Goal: Task Accomplishment & Management: Complete application form

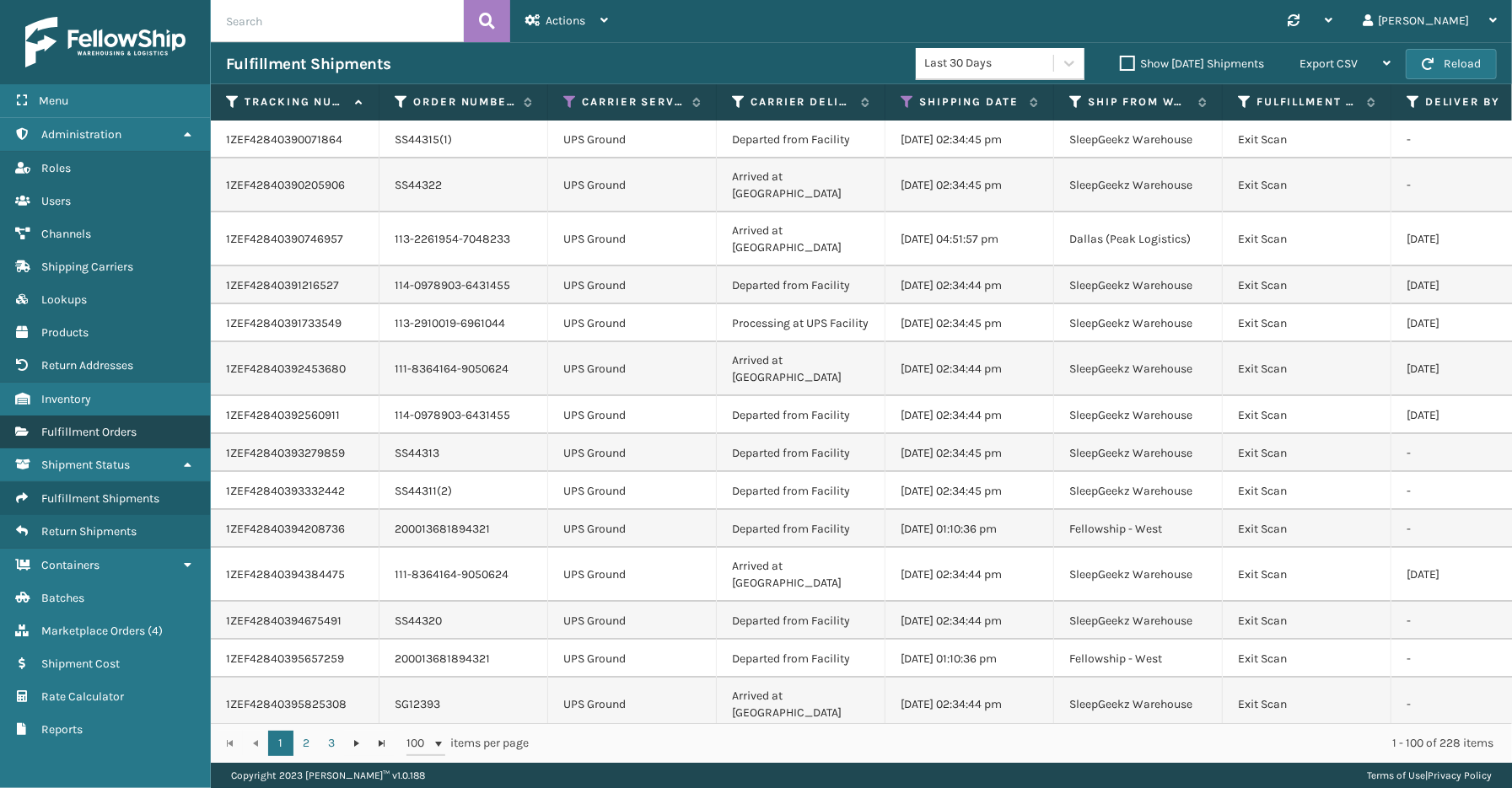
click at [64, 426] on span "Fulfillment Orders" at bounding box center [88, 432] width 96 height 14
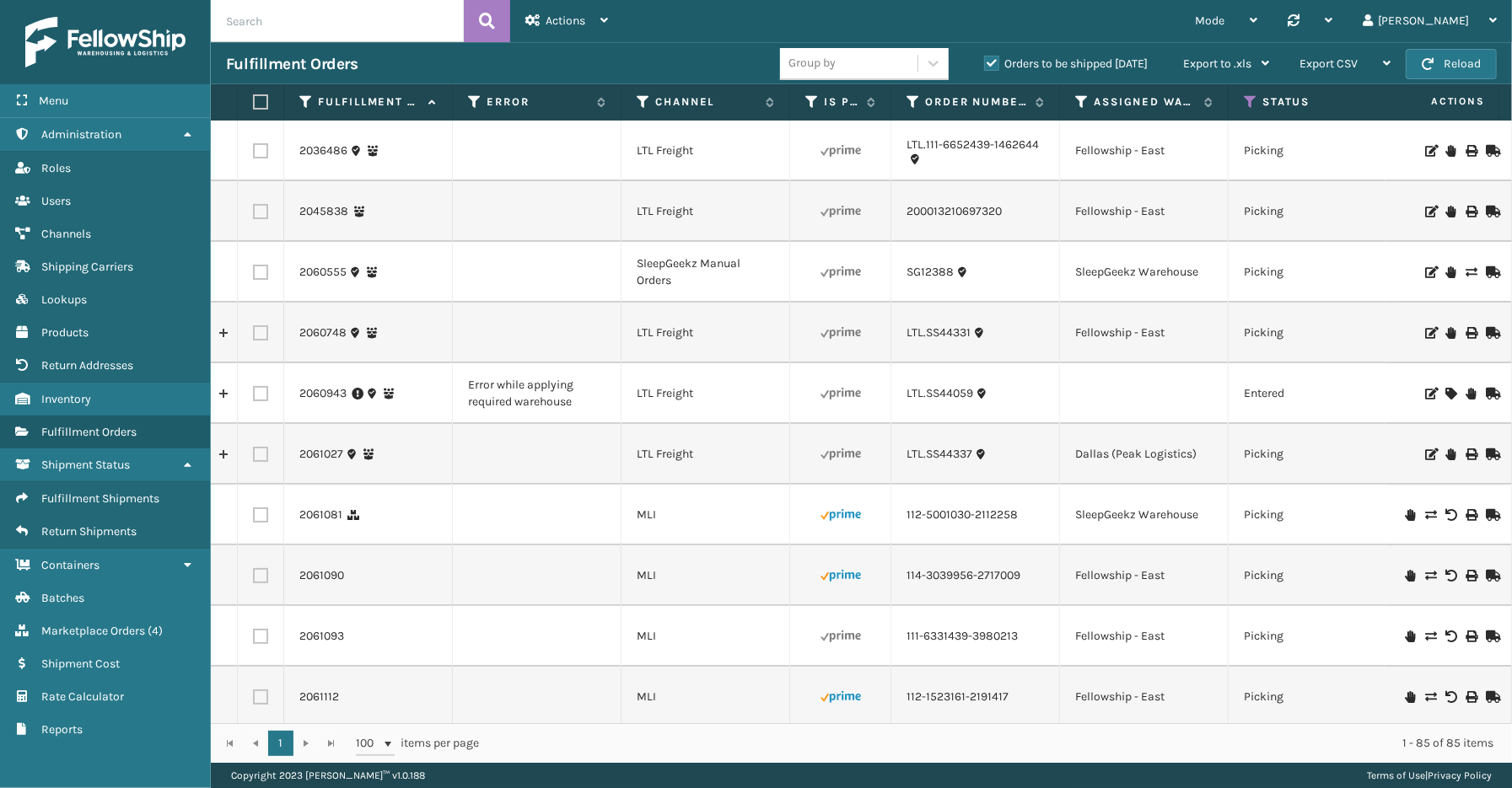
click at [993, 60] on label "Orders to be shipped [DATE]" at bounding box center [1066, 63] width 163 height 14
click at [985, 60] on input "Orders to be shipped [DATE]" at bounding box center [984, 59] width 1 height 11
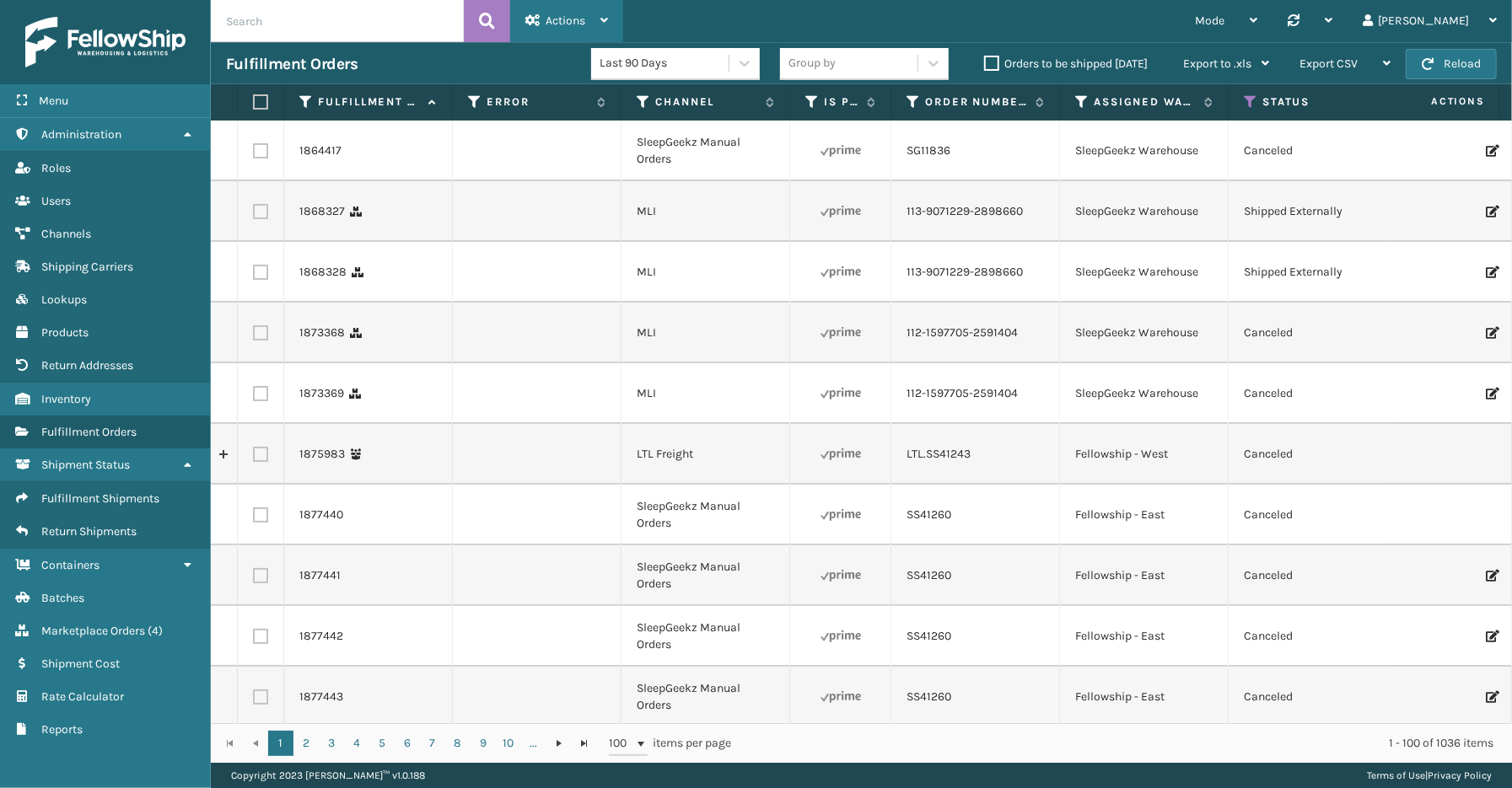
click at [560, 21] on span "Actions" at bounding box center [565, 21] width 39 height 14
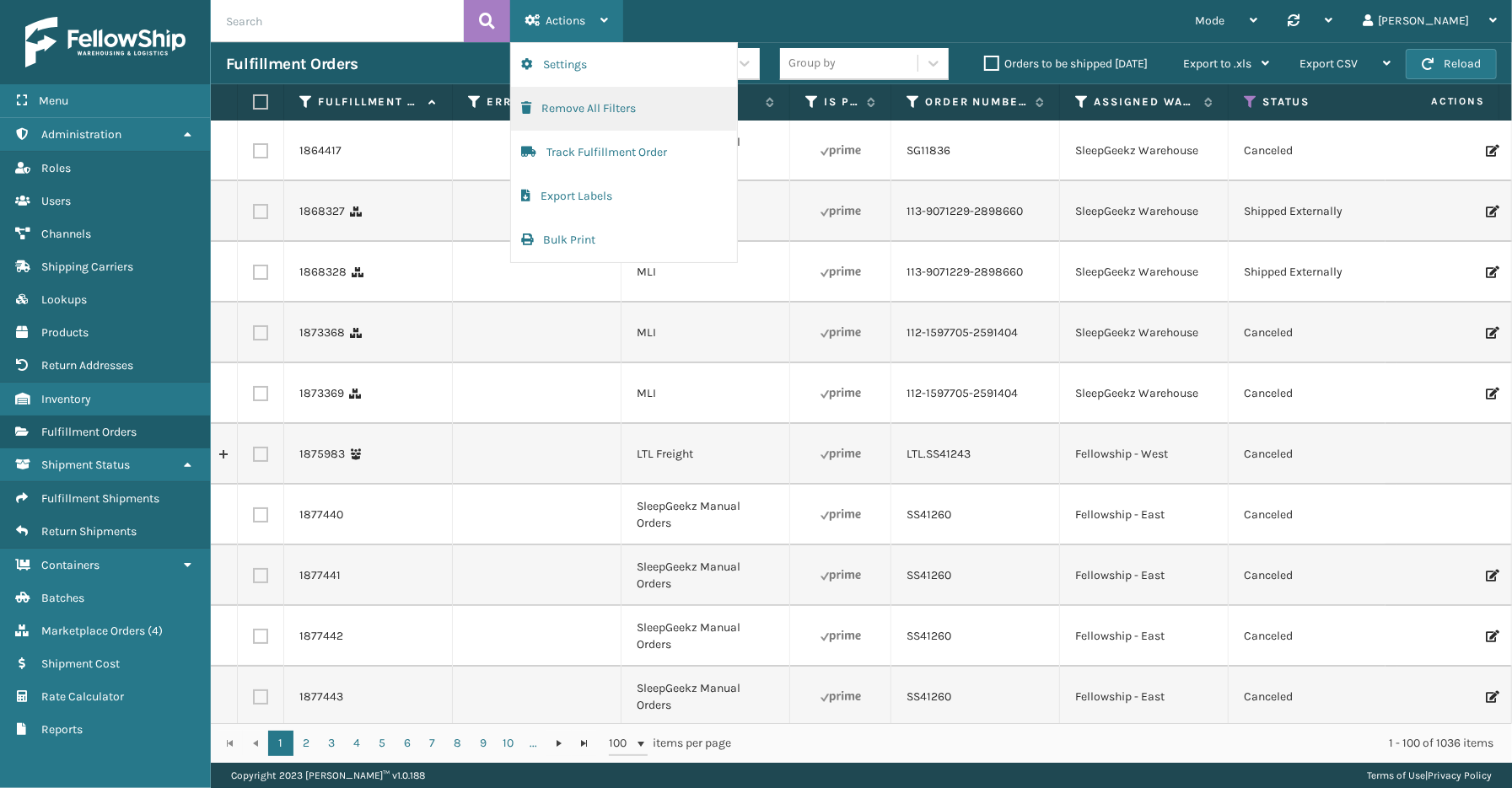
click at [595, 106] on button "Remove All Filters" at bounding box center [624, 108] width 226 height 44
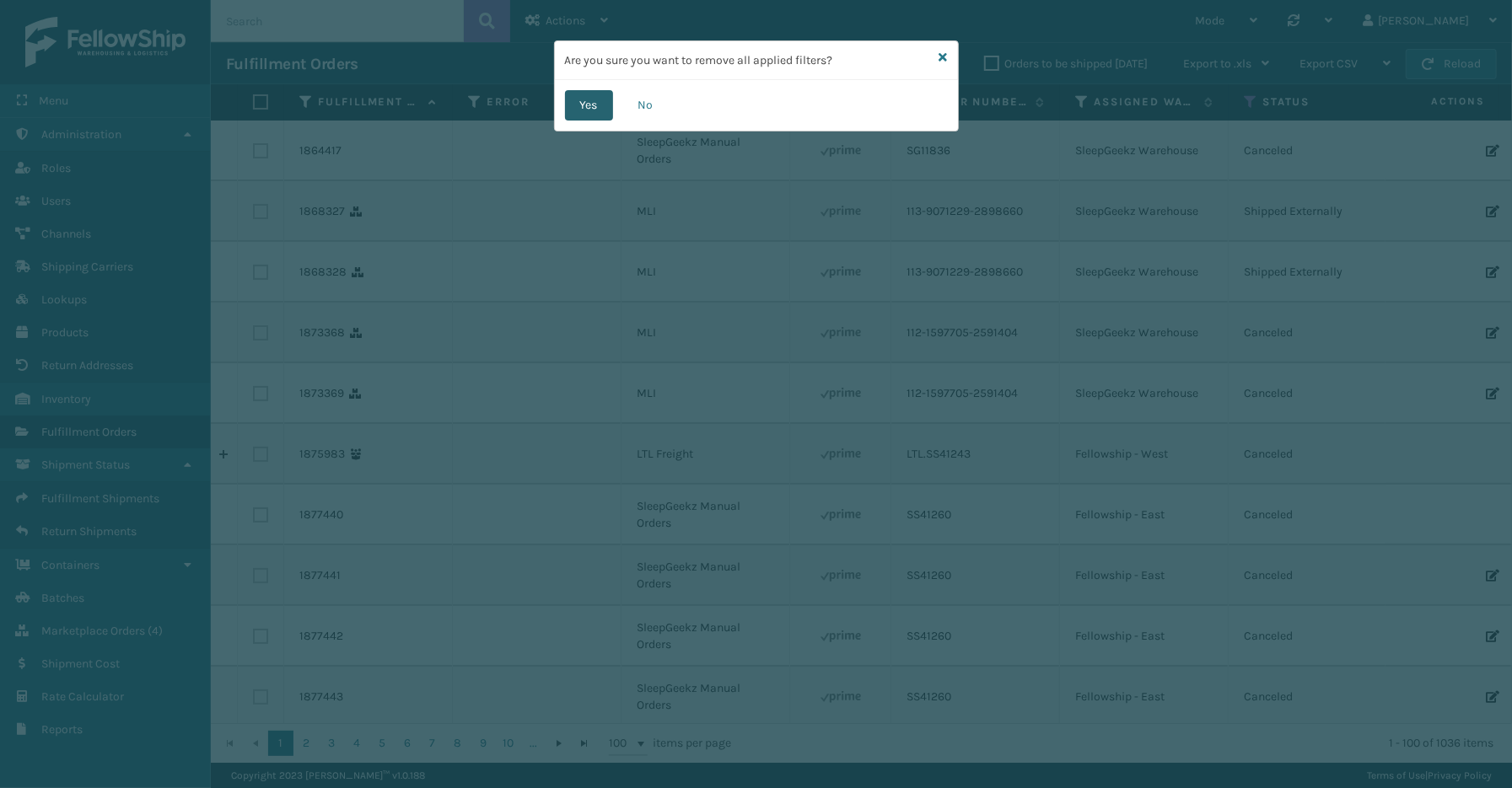
click at [607, 104] on button "Yes" at bounding box center [589, 105] width 48 height 30
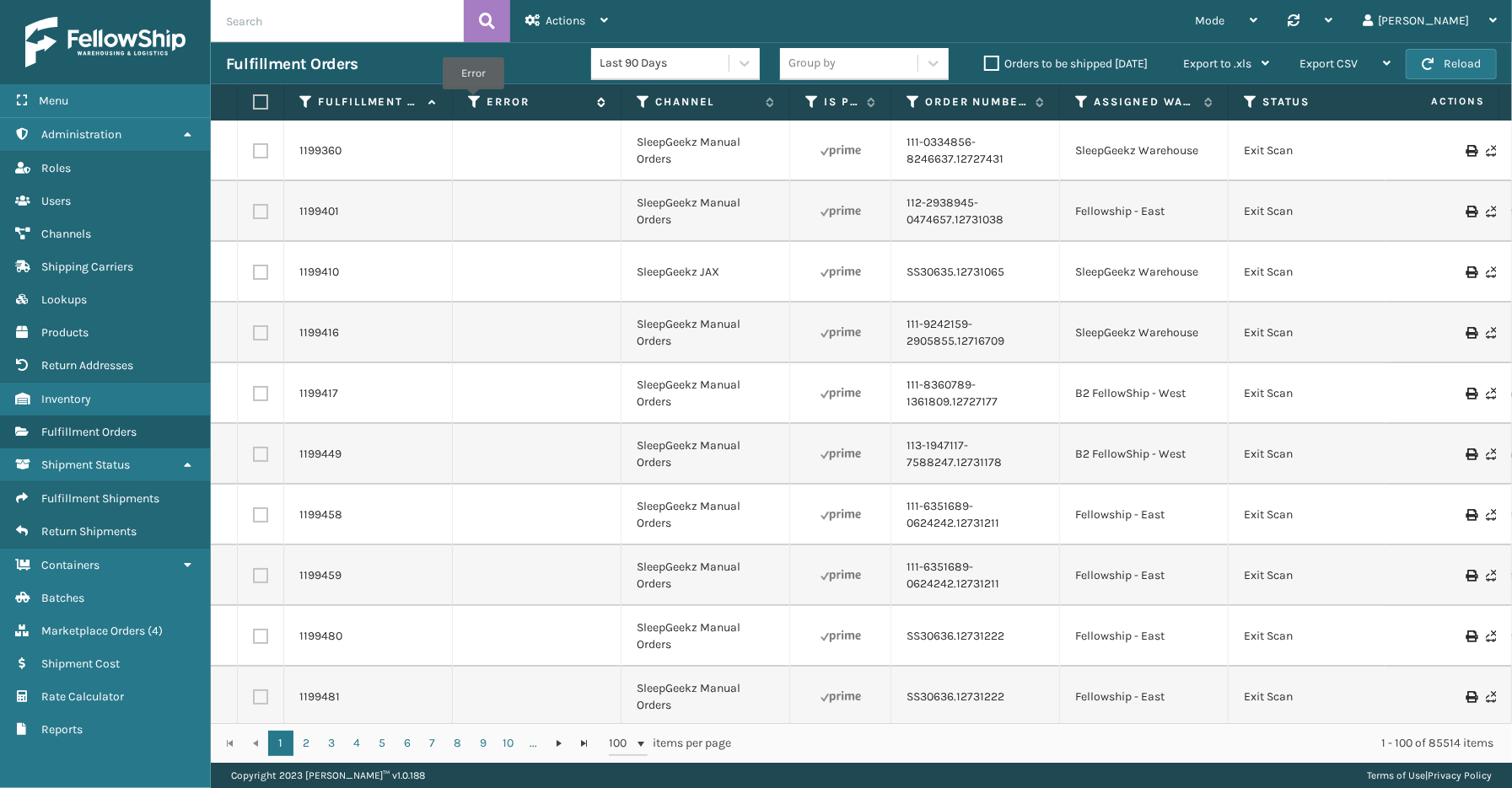
click at [473, 101] on icon at bounding box center [474, 102] width 13 height 15
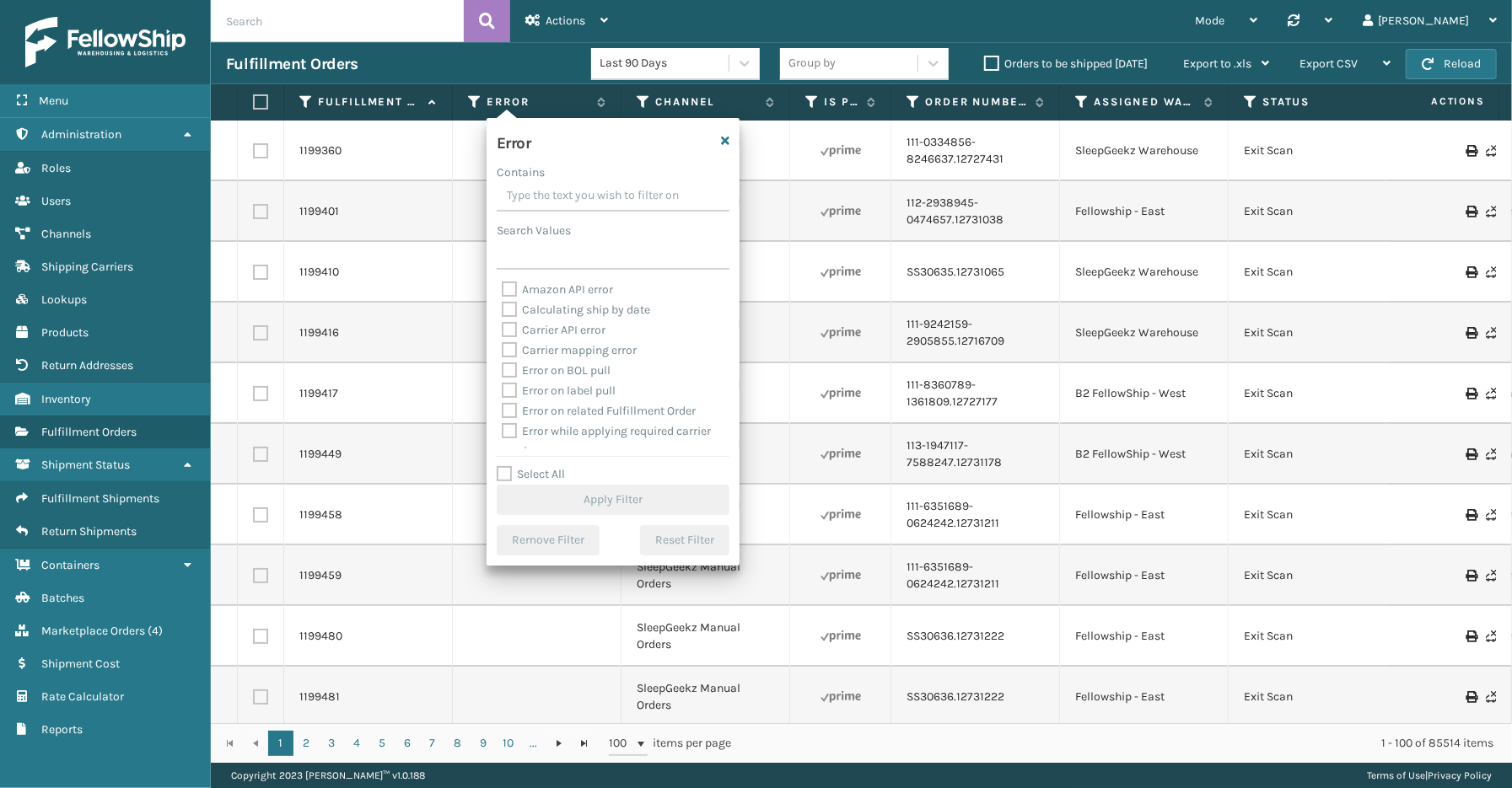
click at [541, 63] on div "Fulfillment Orders" at bounding box center [408, 63] width 365 height 21
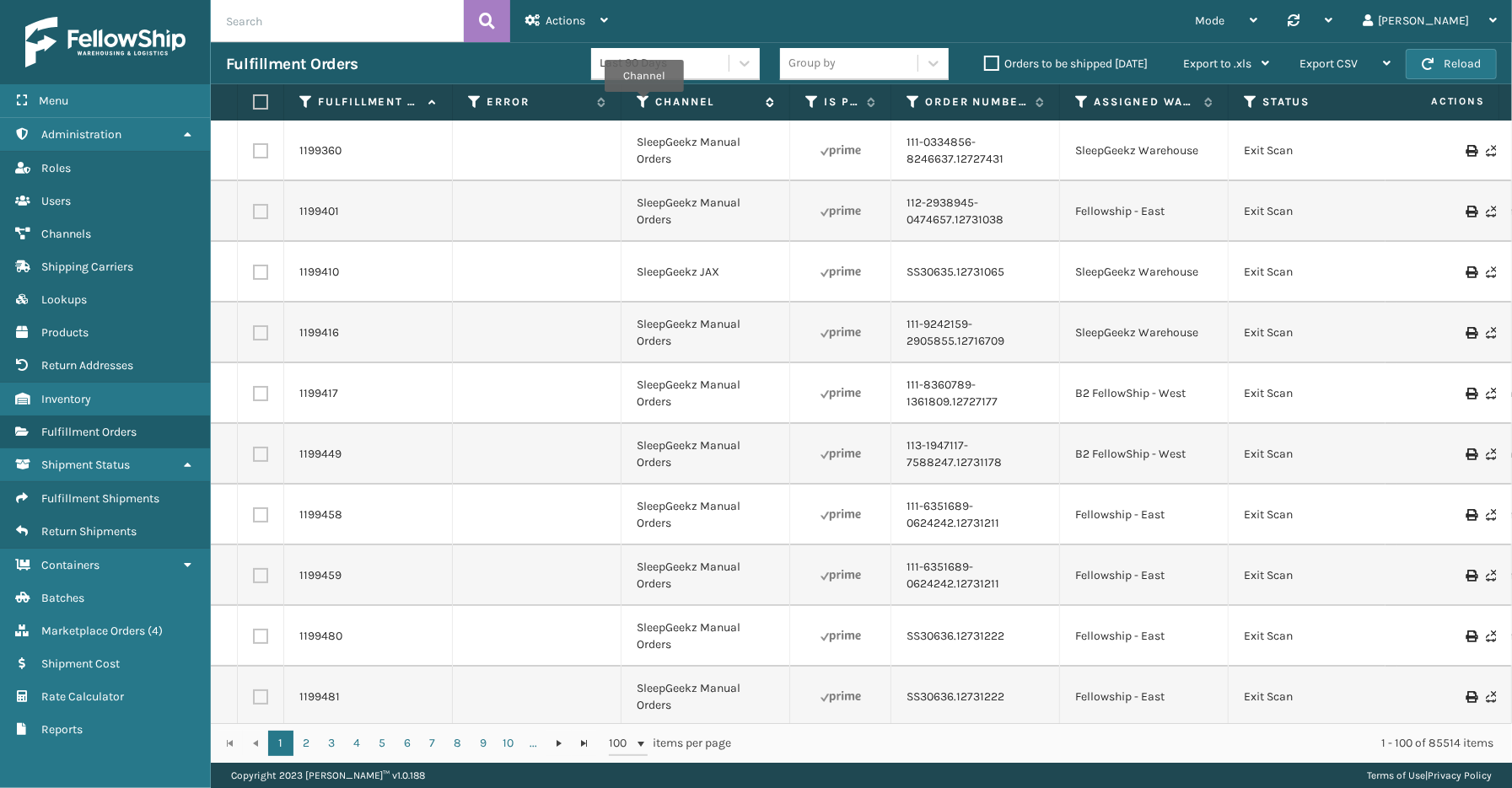
click at [644, 104] on icon at bounding box center [643, 102] width 13 height 15
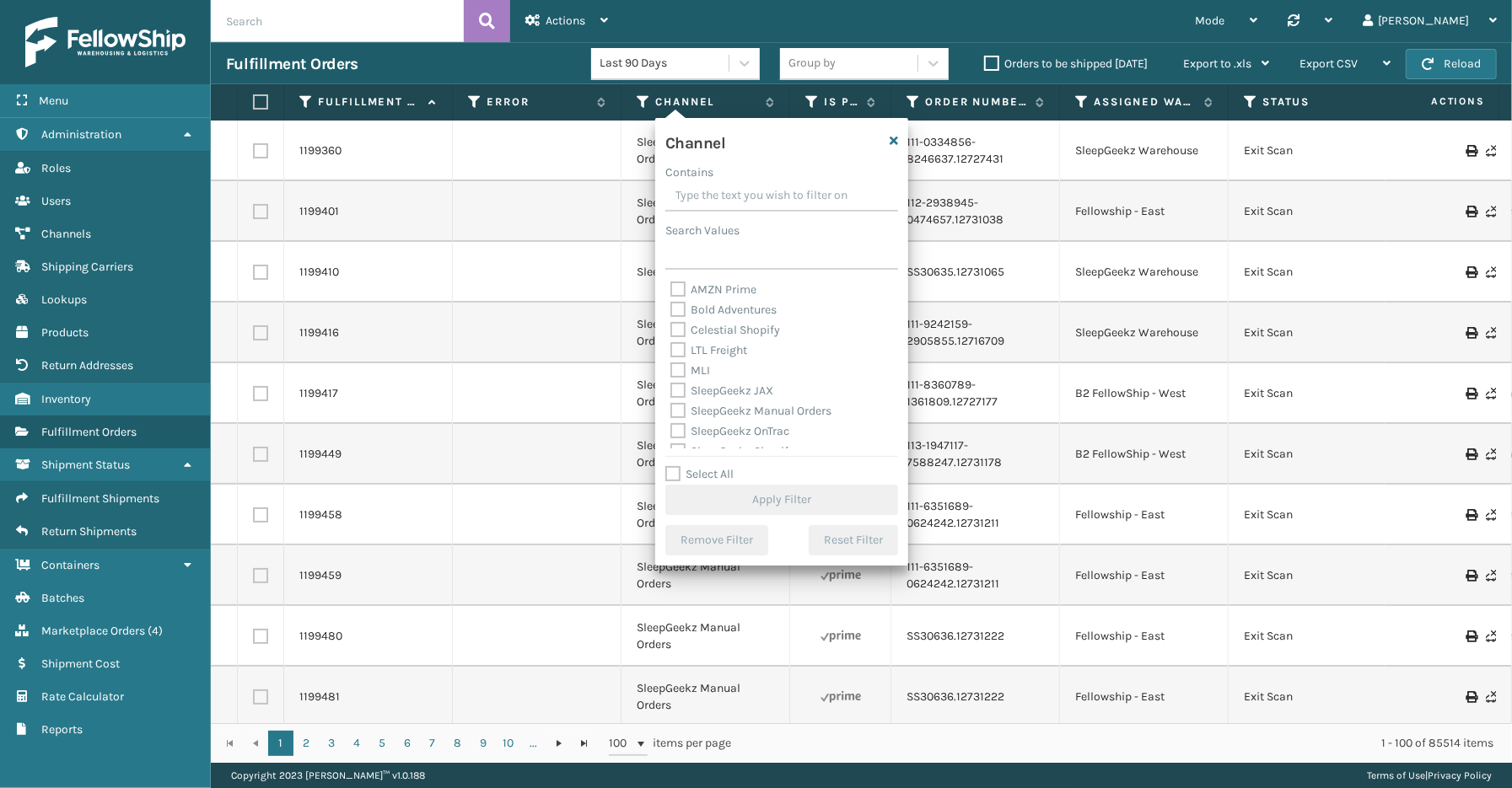
click at [726, 477] on label "Select All" at bounding box center [699, 474] width 69 height 14
click at [726, 466] on input "Select All" at bounding box center [791, 466] width 253 height 2
checkbox input "true"
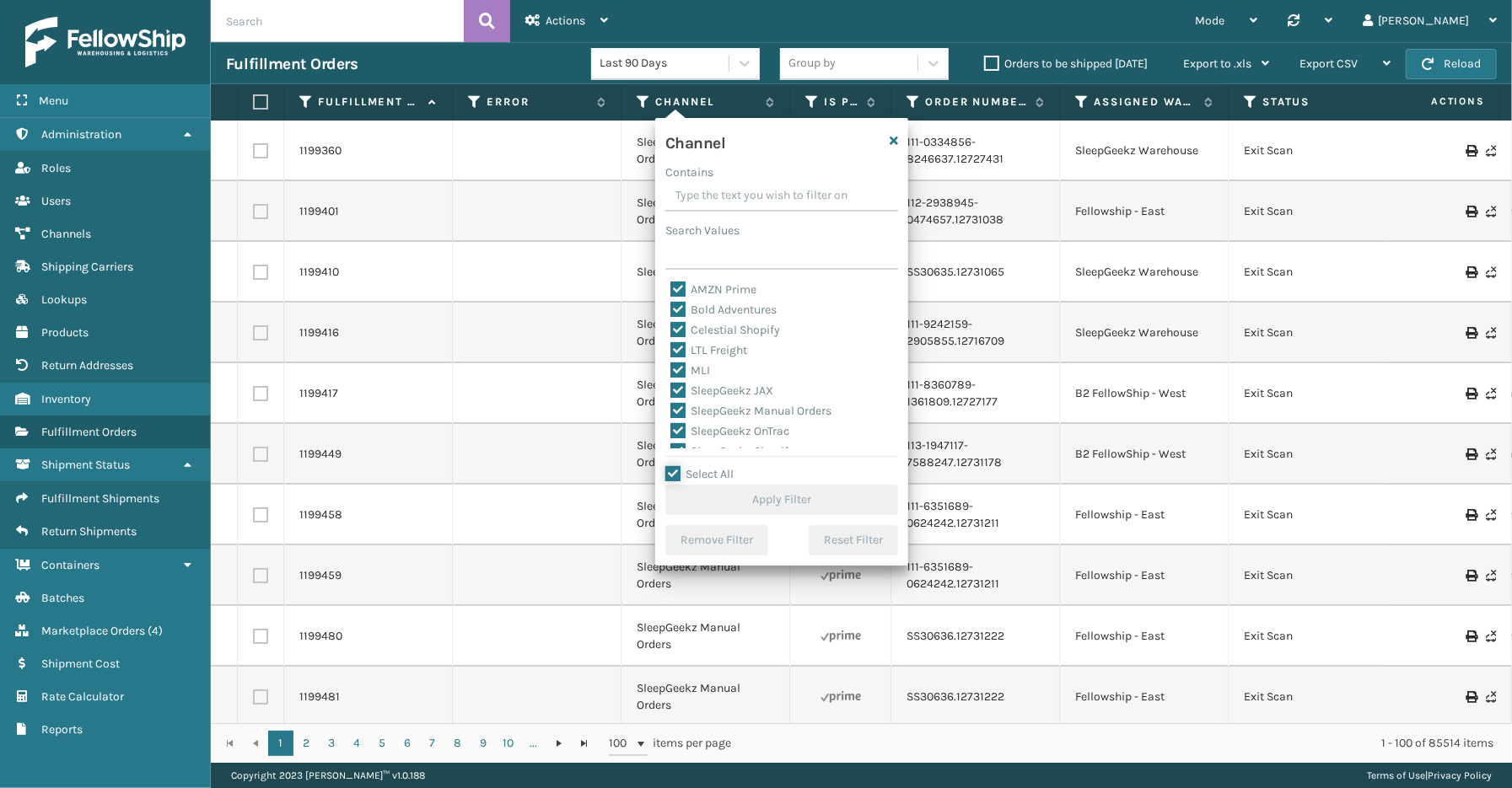
checkbox input "true"
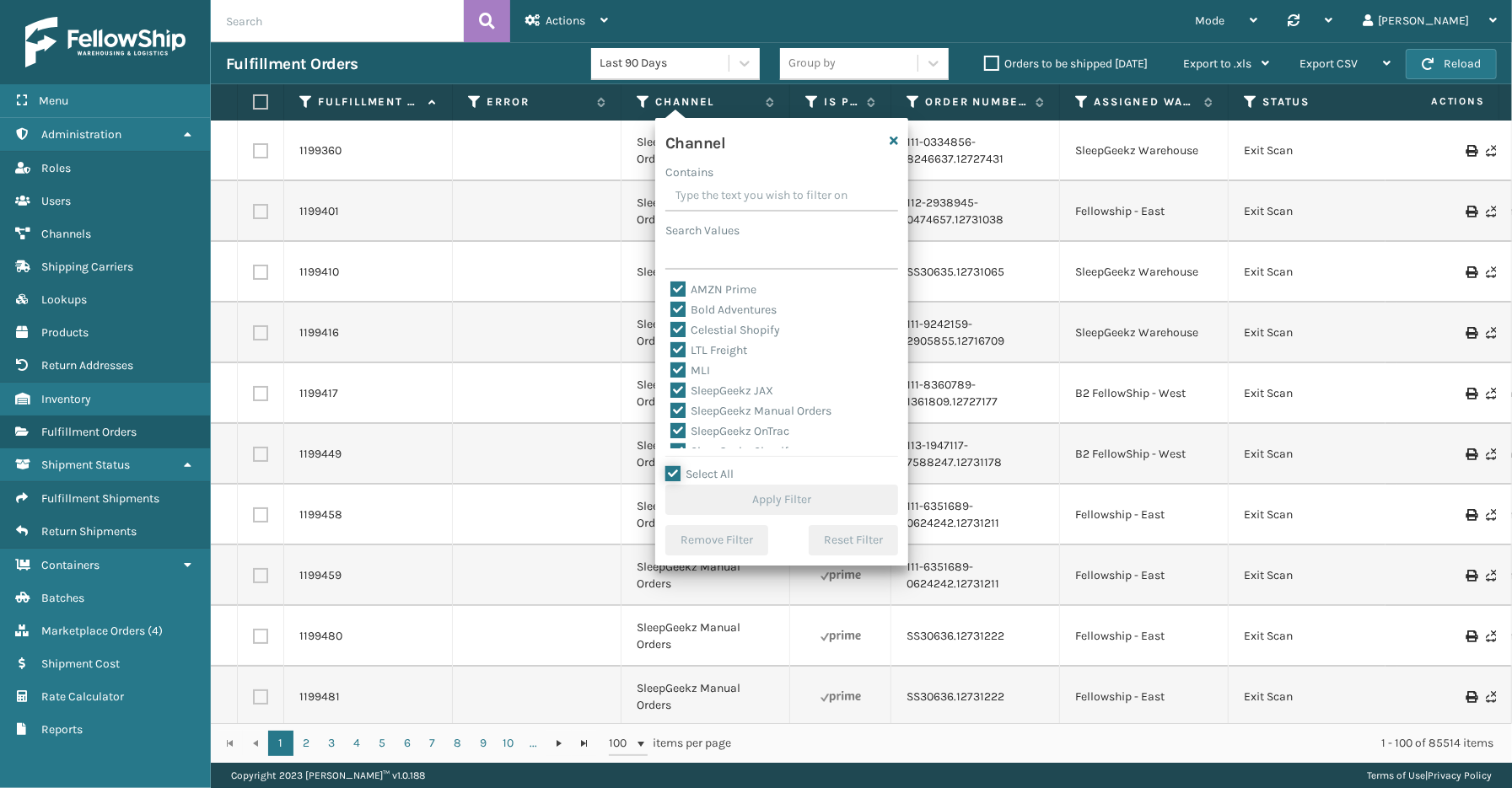
checkbox input "true"
click at [726, 351] on label "LTL Freight" at bounding box center [709, 351] width 77 height 14
click at [671, 351] on input "LTL Freight" at bounding box center [670, 346] width 1 height 11
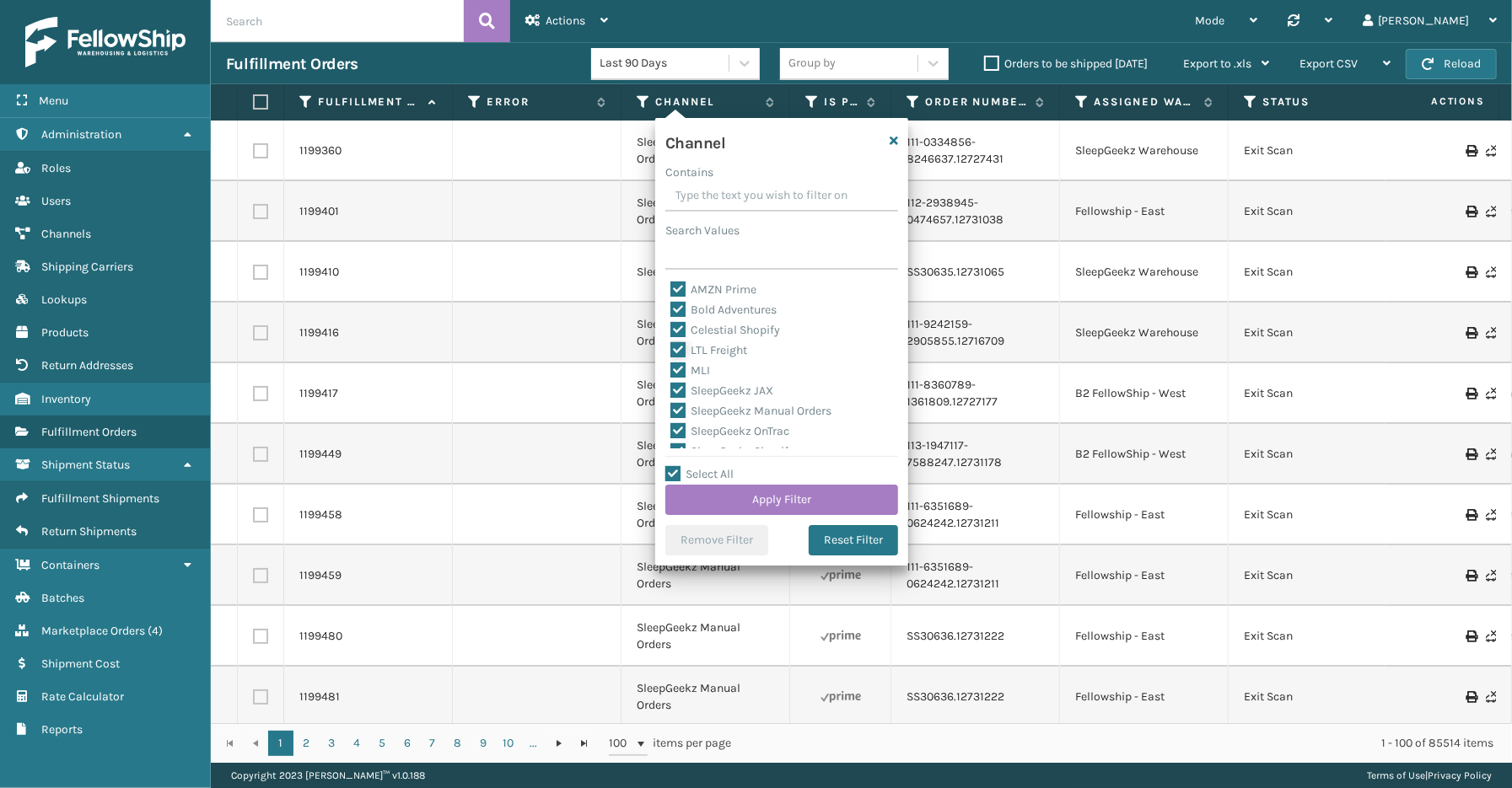
checkbox input "false"
click at [772, 495] on button "Apply Filter" at bounding box center [781, 500] width 233 height 30
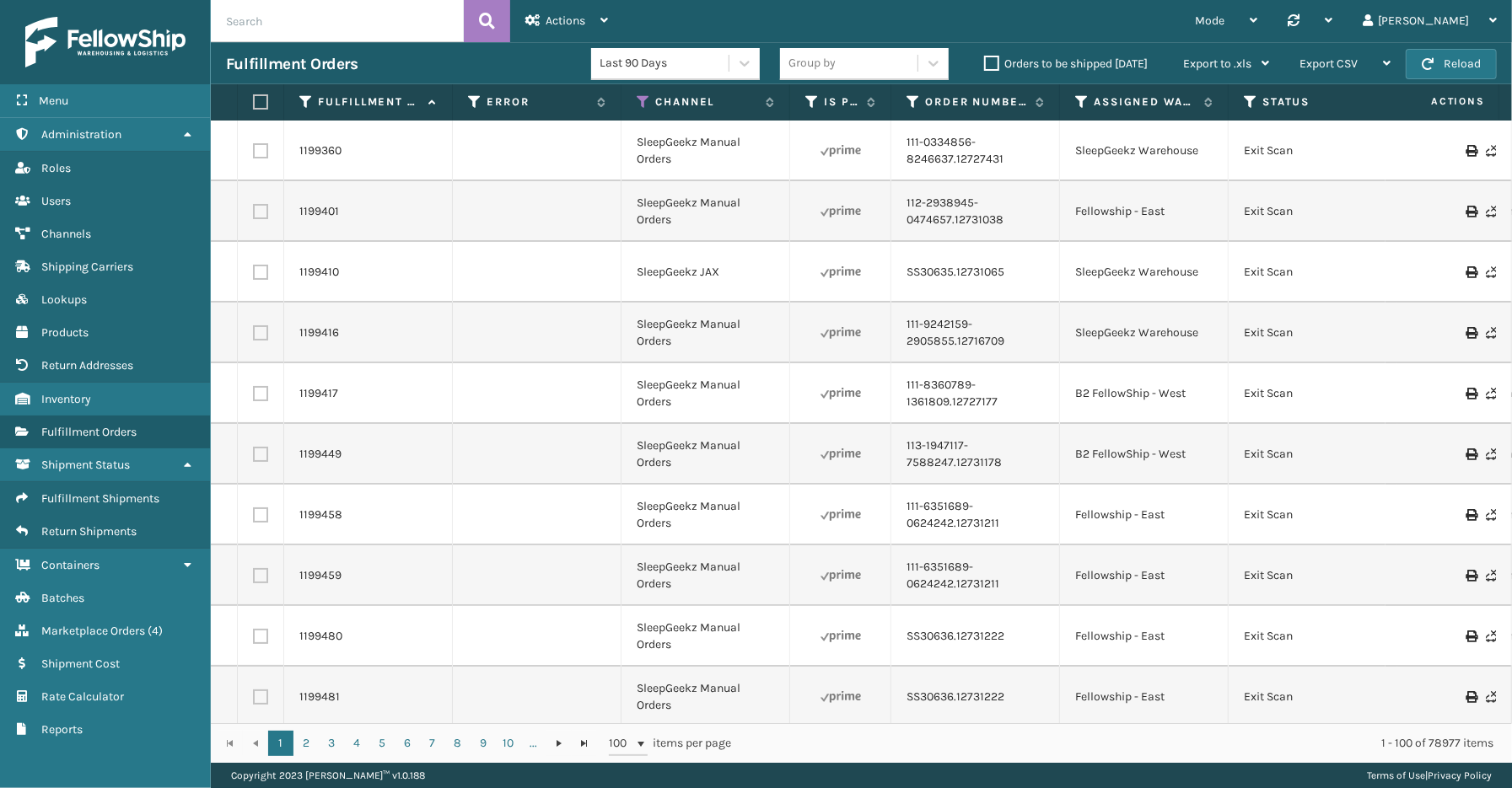
drag, startPoint x: 827, startPoint y: 723, endPoint x: 882, endPoint y: 723, distance: 55.0
click at [882, 724] on div "1 2 3 4 5 6 7 8 9 10 ... 1 2 3 4 5 6 7 8 9 10 ... 100 items per page 1 - 100 of…" at bounding box center [861, 743] width 1301 height 39
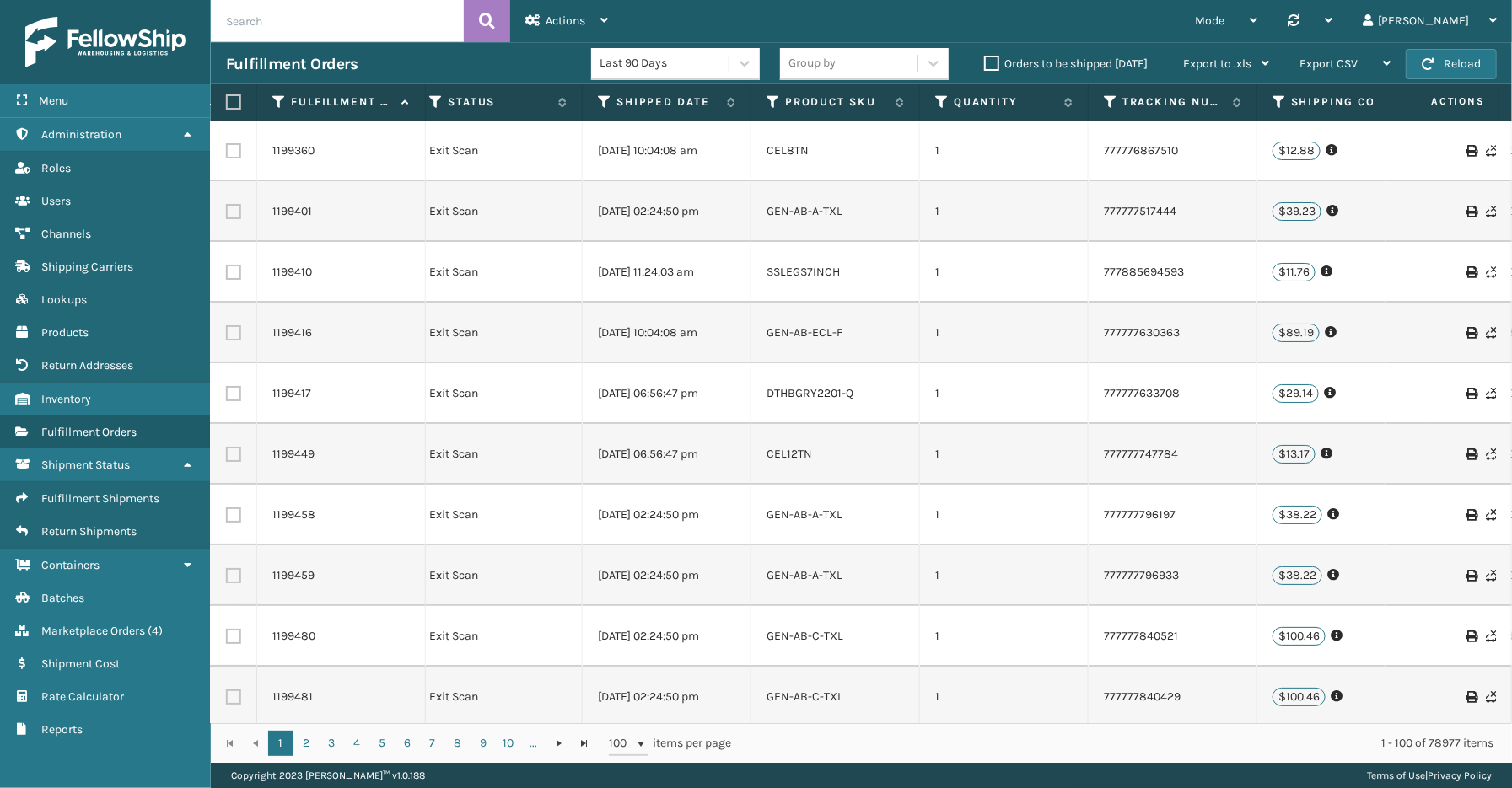
scroll to position [0, 818]
click at [602, 96] on icon at bounding box center [600, 102] width 13 height 15
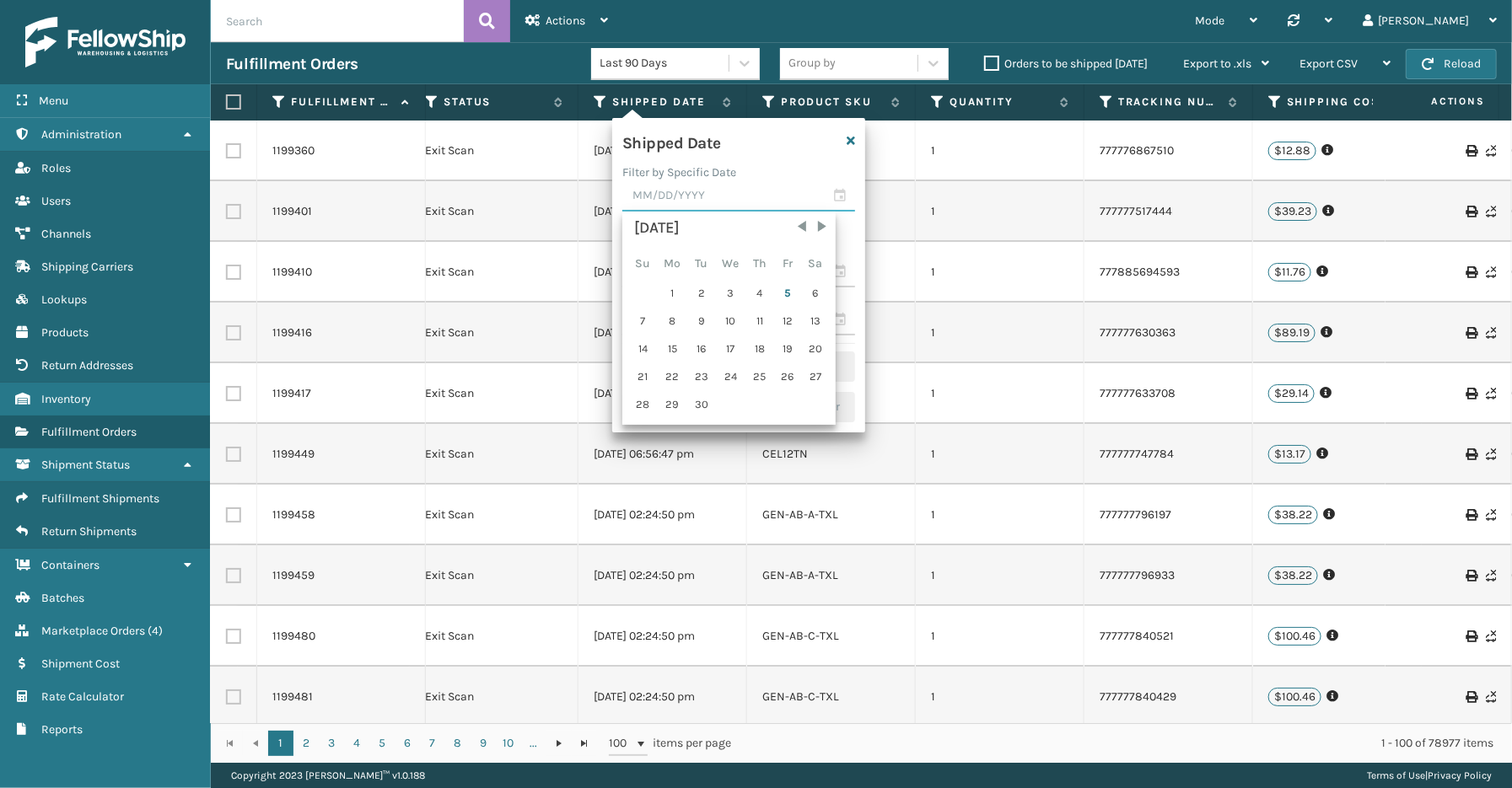
click at [838, 197] on input "text" at bounding box center [738, 196] width 233 height 30
click at [755, 287] on div "4" at bounding box center [760, 294] width 25 height 25
type input "[DATE]"
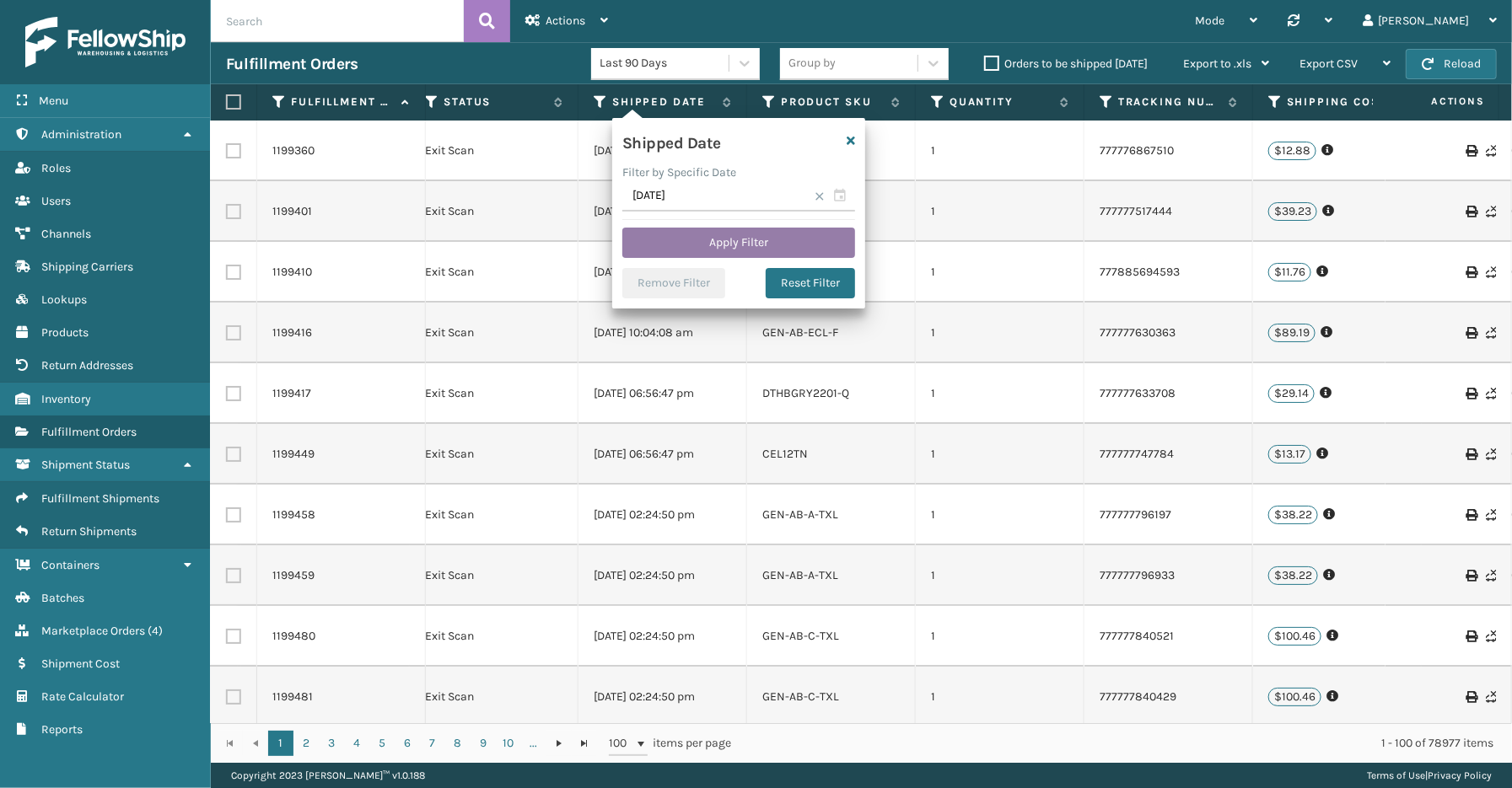
click at [793, 243] on button "Apply Filter" at bounding box center [738, 243] width 233 height 30
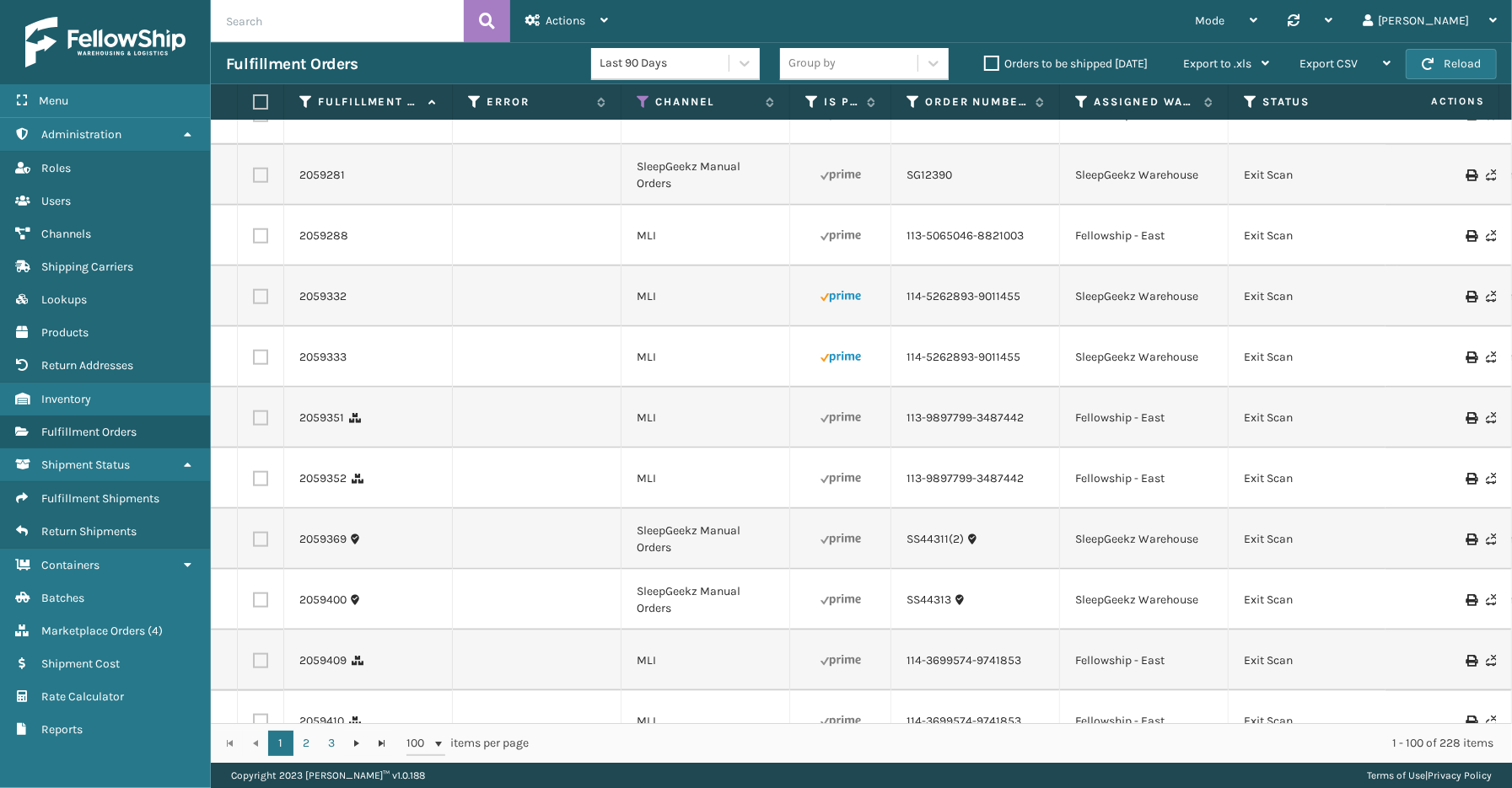
scroll to position [1217, 0]
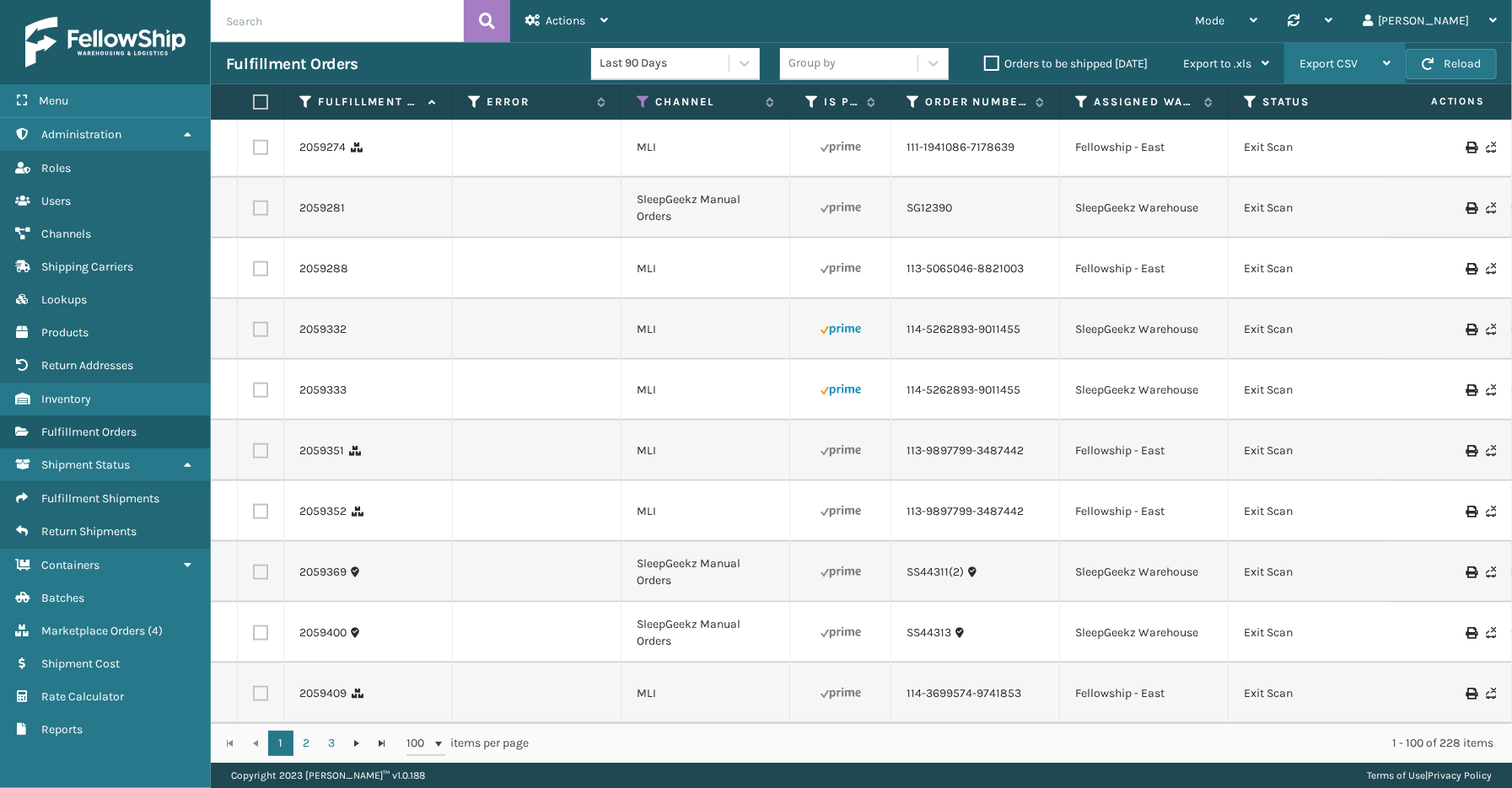
click at [1333, 62] on span "Export CSV" at bounding box center [1328, 63] width 58 height 14
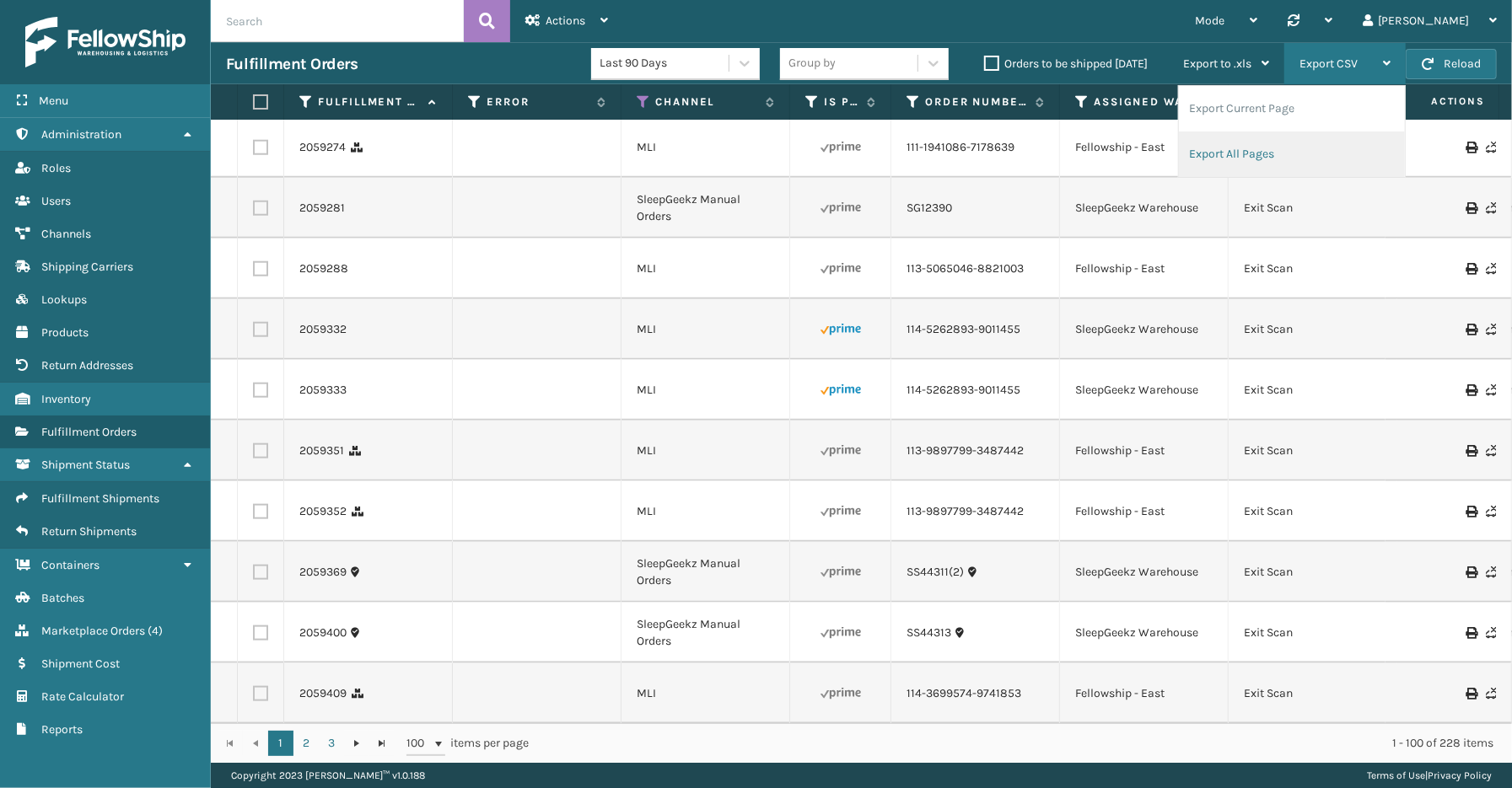
click at [1258, 147] on li "Export All Pages" at bounding box center [1292, 153] width 226 height 46
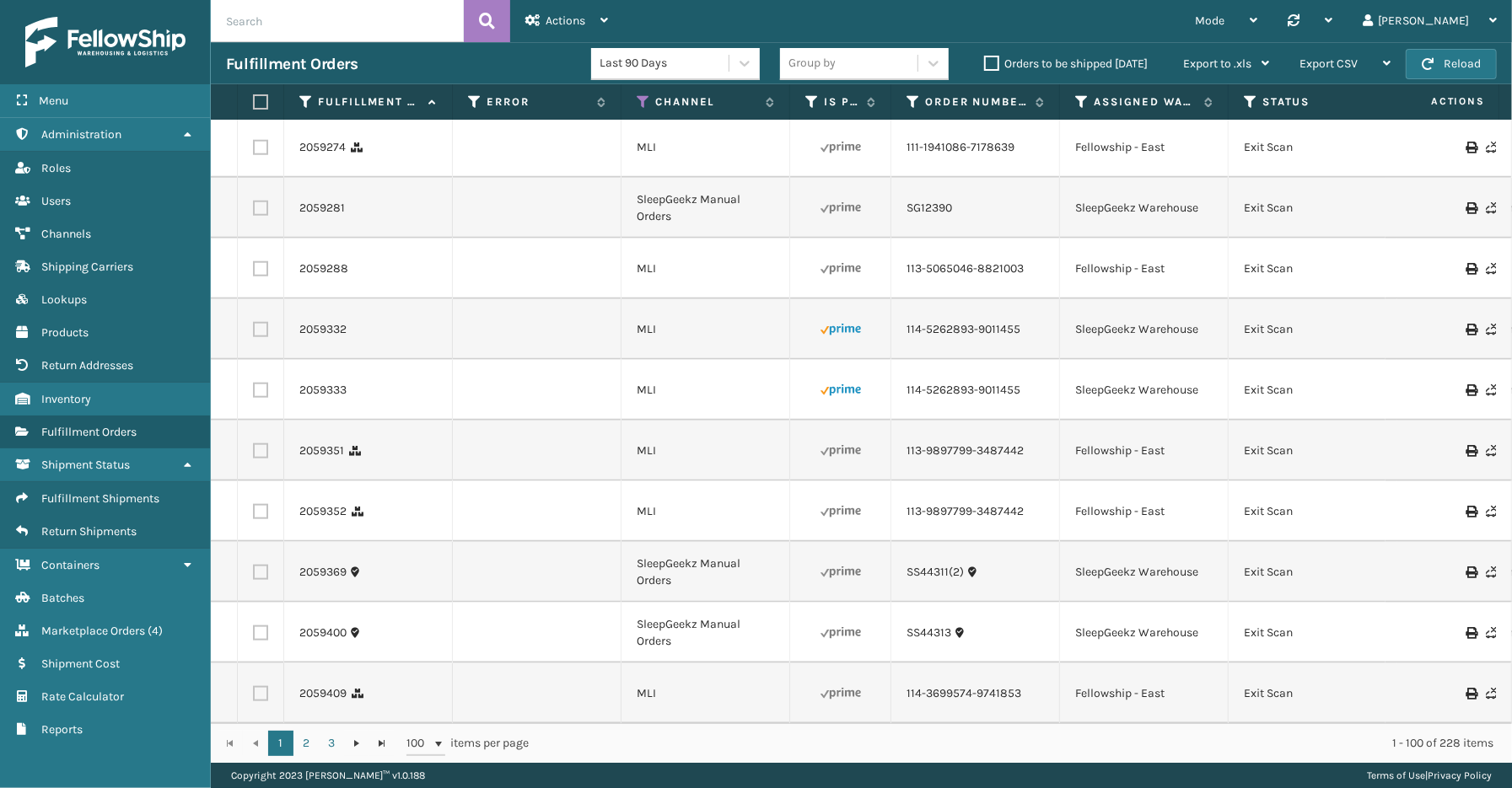
click at [99, 754] on div "Menu Administration Roles Users Channels Shipping Carriers Lookups Products Ret…" at bounding box center [105, 394] width 211 height 788
drag, startPoint x: 140, startPoint y: 760, endPoint x: 150, endPoint y: 723, distance: 38.3
click at [140, 760] on div "Menu Administration Roles Users Channels Shipping Carriers Lookups Products Ret…" at bounding box center [105, 394] width 211 height 788
click at [70, 627] on link "Products Marketplace Orders ( 4 )" at bounding box center [104, 631] width 210 height 33
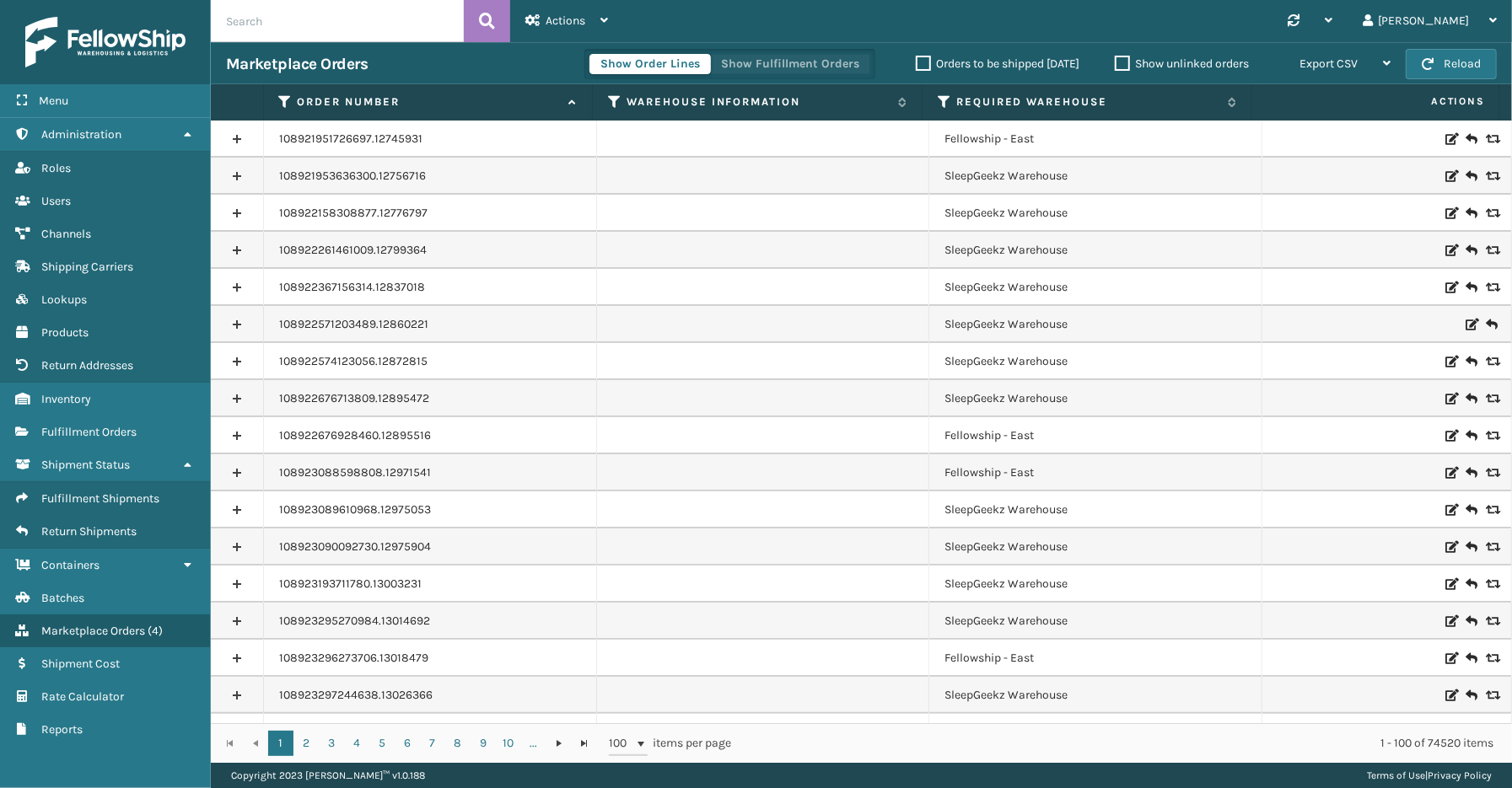
click at [766, 62] on button "Show Fulfillment Orders" at bounding box center [791, 63] width 161 height 21
click at [283, 103] on icon at bounding box center [286, 102] width 13 height 15
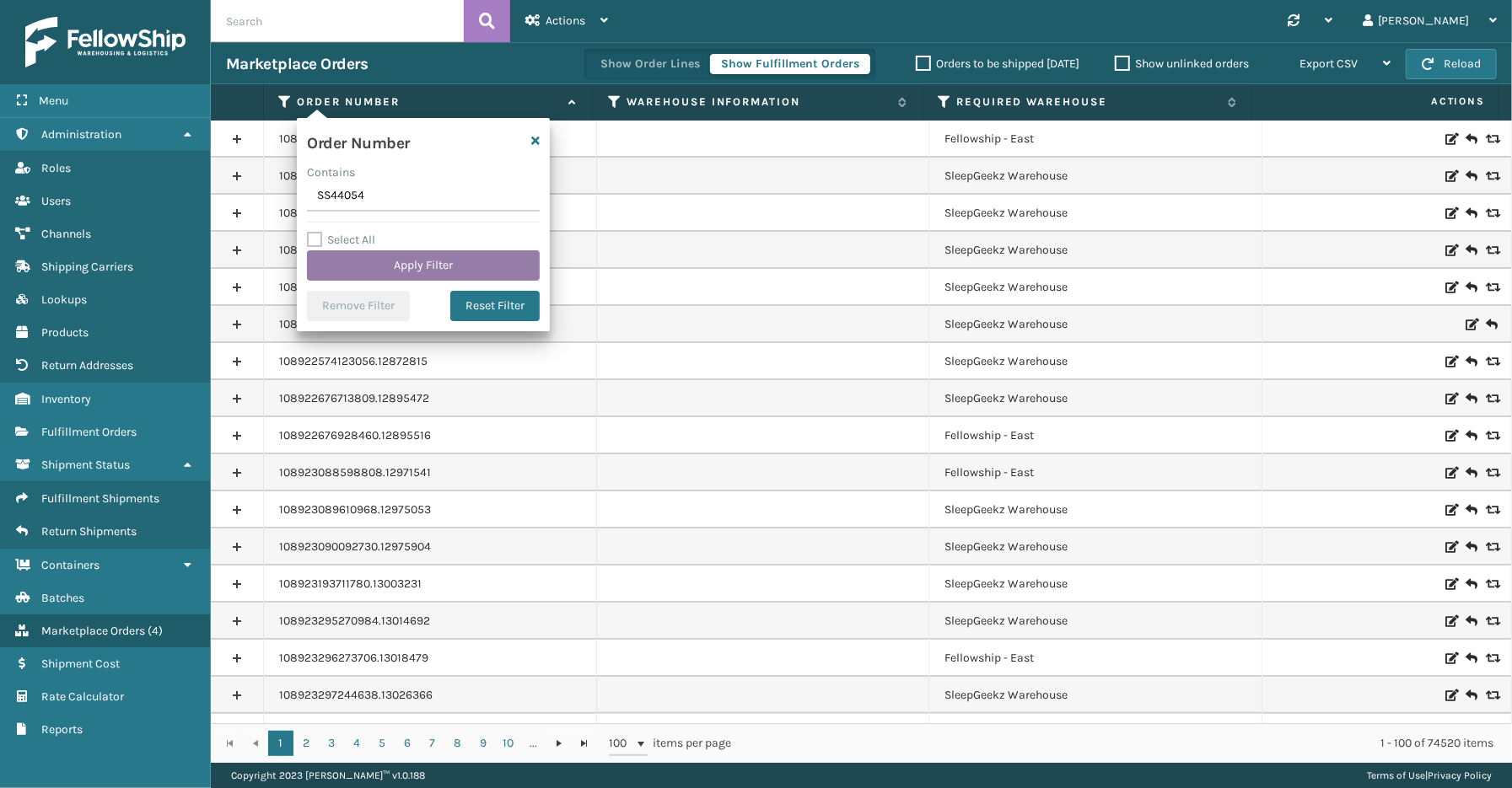
type input "SS44054"
click at [394, 267] on button "Apply Filter" at bounding box center [423, 266] width 233 height 30
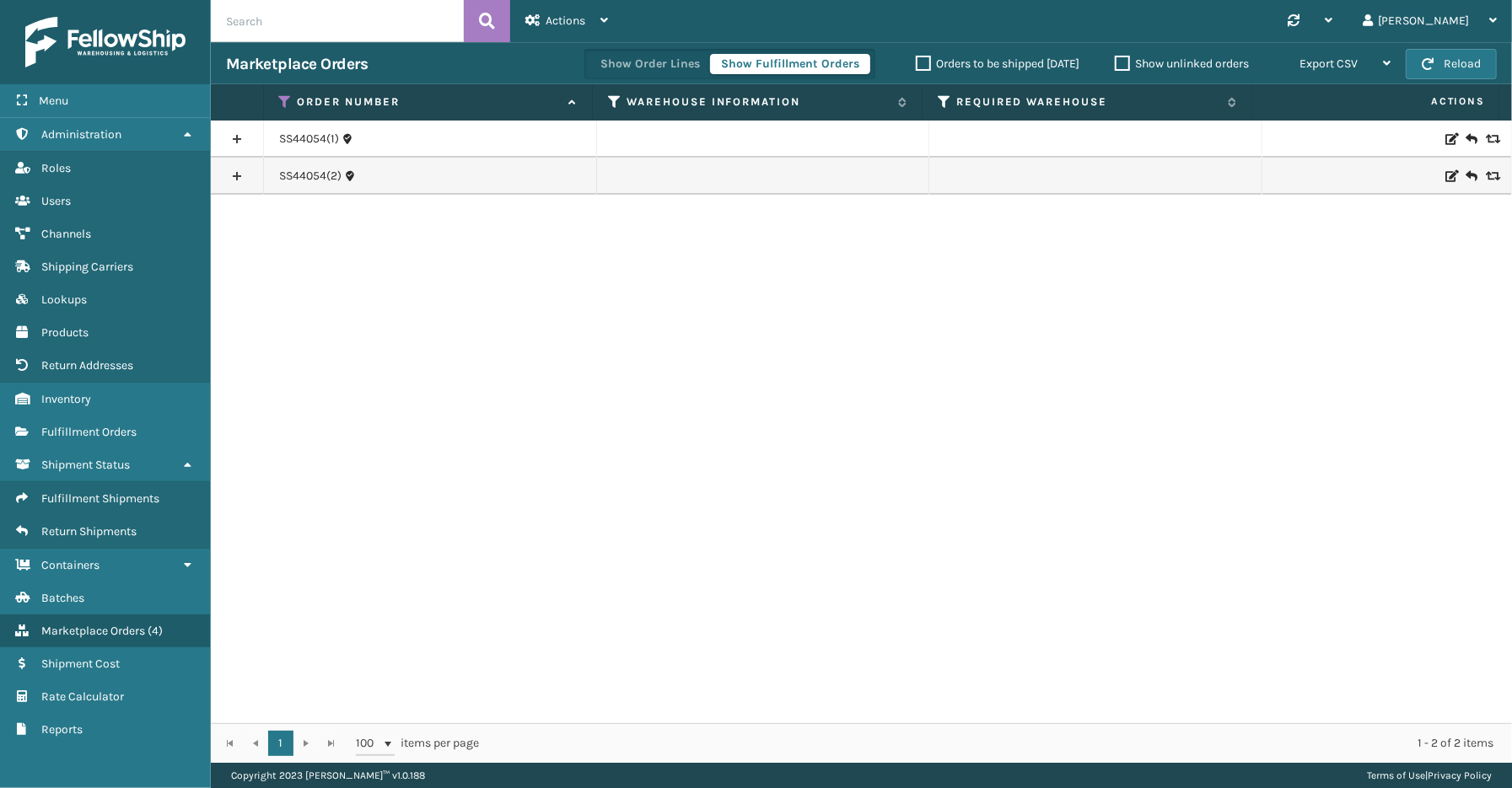
click at [237, 176] on link at bounding box center [237, 176] width 53 height 27
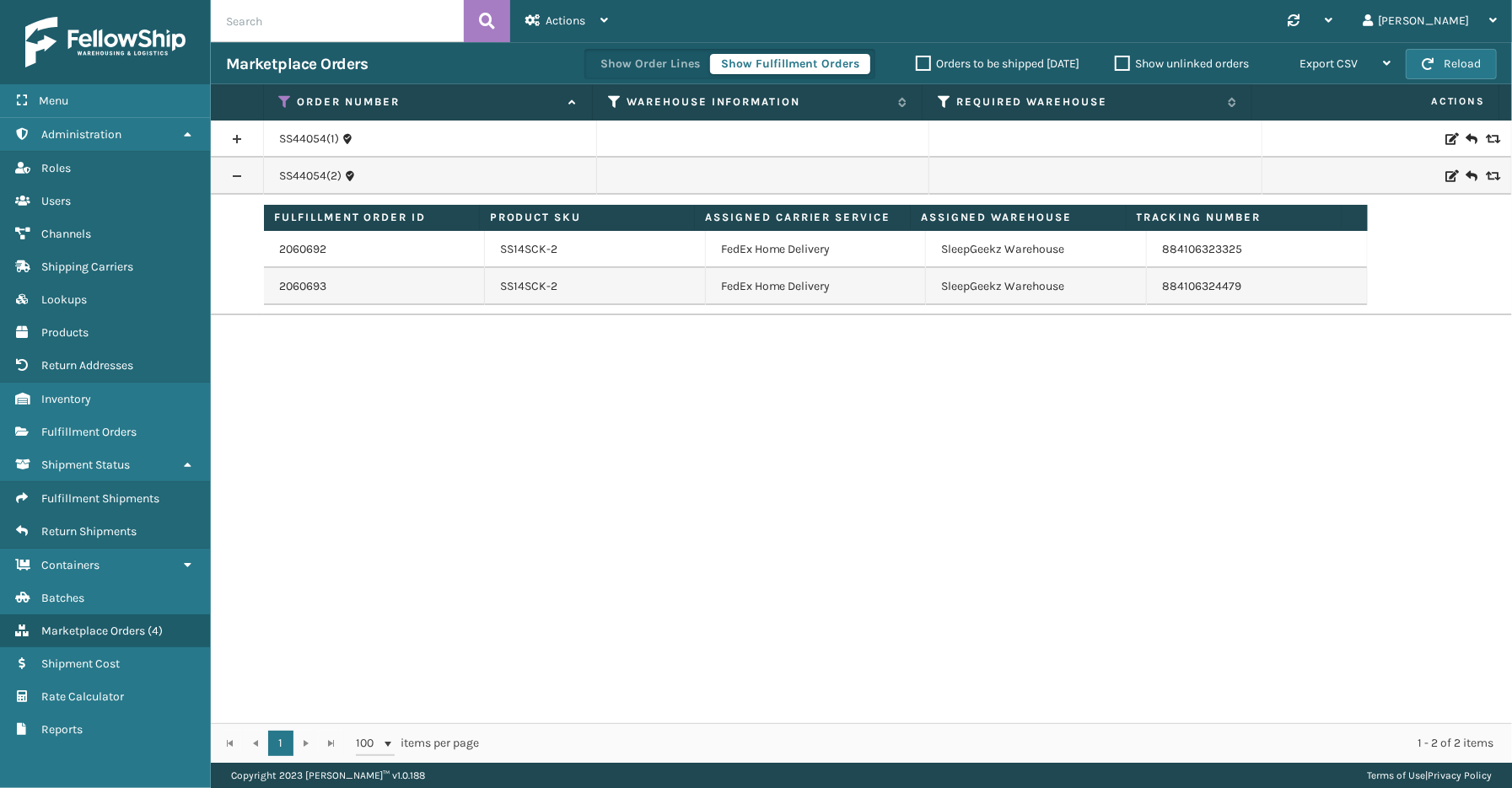
click at [238, 135] on link at bounding box center [237, 139] width 53 height 27
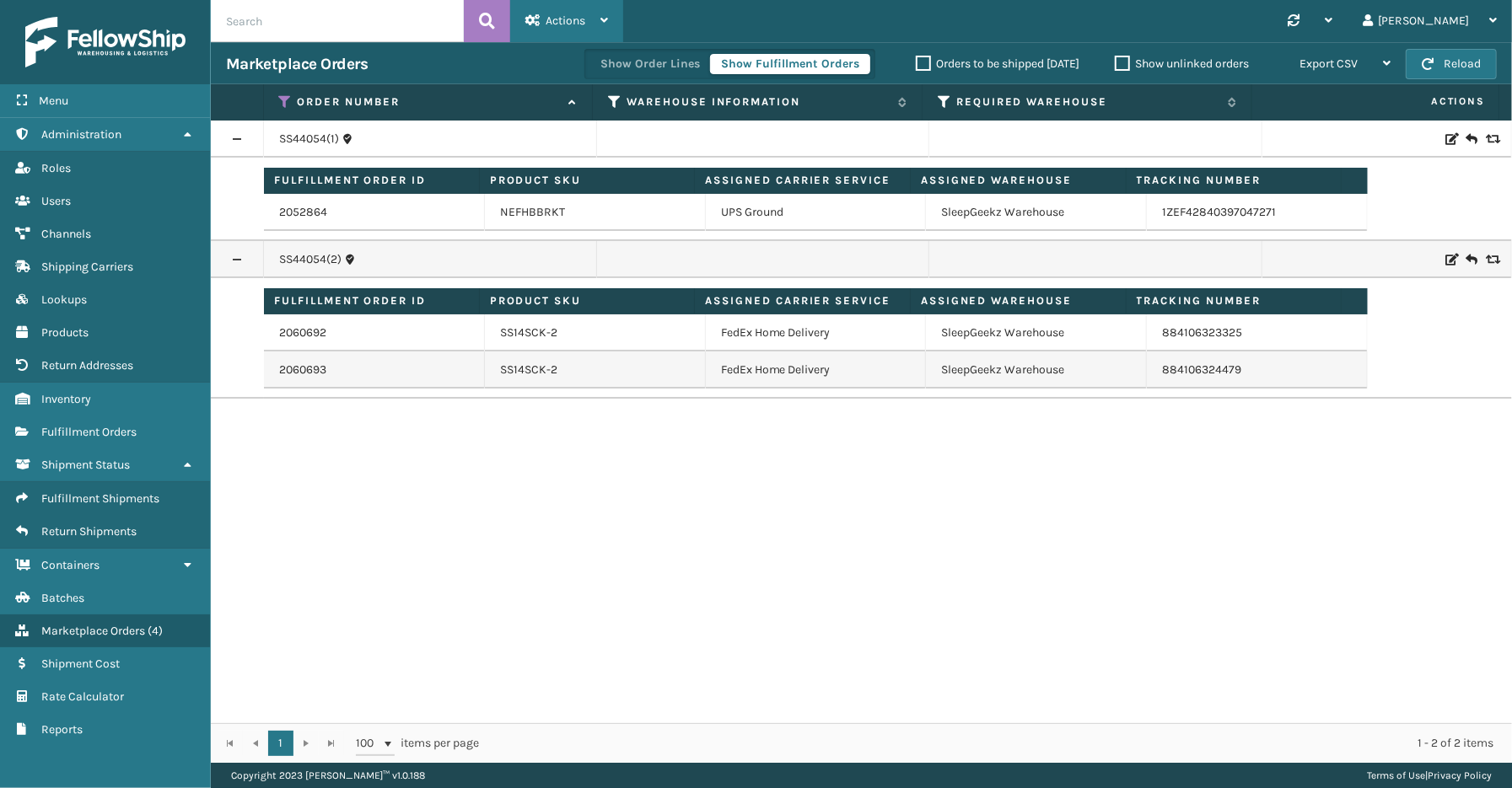
click at [571, 23] on span "Actions" at bounding box center [565, 21] width 39 height 14
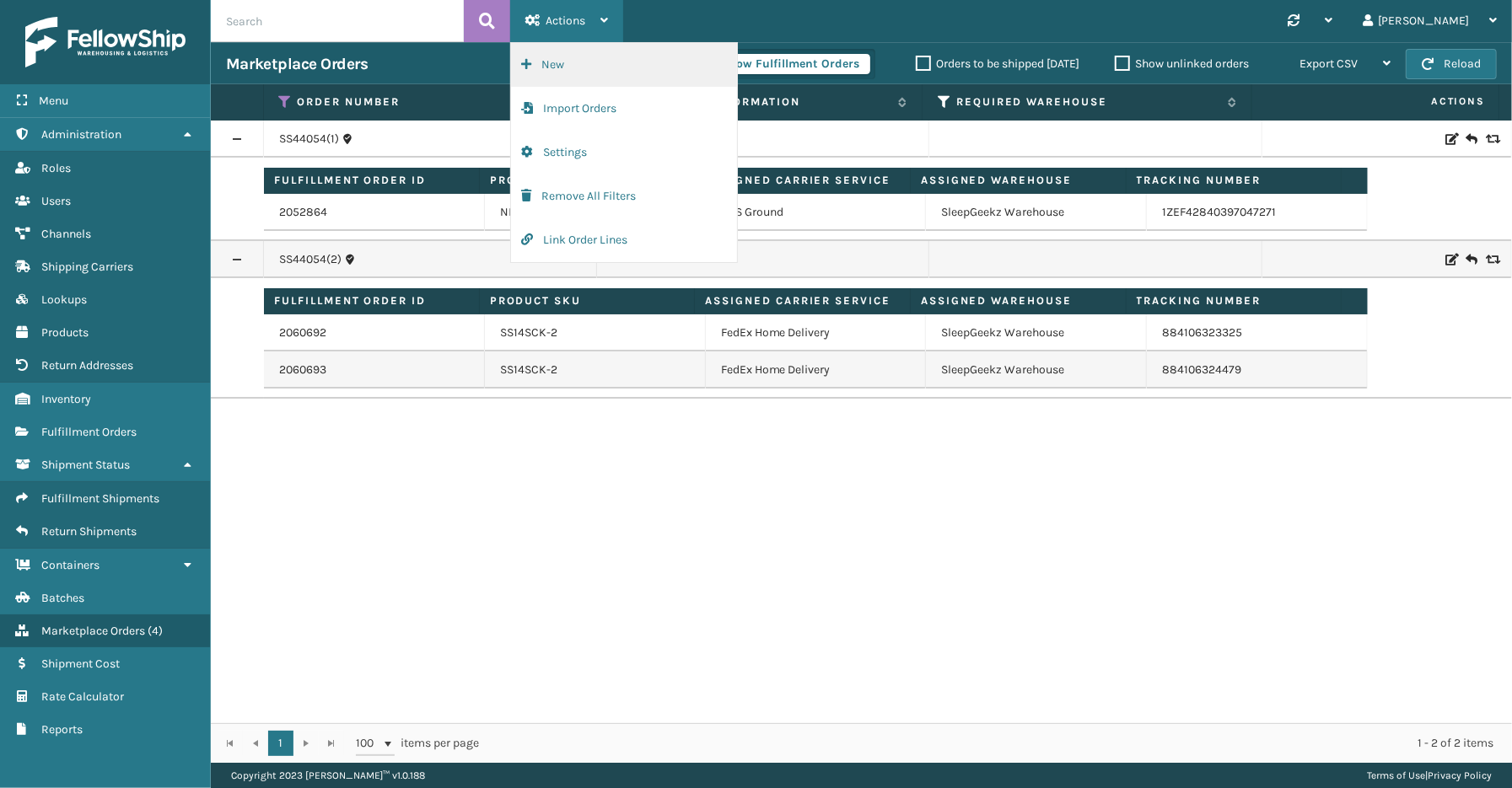
click at [561, 62] on button "New" at bounding box center [624, 64] width 226 height 44
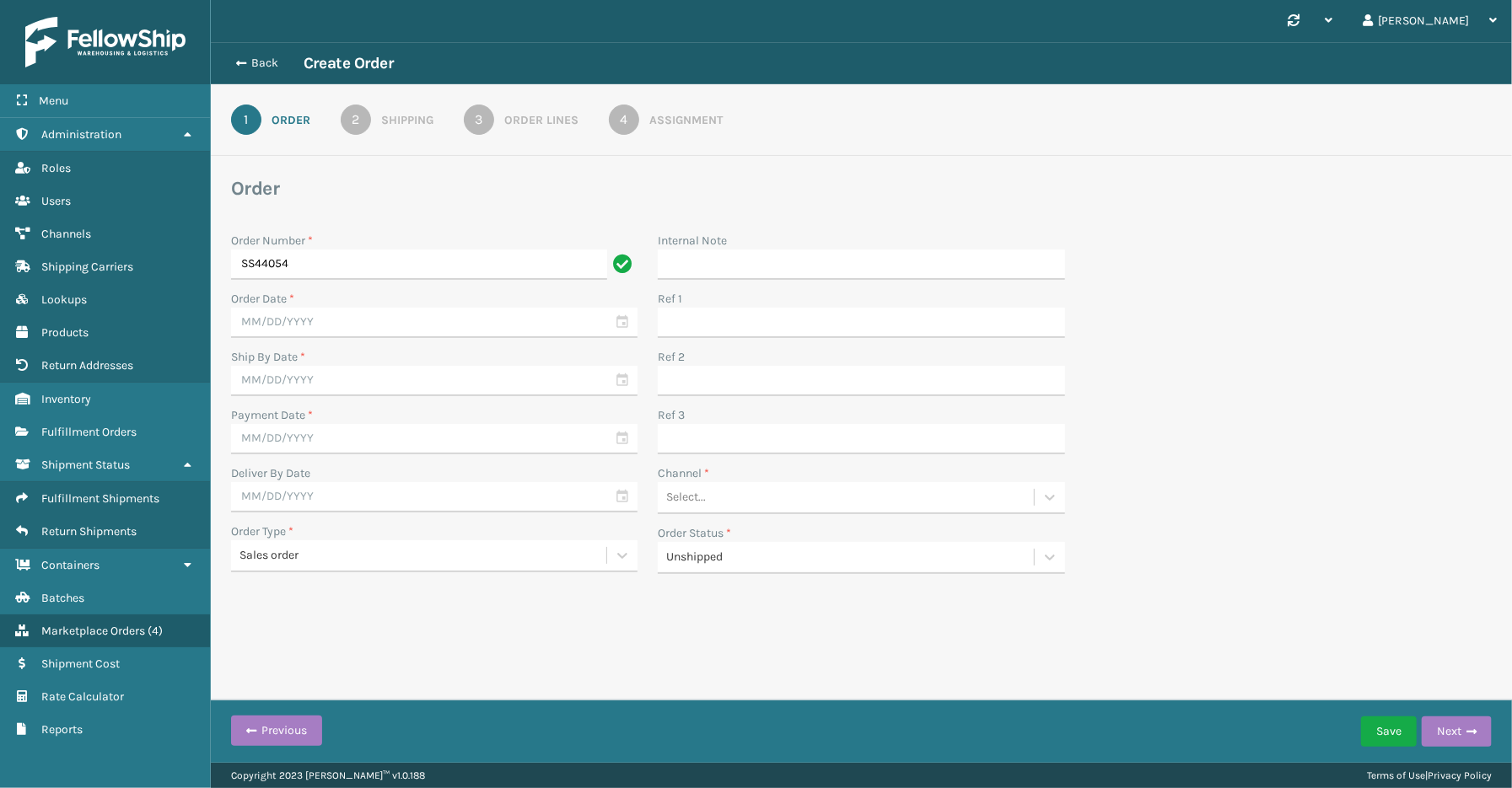
click at [317, 262] on input "SS44054" at bounding box center [419, 265] width 376 height 30
type input "SS44054"
click at [1199, 447] on div "Order Number * SS44054 Order Date * Ship By Date * Payment Date * Deliver By Da…" at bounding box center [861, 402] width 1281 height 362
click at [619, 323] on input "text" at bounding box center [434, 323] width 406 height 30
click at [342, 411] on div "3" at bounding box center [339, 419] width 28 height 25
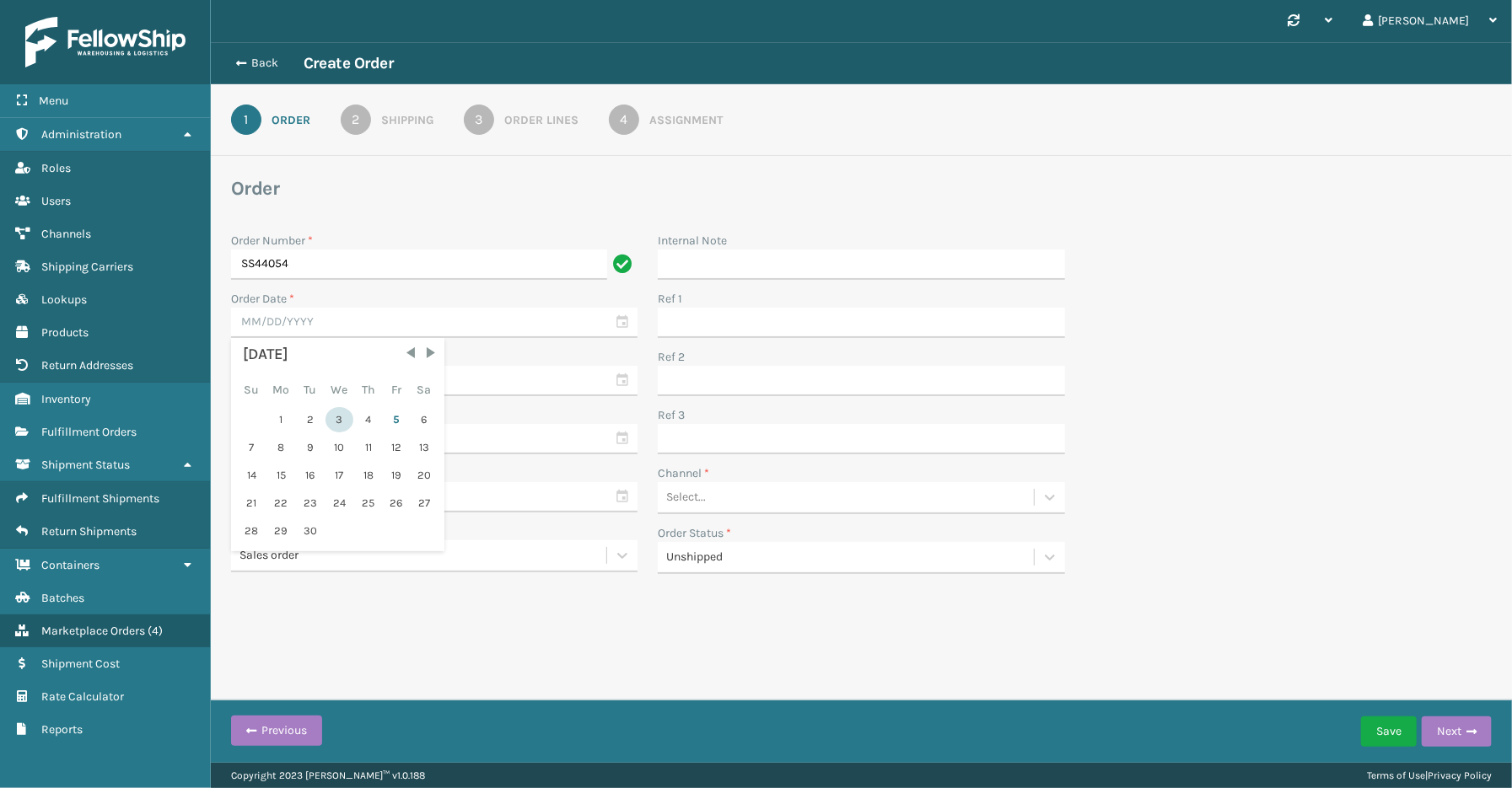
type input "[DATE]"
click at [627, 383] on input "text" at bounding box center [434, 381] width 406 height 30
click at [361, 470] on div "4" at bounding box center [369, 478] width 25 height 25
type input "[DATE]"
click at [628, 435] on input "text" at bounding box center [434, 439] width 406 height 30
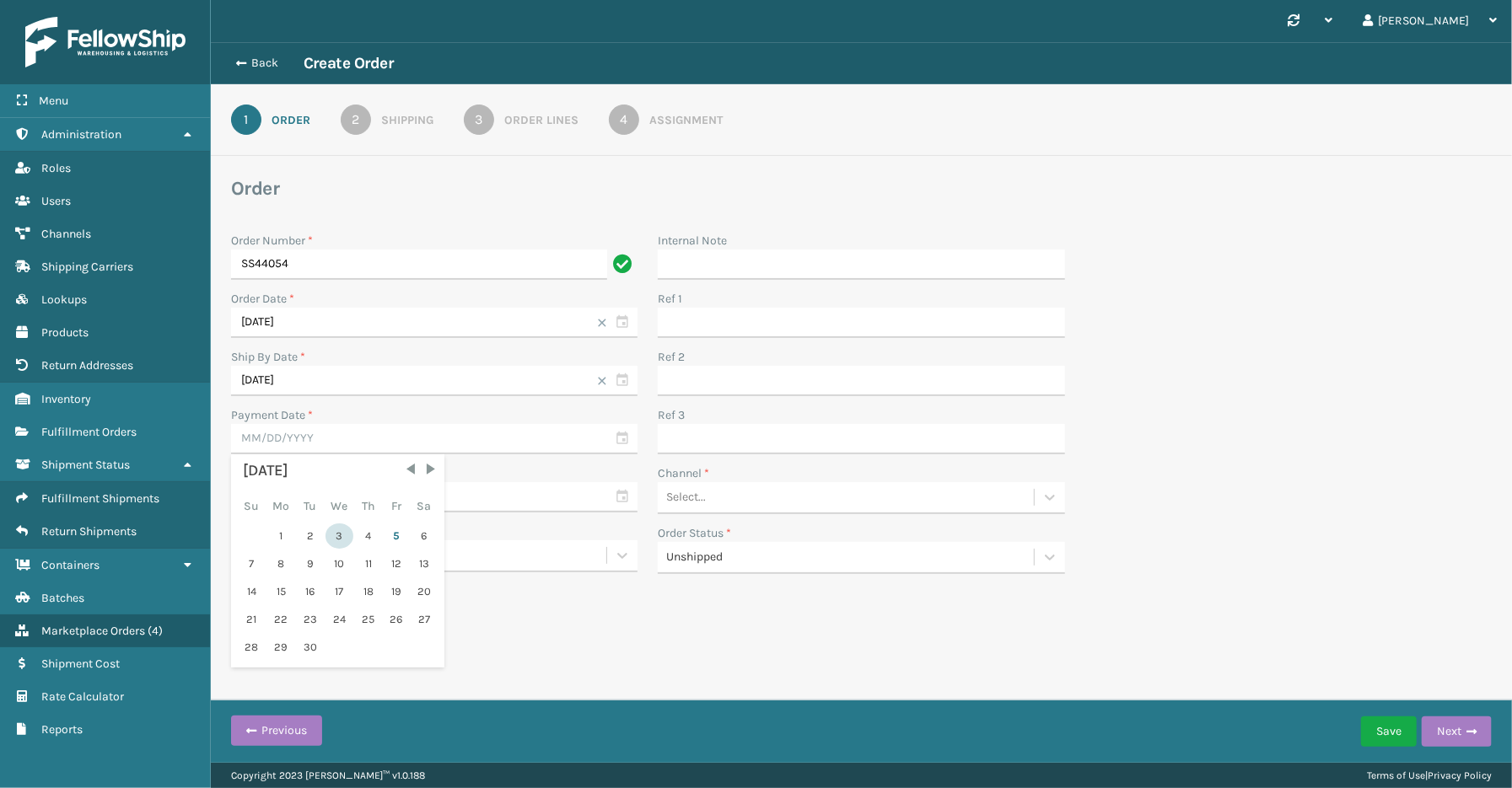
click at [339, 533] on div "3" at bounding box center [339, 536] width 28 height 25
type input "[DATE]"
click at [769, 487] on div "Select..." at bounding box center [845, 497] width 375 height 28
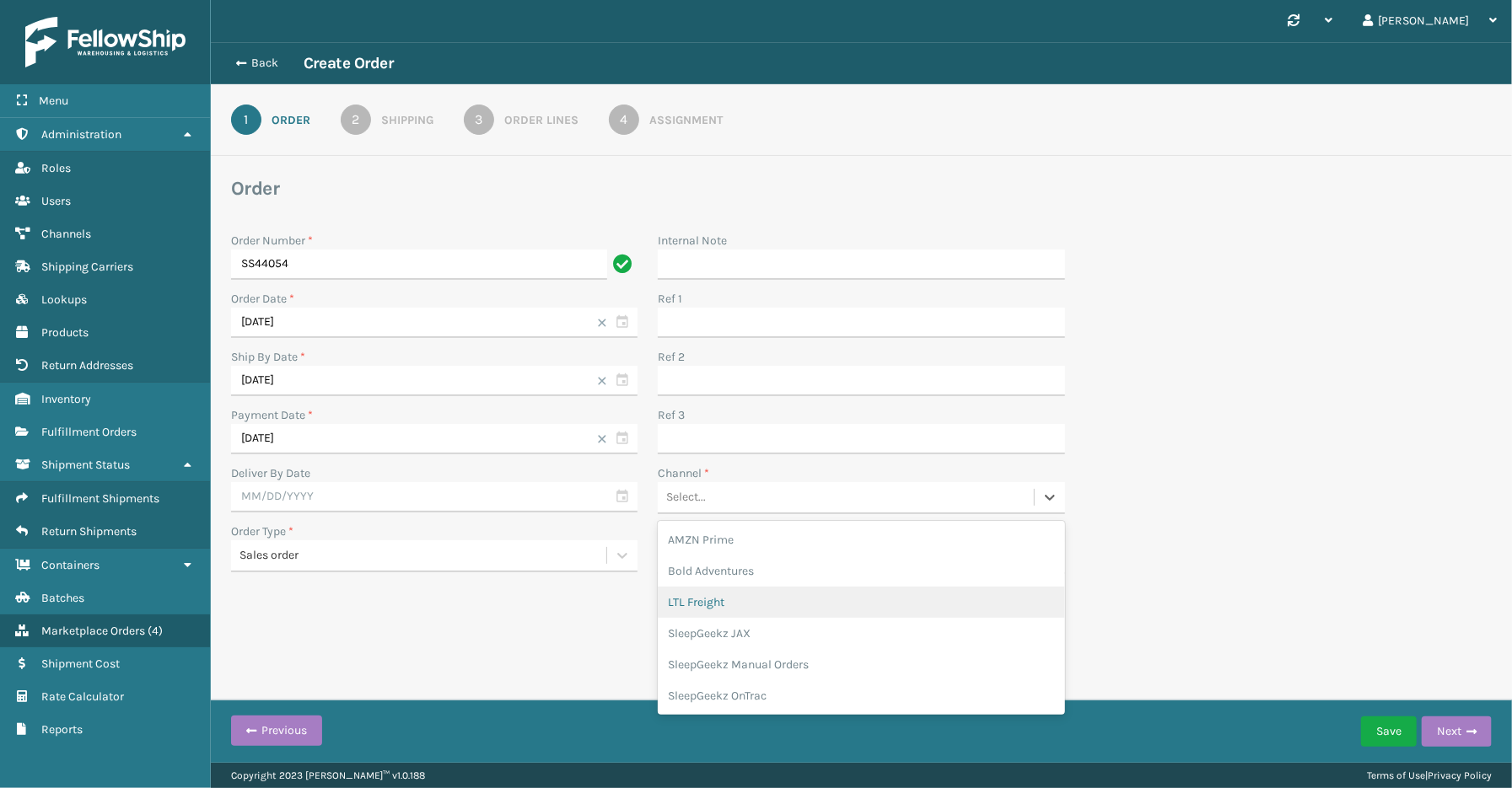
click at [702, 603] on div "LTL Freight" at bounding box center [860, 602] width 406 height 31
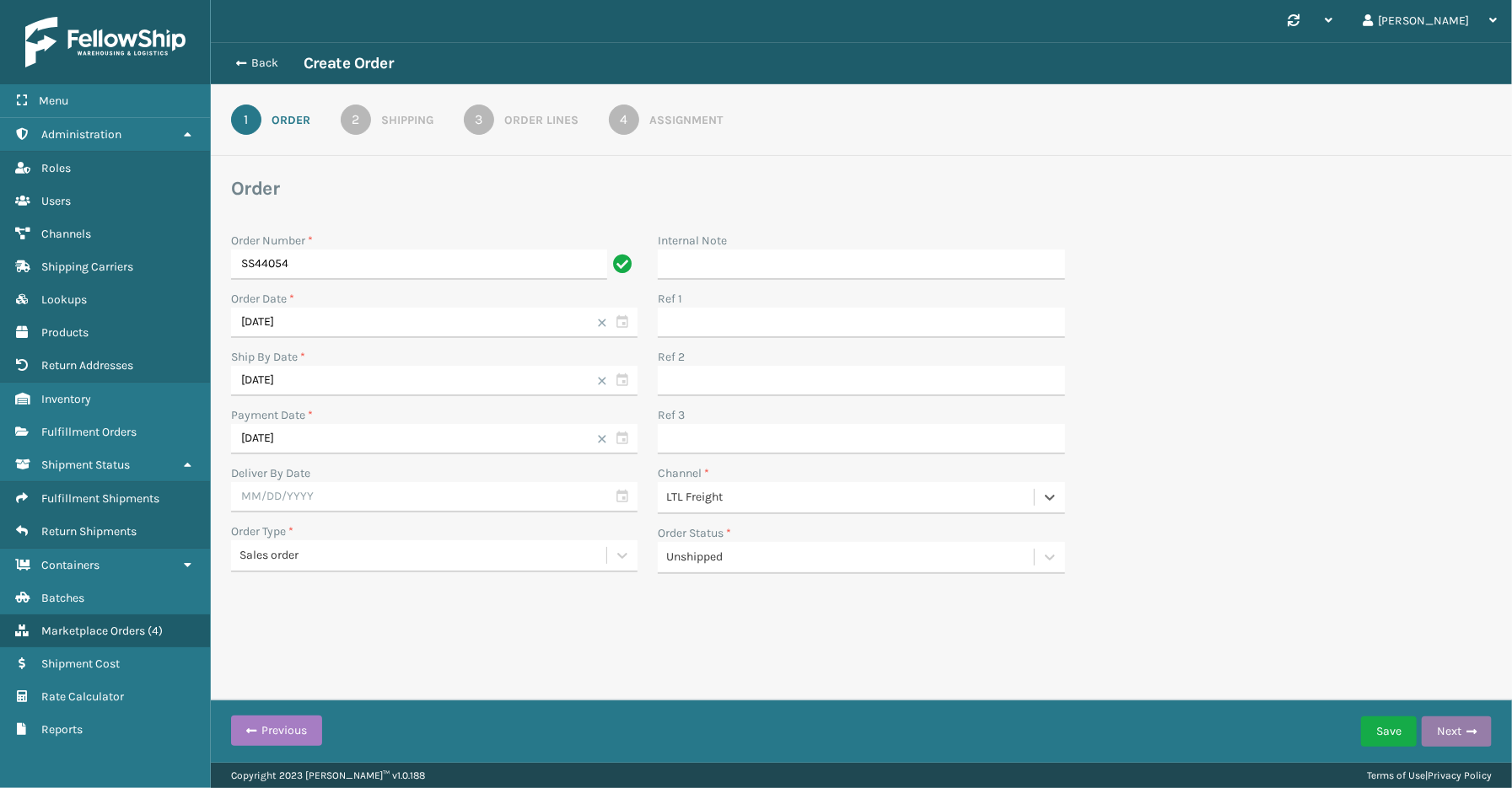
click at [1466, 734] on span "button" at bounding box center [1471, 731] width 10 height 12
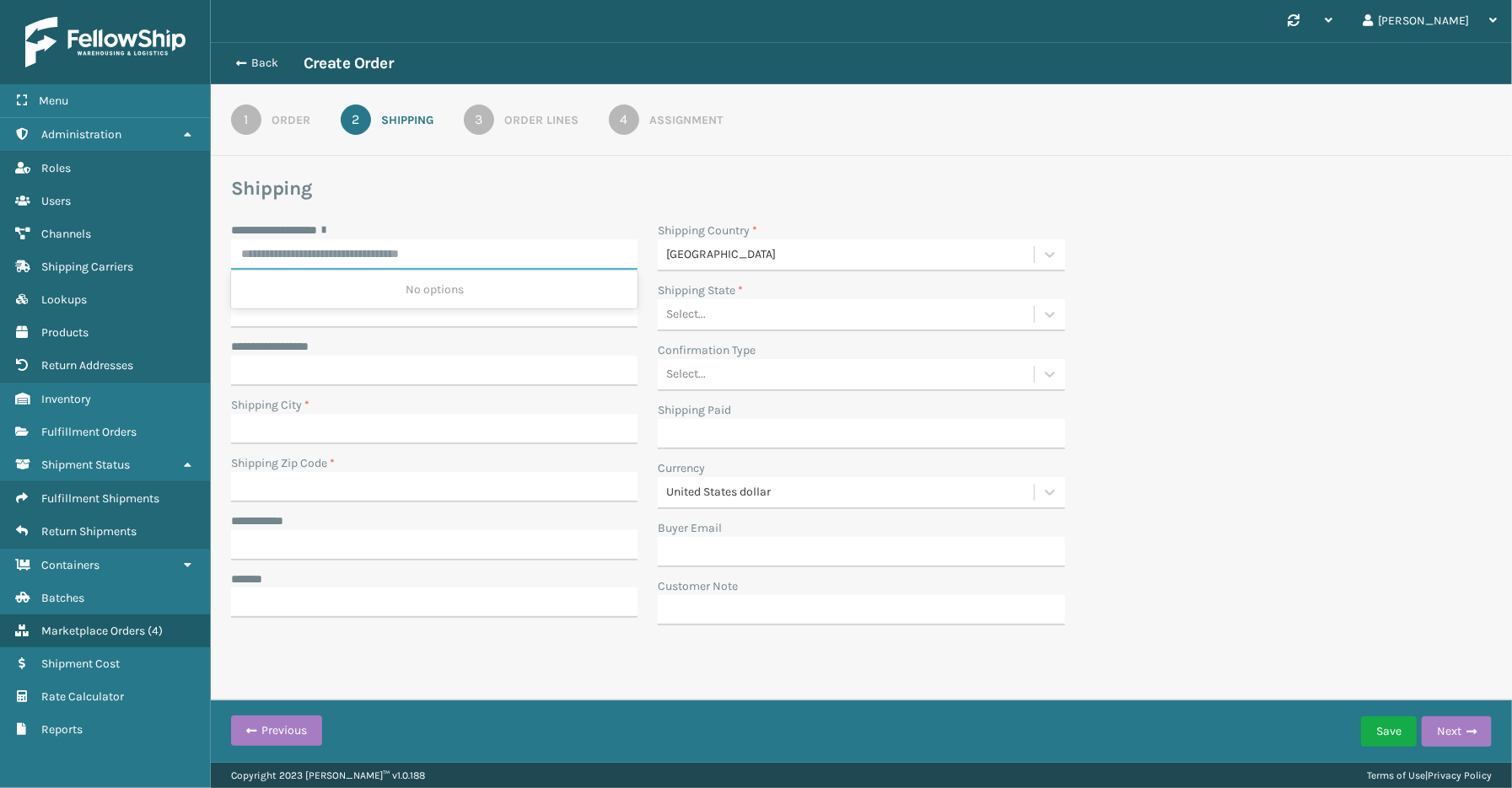
click at [312, 256] on input "**********" at bounding box center [434, 254] width 406 height 30
paste input "**********"
click at [338, 298] on div "[STREET_ADDRESS]" at bounding box center [434, 289] width 406 height 31
type input "**********"
type input "MIRAMAR"
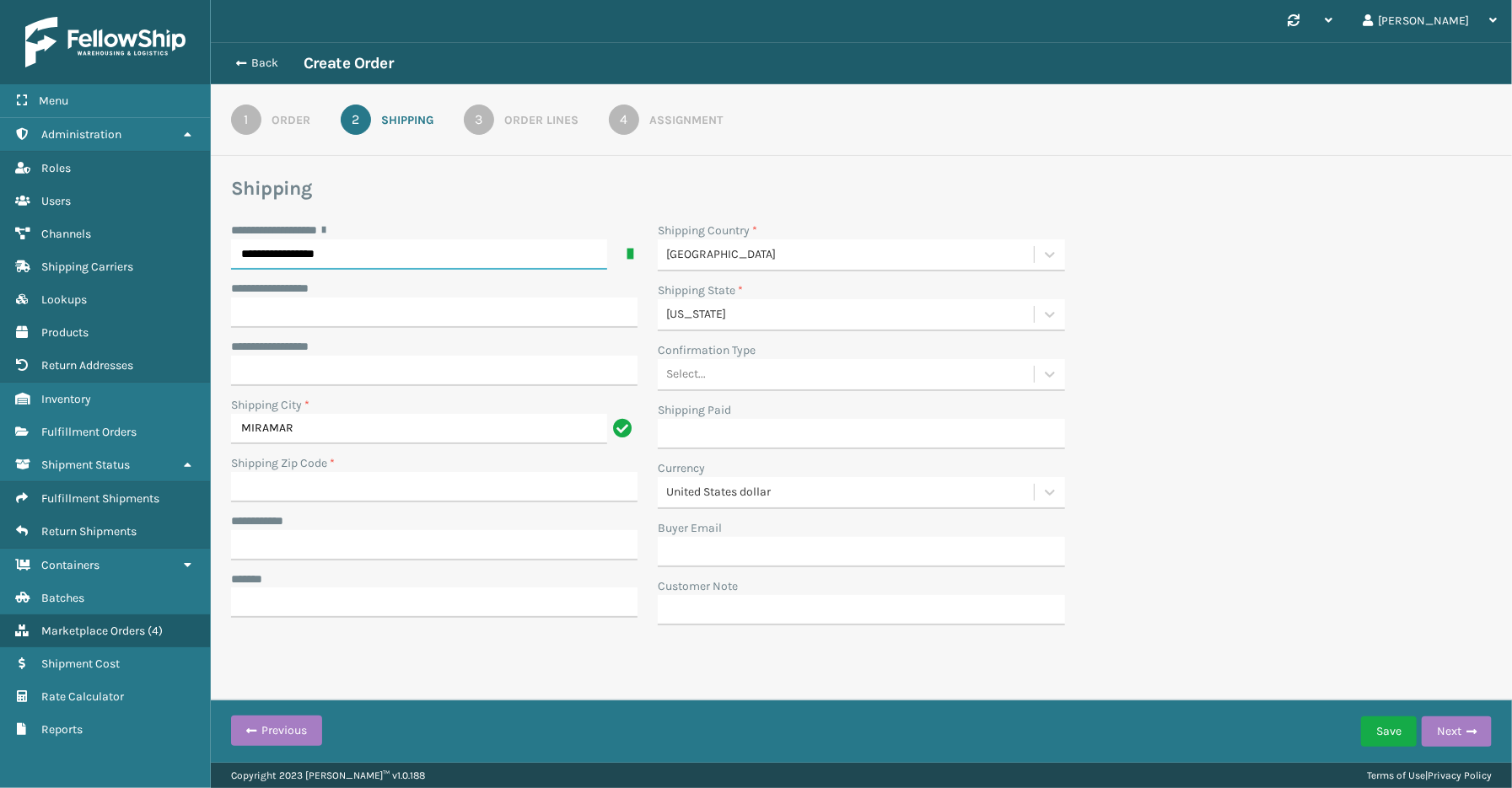
type input "**********"
click at [301, 489] on input "Shipping Zip Code *" at bounding box center [434, 487] width 406 height 30
type input "33027"
click at [1246, 369] on div "**********" at bounding box center [861, 428] width 1281 height 414
click at [307, 532] on input "**********" at bounding box center [434, 545] width 406 height 30
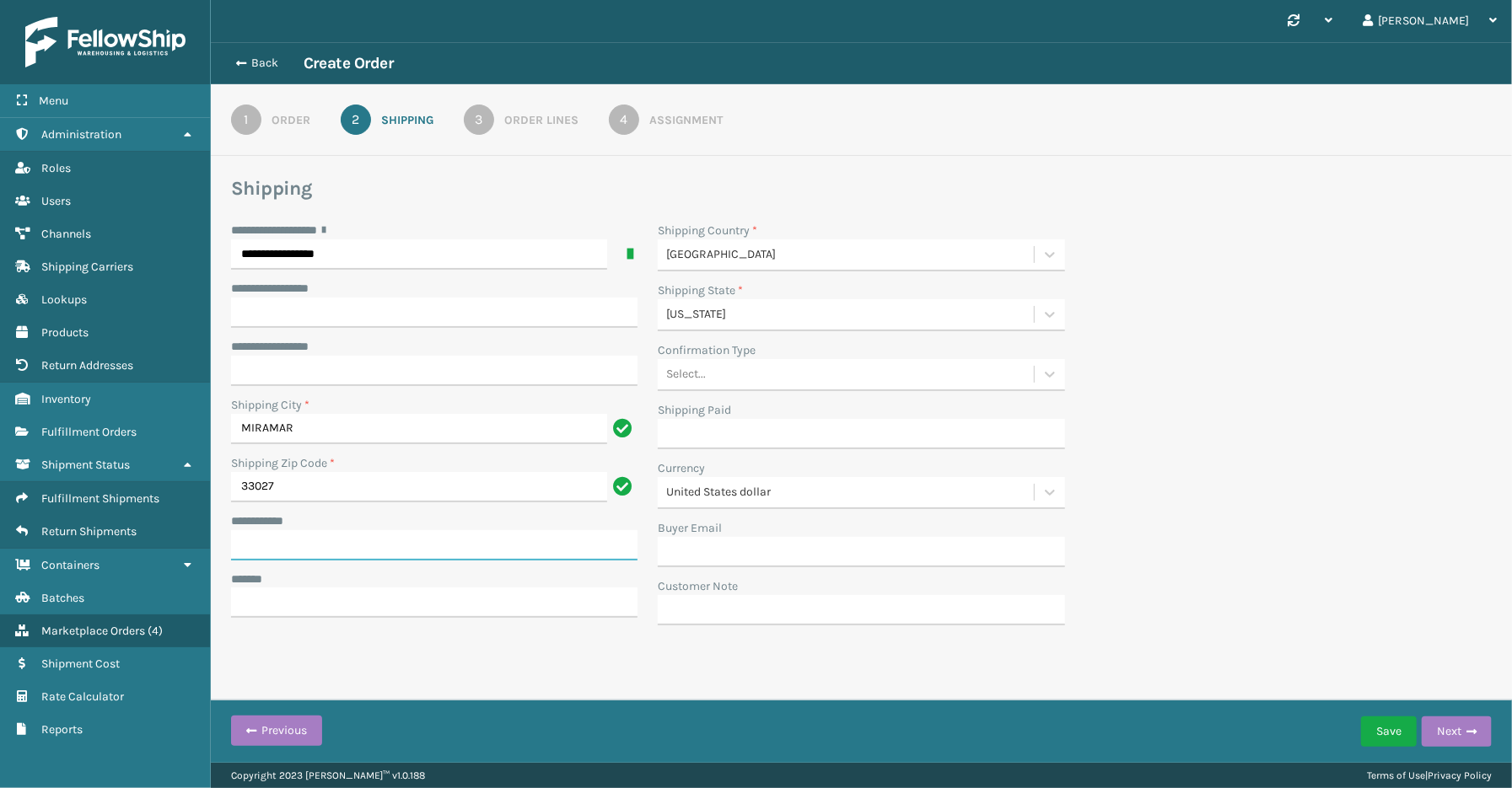
paste input "**********"
type input "**********"
click at [293, 604] on input "***** *" at bounding box center [434, 603] width 406 height 30
paste input "**********"
type input "**********"
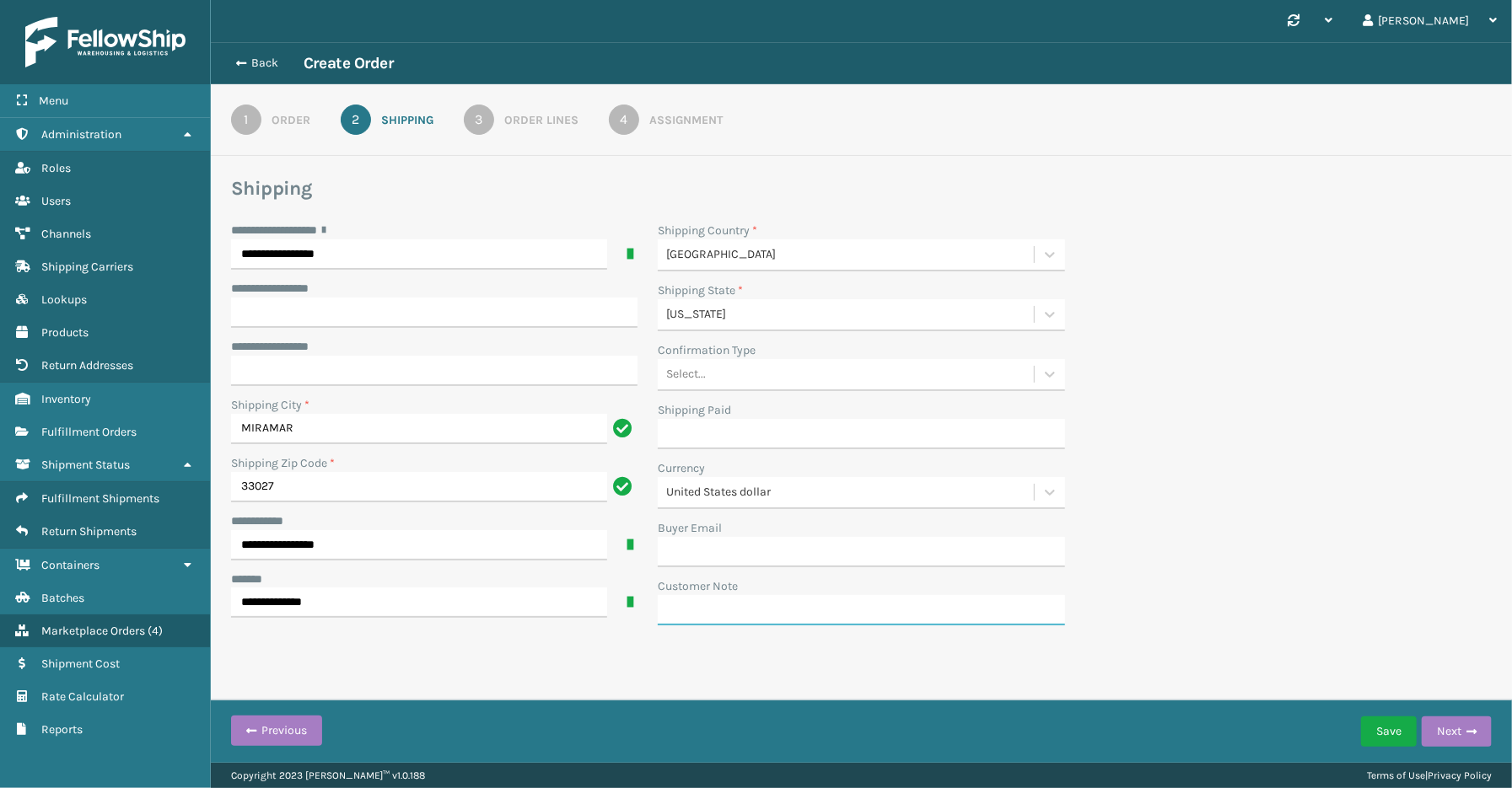
click at [384, 654] on div "**********" at bounding box center [861, 369] width 1301 height 656
click at [1300, 453] on div "**********" at bounding box center [861, 428] width 1281 height 414
click at [1455, 720] on button "Next" at bounding box center [1457, 732] width 70 height 30
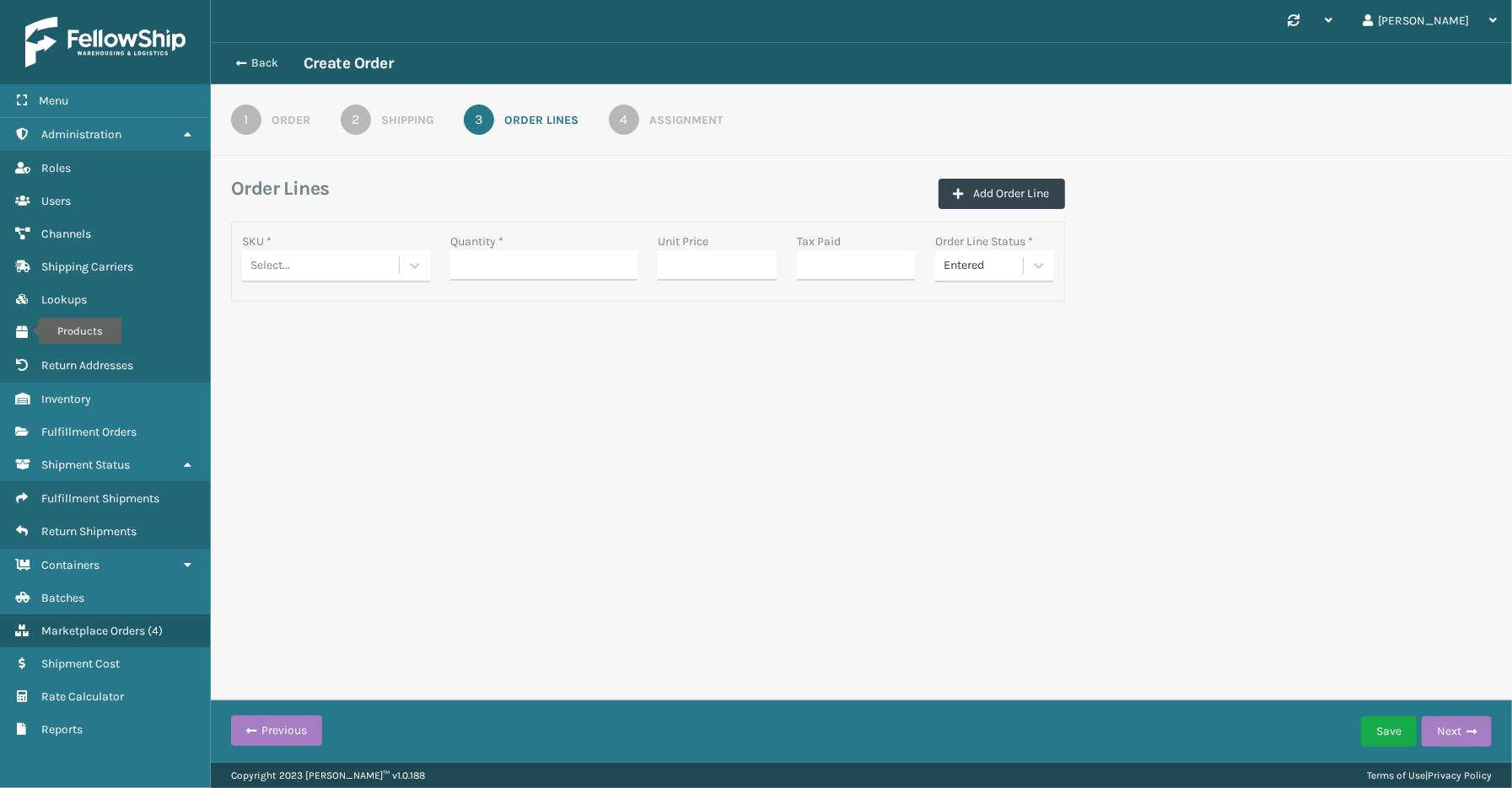
click at [300, 257] on div "Select..." at bounding box center [320, 265] width 157 height 28
paste input "GEN-AB-P-SCK"
type input "GEN-AB-P-SCK"
click at [333, 312] on div "GEN-AB-P-SCK" at bounding box center [336, 308] width 188 height 31
click at [478, 265] on input "Quantity *" at bounding box center [544, 266] width 188 height 30
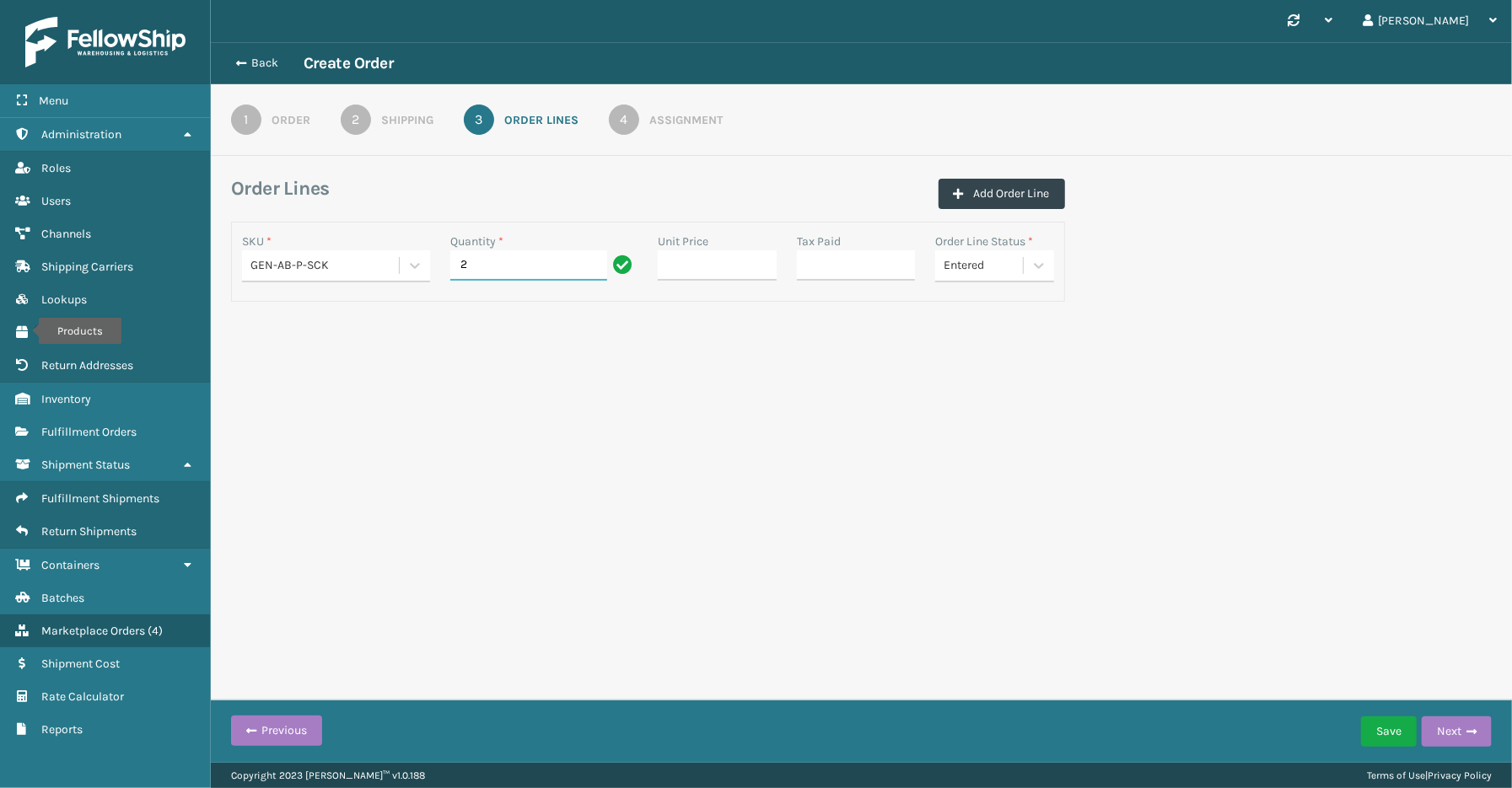
type input "2"
click at [1293, 496] on div "Synchronise all channels [PERSON_NAME] Log Out Back Create Order 1 Order 2 Ship…" at bounding box center [861, 381] width 1301 height 763
click at [1466, 732] on span "button" at bounding box center [1471, 731] width 10 height 12
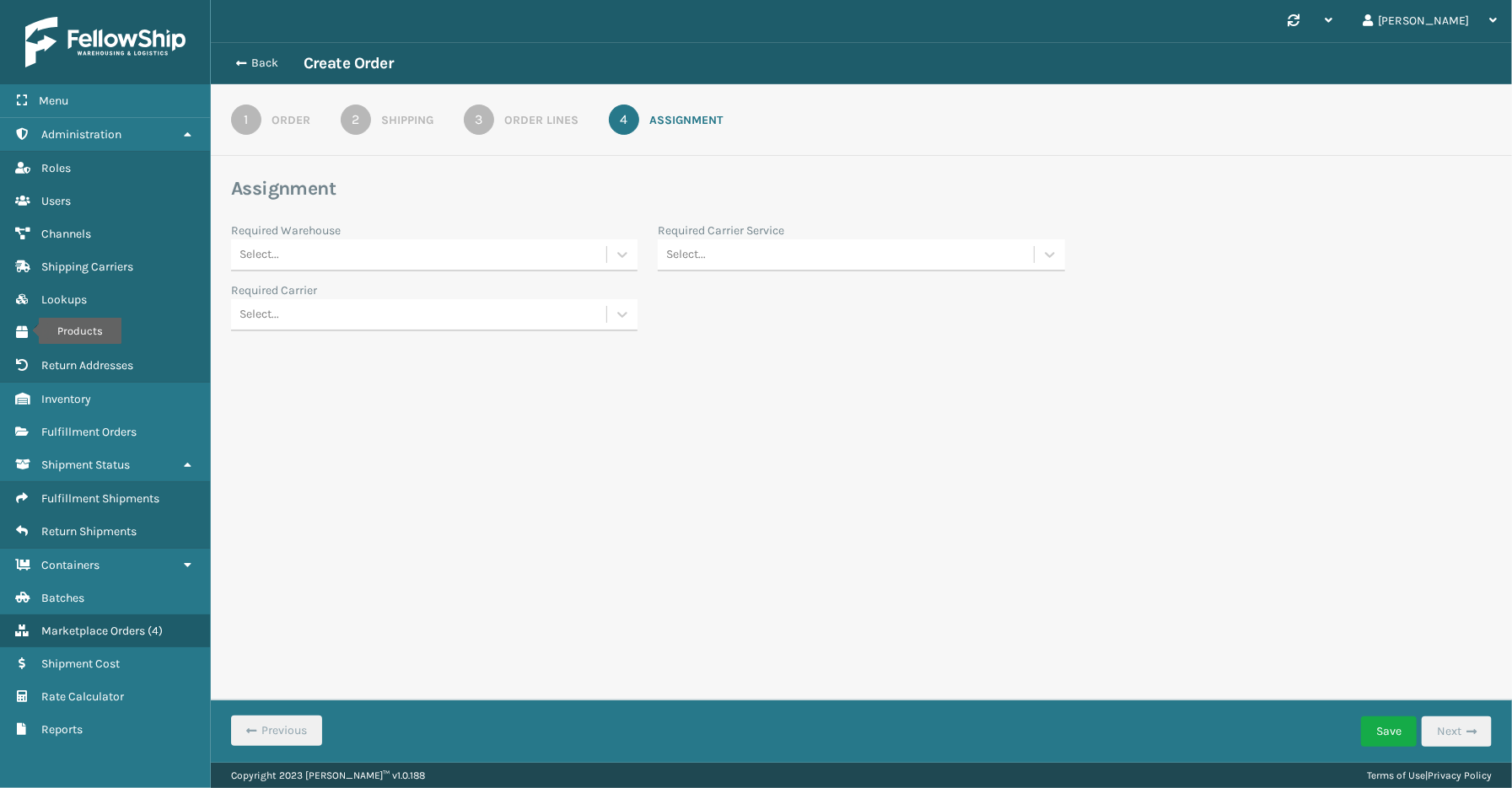
click at [384, 253] on div "Select..." at bounding box center [419, 254] width 375 height 28
click at [353, 286] on div "Dallas (Peak Logistics)" at bounding box center [434, 297] width 406 height 31
click at [723, 266] on div "Select..." at bounding box center [845, 254] width 375 height 28
click at [740, 476] on div "LTL" at bounding box center [860, 484] width 406 height 31
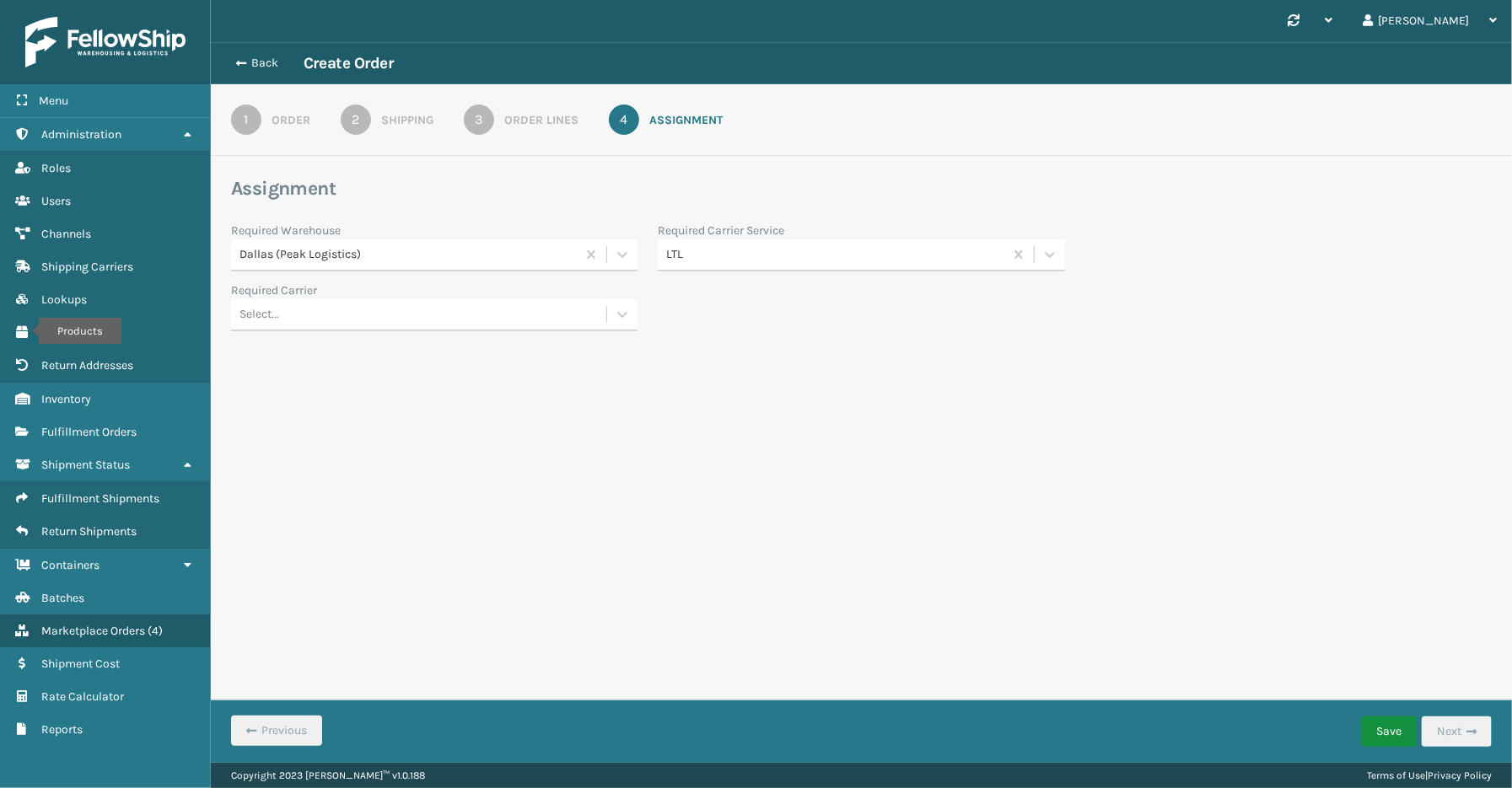
click at [1373, 734] on button "Save" at bounding box center [1389, 732] width 55 height 30
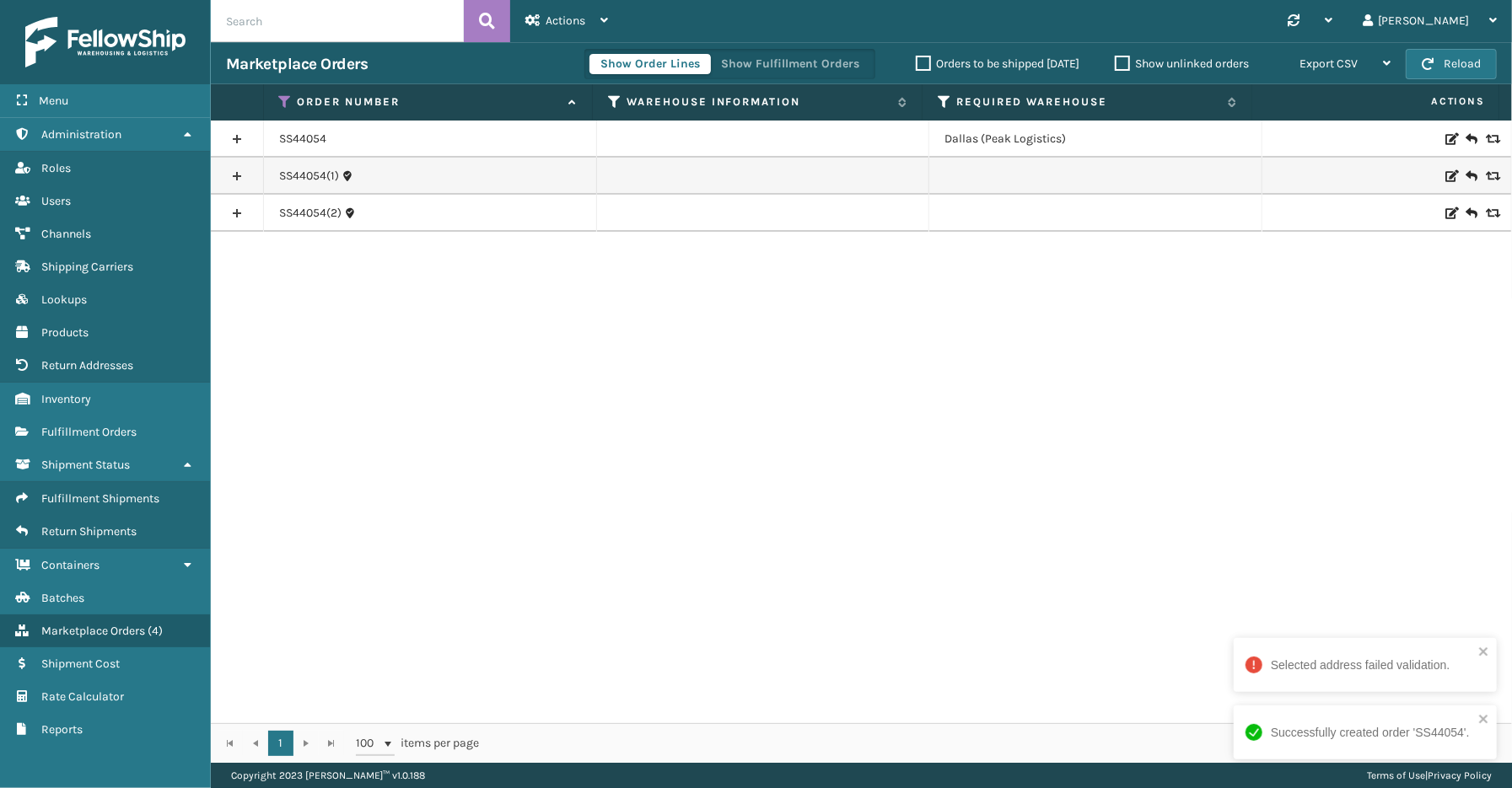
click at [238, 136] on link at bounding box center [237, 139] width 53 height 27
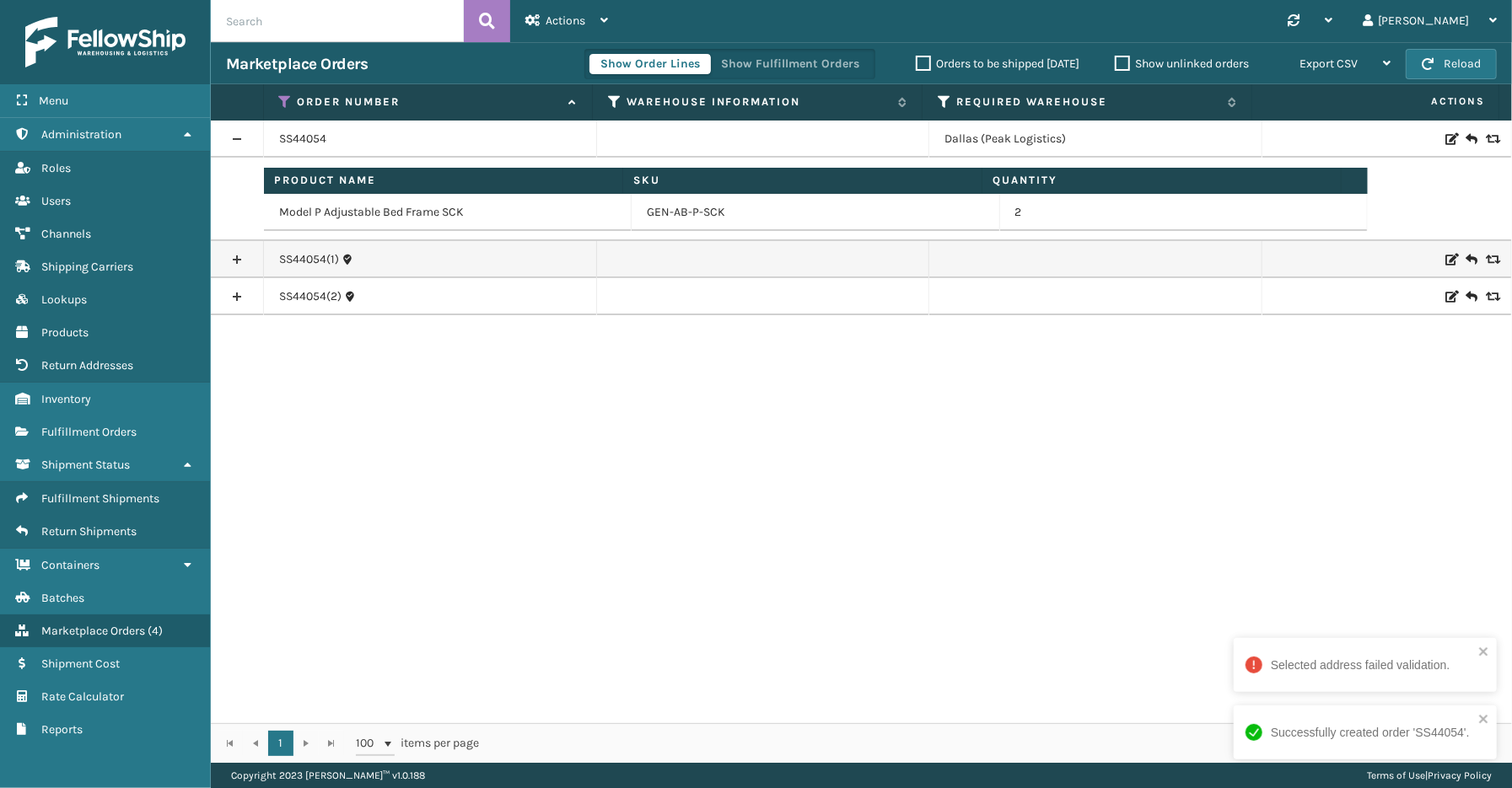
click at [538, 502] on div "SS44054 [GEOGRAPHIC_DATA] (Peak Logistics) Product Name SKU Quantity Model P Ad…" at bounding box center [861, 422] width 1301 height 603
click at [774, 59] on button "Show Fulfillment Orders" at bounding box center [791, 63] width 161 height 21
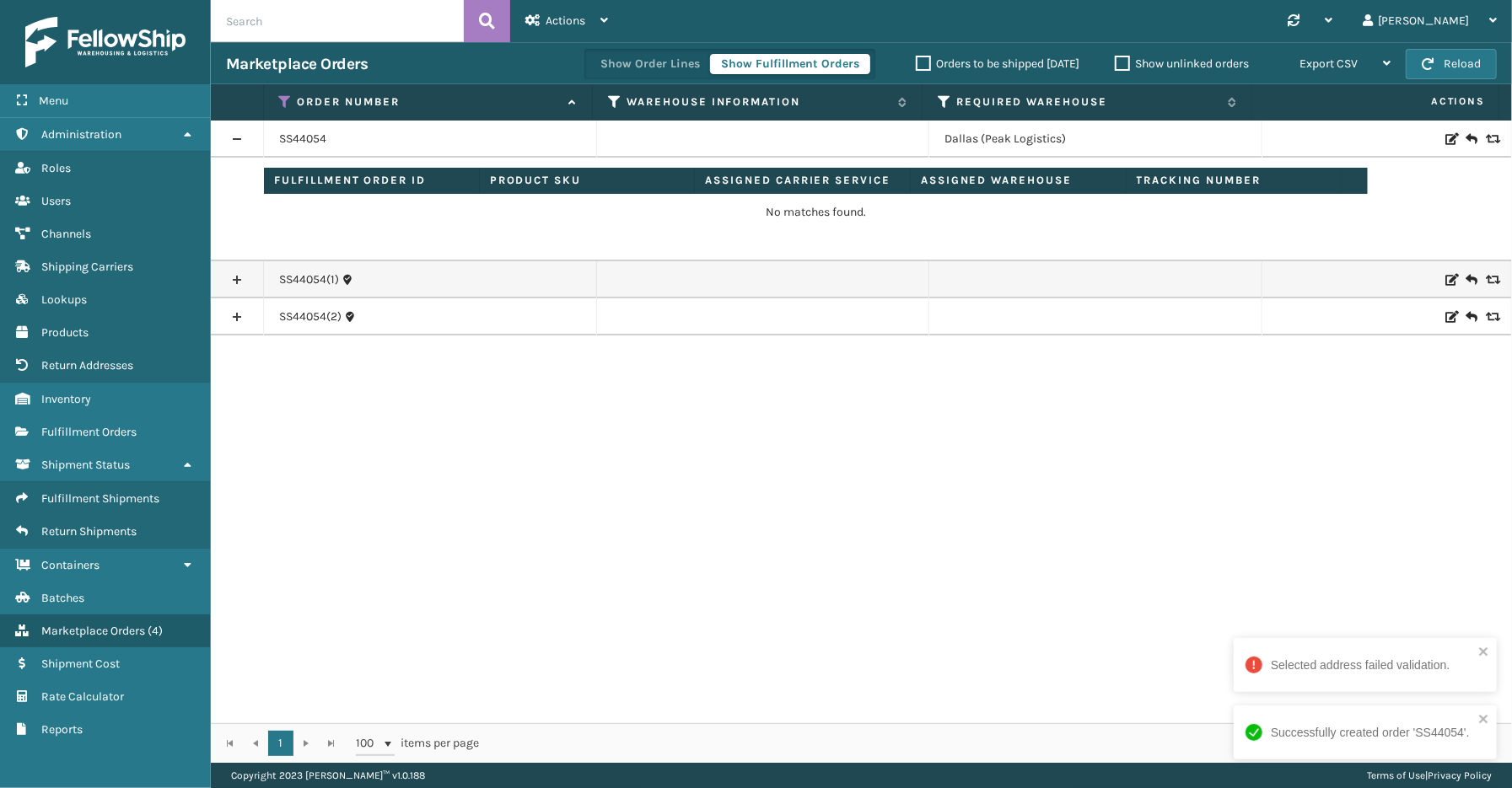
drag, startPoint x: 659, startPoint y: 568, endPoint x: 486, endPoint y: 407, distance: 236.3
click at [660, 568] on div "SS44054 [GEOGRAPHIC_DATA] (Peak Logistics) Fulfillment Order ID Product SKU Ass…" at bounding box center [861, 422] width 1301 height 603
click at [69, 624] on span "Marketplace Orders" at bounding box center [93, 631] width 104 height 14
click at [486, 538] on div "SS44054 [GEOGRAPHIC_DATA] (Peak Logistics) Fulfillment Order ID Product SKU Ass…" at bounding box center [861, 422] width 1301 height 603
click at [284, 99] on icon at bounding box center [286, 102] width 13 height 15
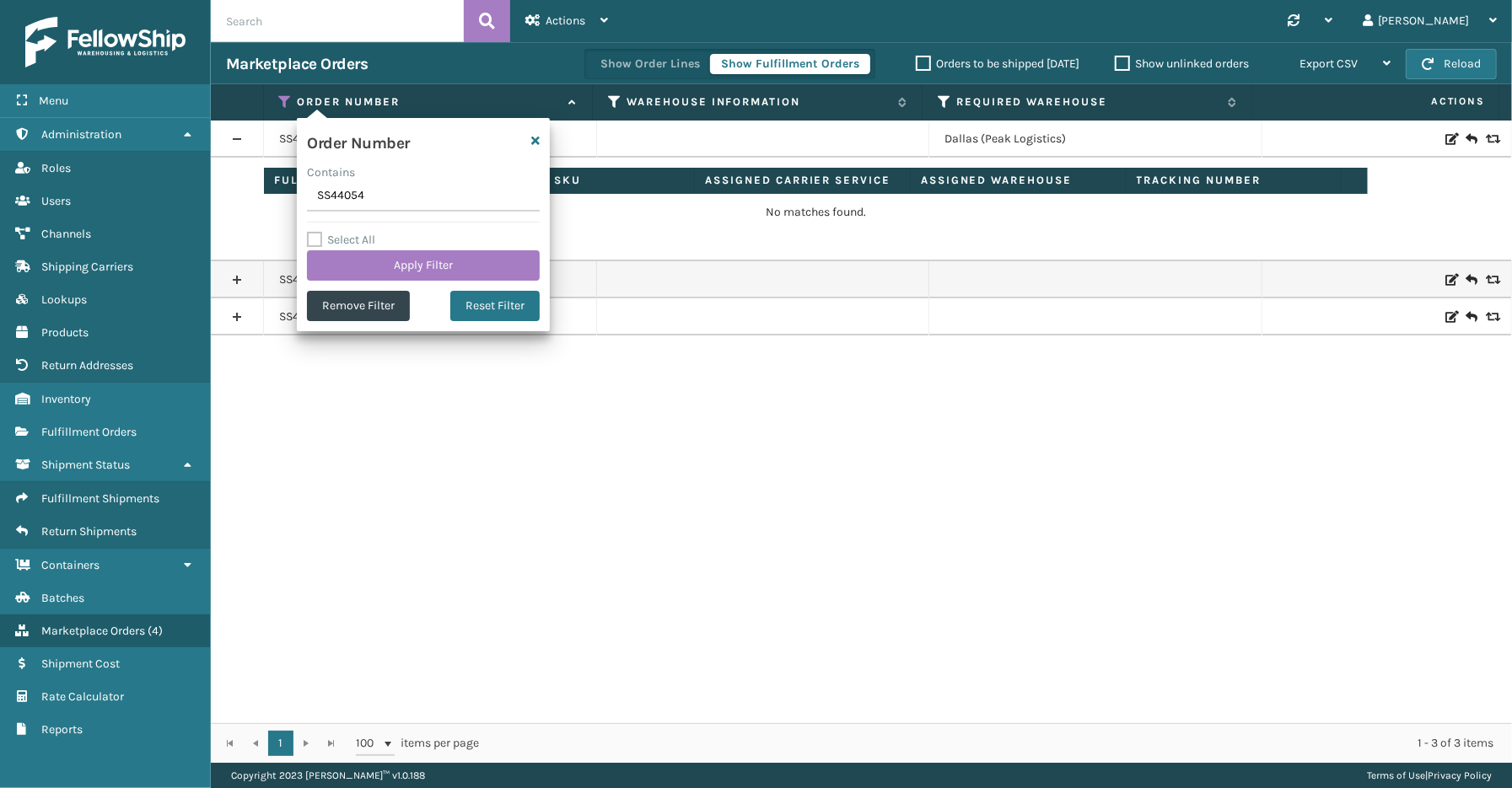
drag, startPoint x: 389, startPoint y: 199, endPoint x: 255, endPoint y: 183, distance: 135.0
click at [255, 183] on section "Marketplace Orders Show Order Lines Show Fulfillment Orders Orders to be shippe…" at bounding box center [861, 402] width 1301 height 721
type input "SS43676"
click at [389, 264] on button "Apply Filter" at bounding box center [423, 266] width 233 height 30
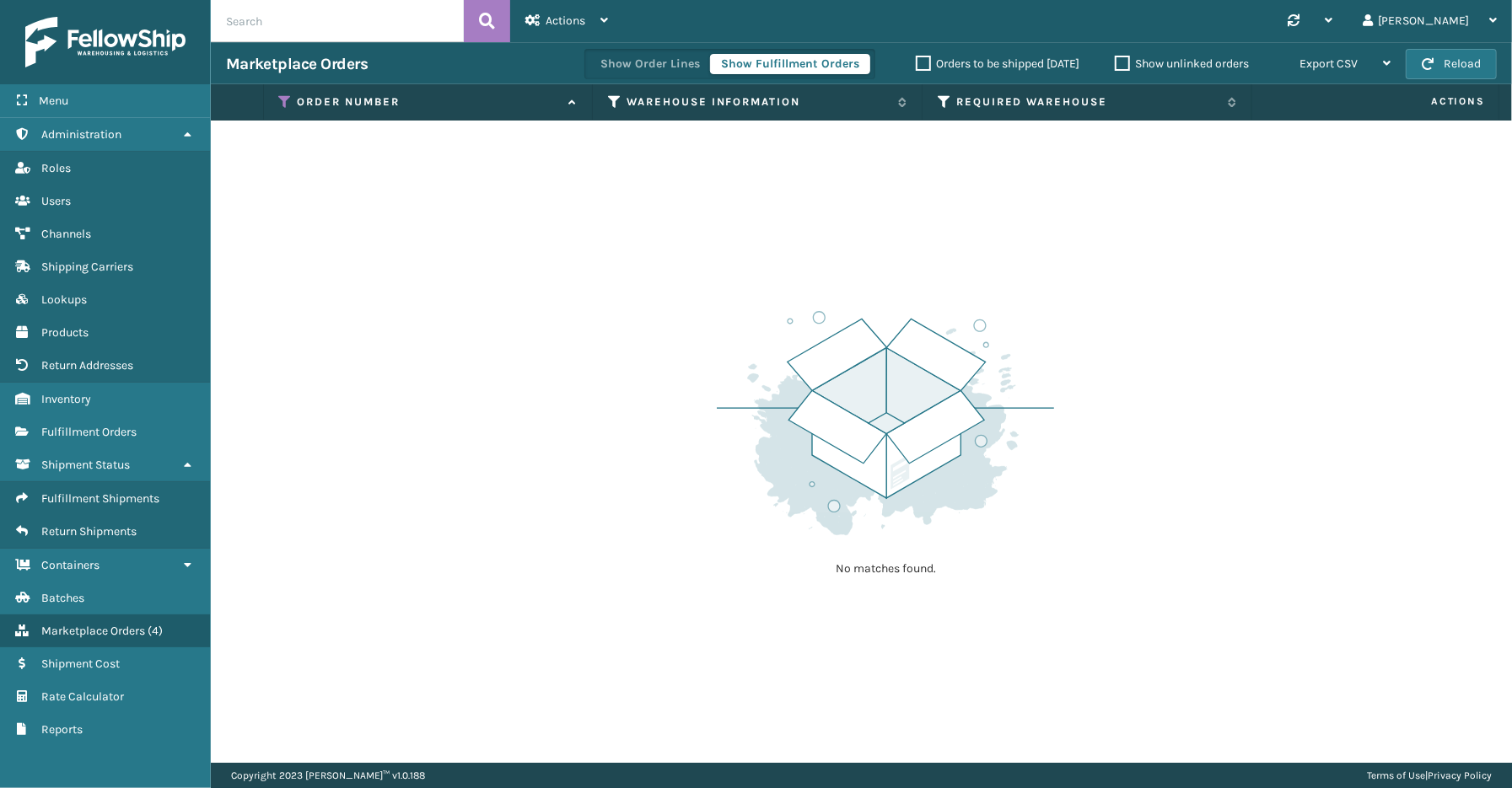
drag, startPoint x: 139, startPoint y: 757, endPoint x: 149, endPoint y: 738, distance: 21.5
click at [138, 756] on div "Menu Administration Roles Users Channels Shipping Carriers Lookups Products Ret…" at bounding box center [105, 394] width 211 height 788
click at [283, 97] on icon at bounding box center [286, 102] width 13 height 15
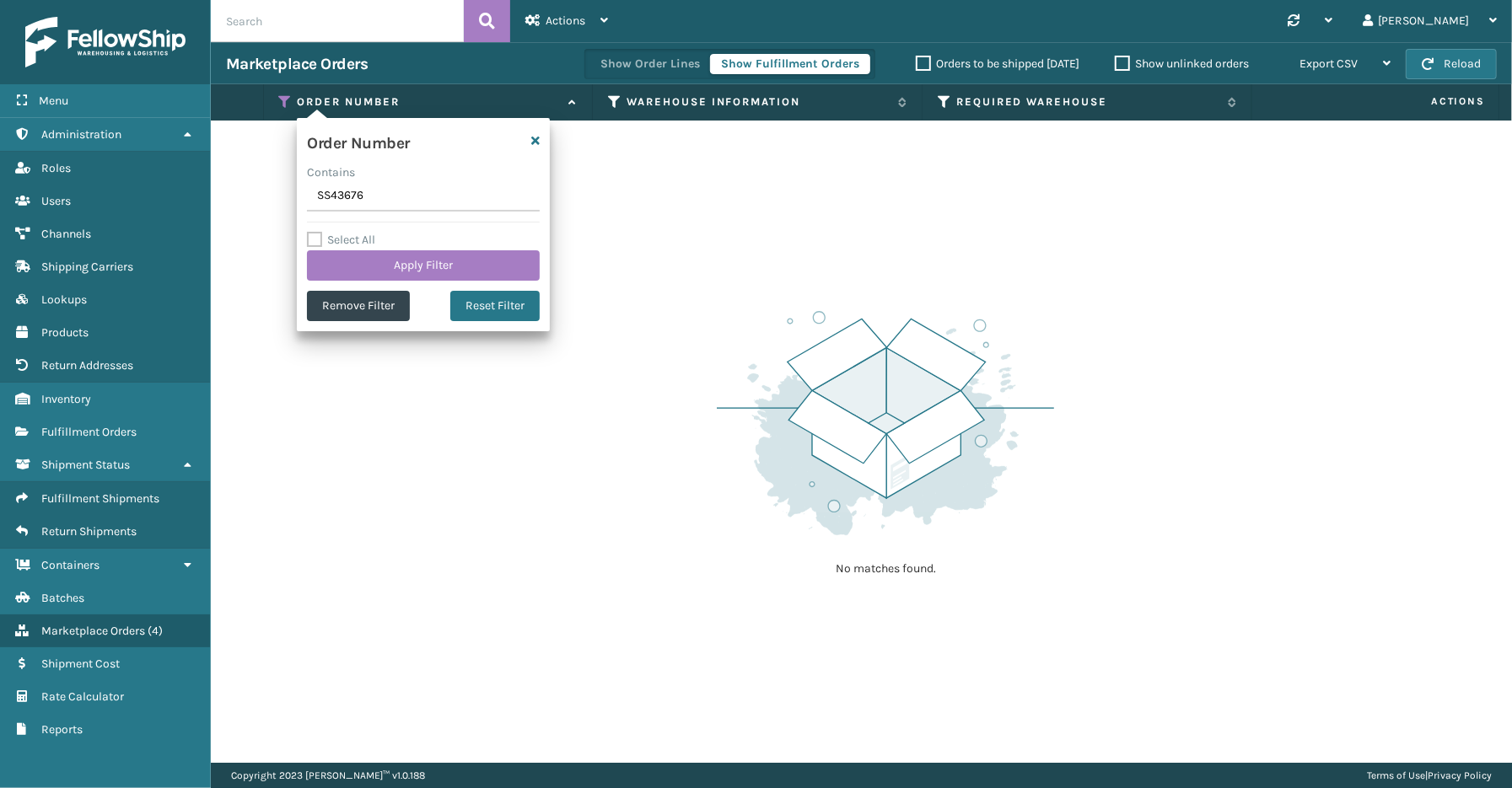
drag, startPoint x: 374, startPoint y: 200, endPoint x: 320, endPoint y: 197, distance: 54.1
click at [289, 197] on section "Marketplace Orders Show Order Lines Show Fulfillment Orders Orders to be shippe…" at bounding box center [861, 402] width 1301 height 721
type input "SS44353"
click at [389, 259] on button "Apply Filter" at bounding box center [423, 266] width 233 height 30
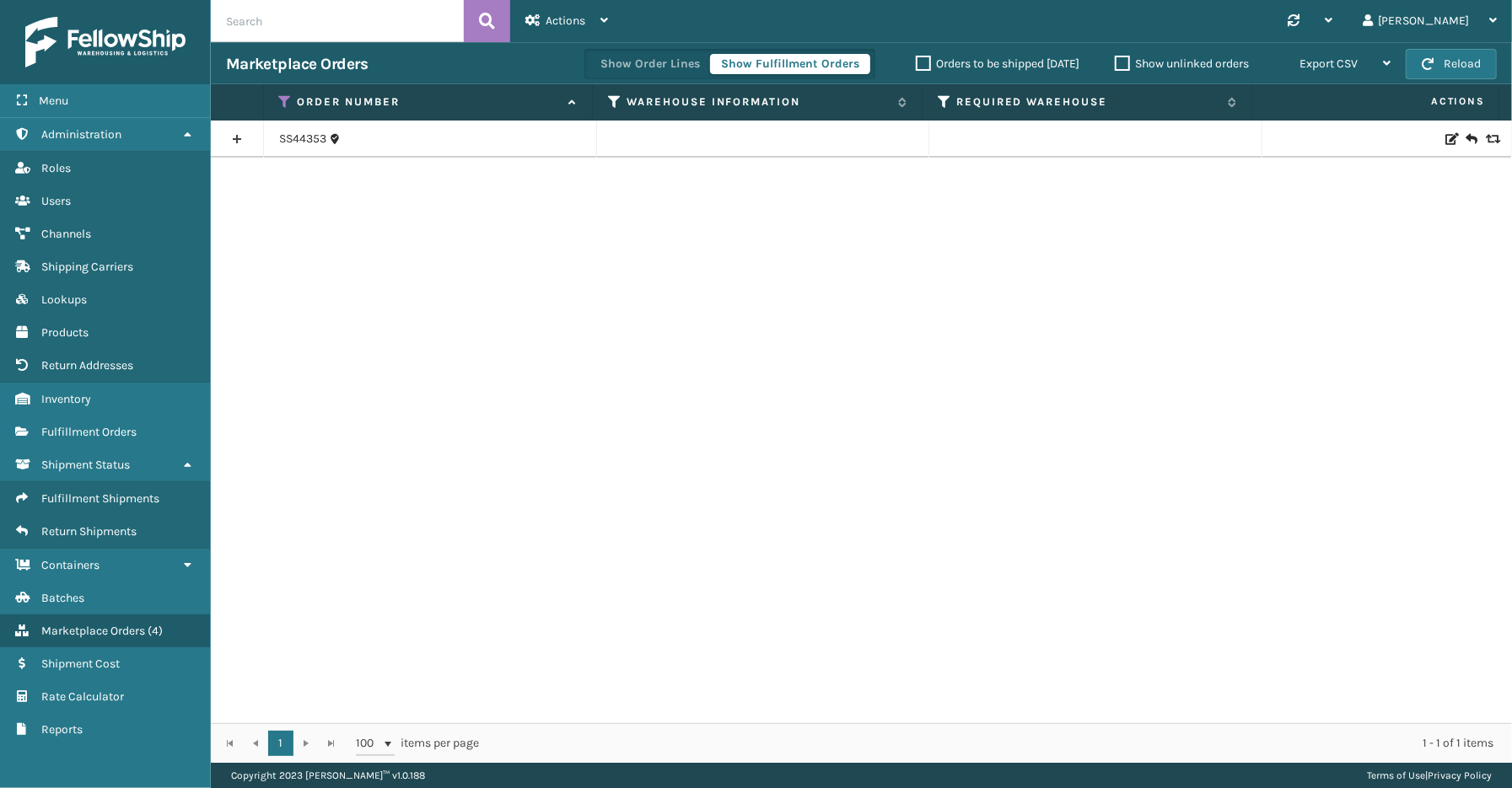
click at [234, 137] on link at bounding box center [237, 139] width 53 height 27
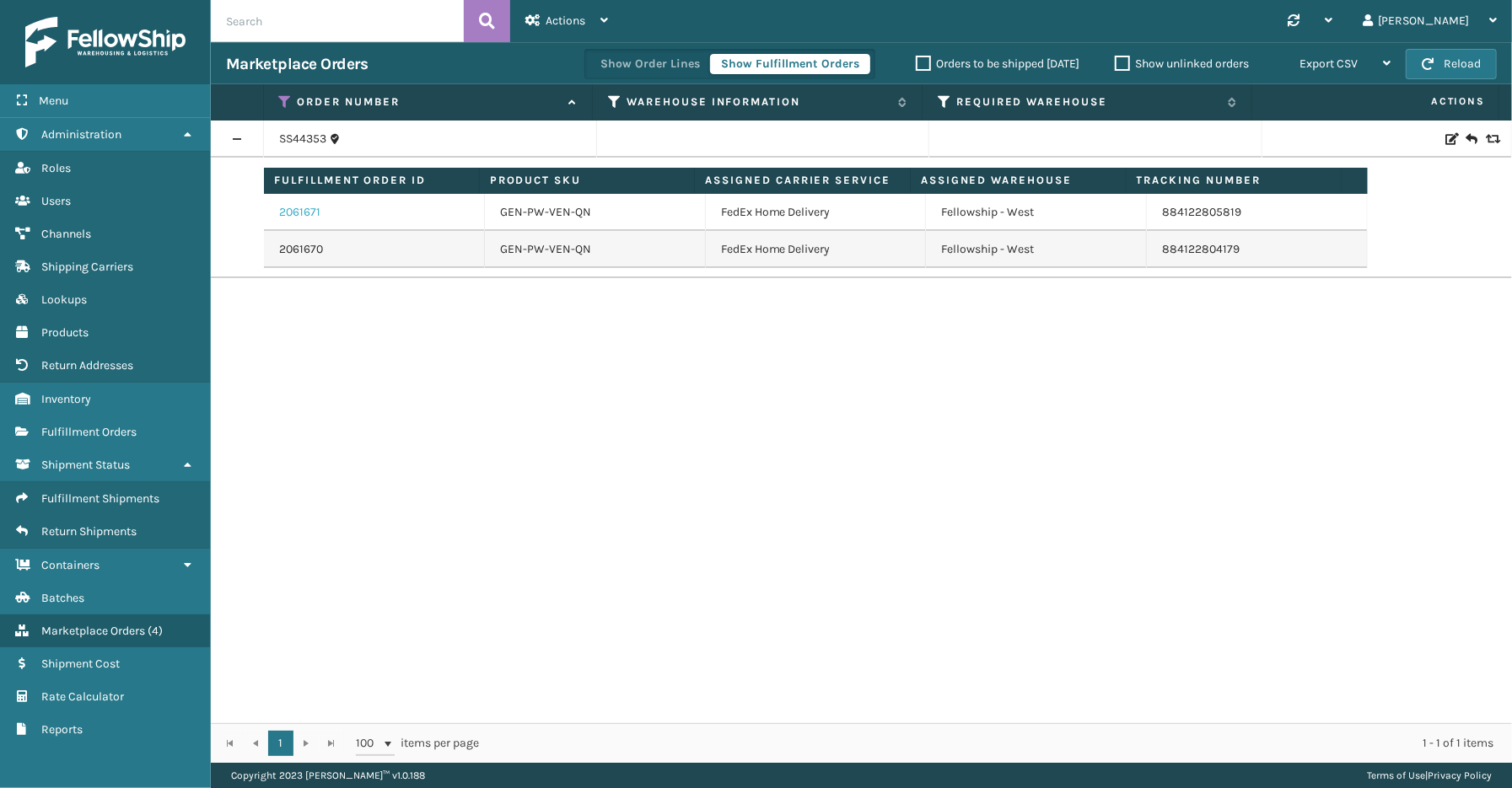
click at [300, 209] on link "2061671" at bounding box center [300, 212] width 41 height 17
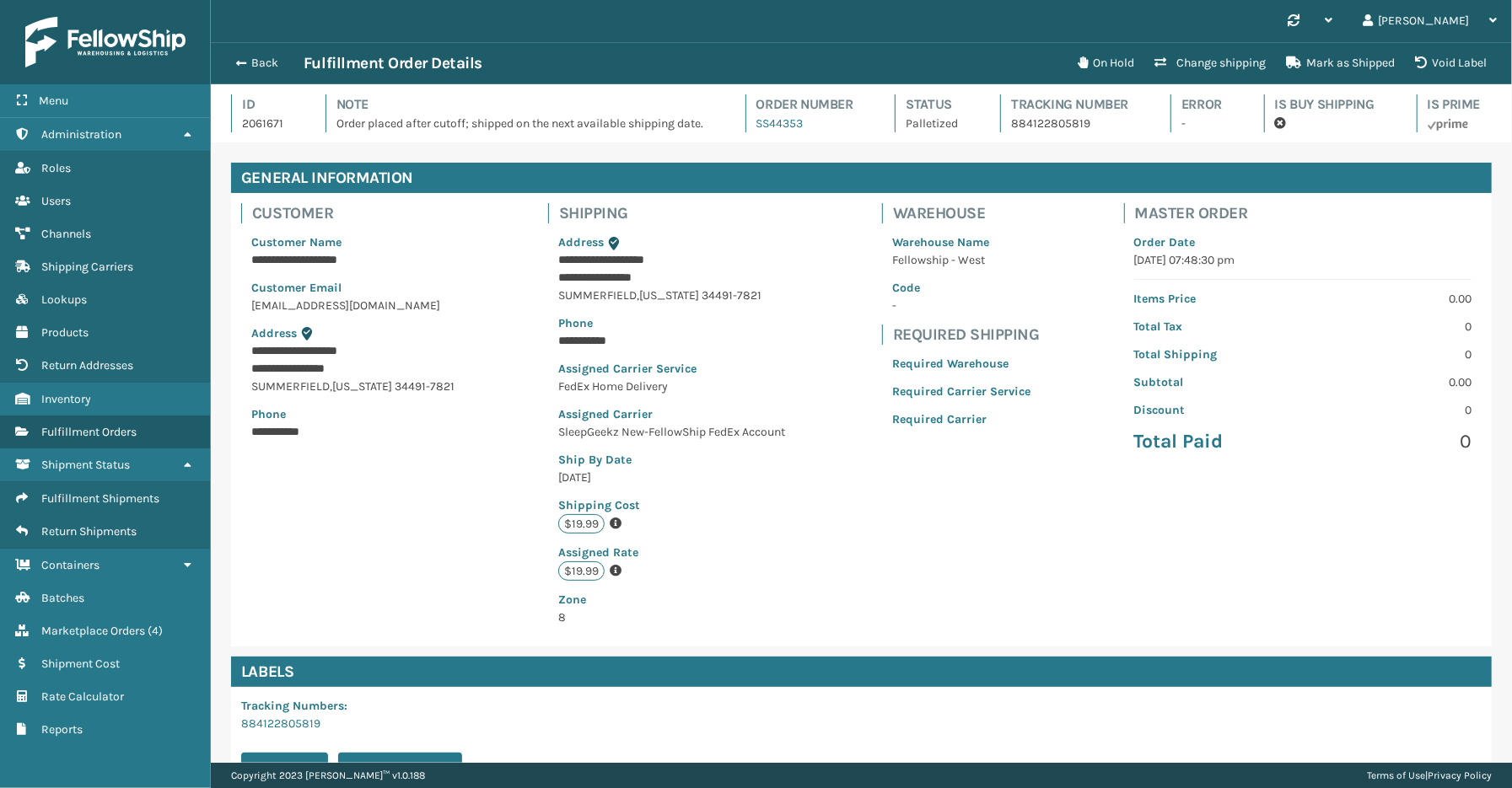
scroll to position [39, 1301]
click at [251, 66] on button "Back" at bounding box center [264, 62] width 78 height 15
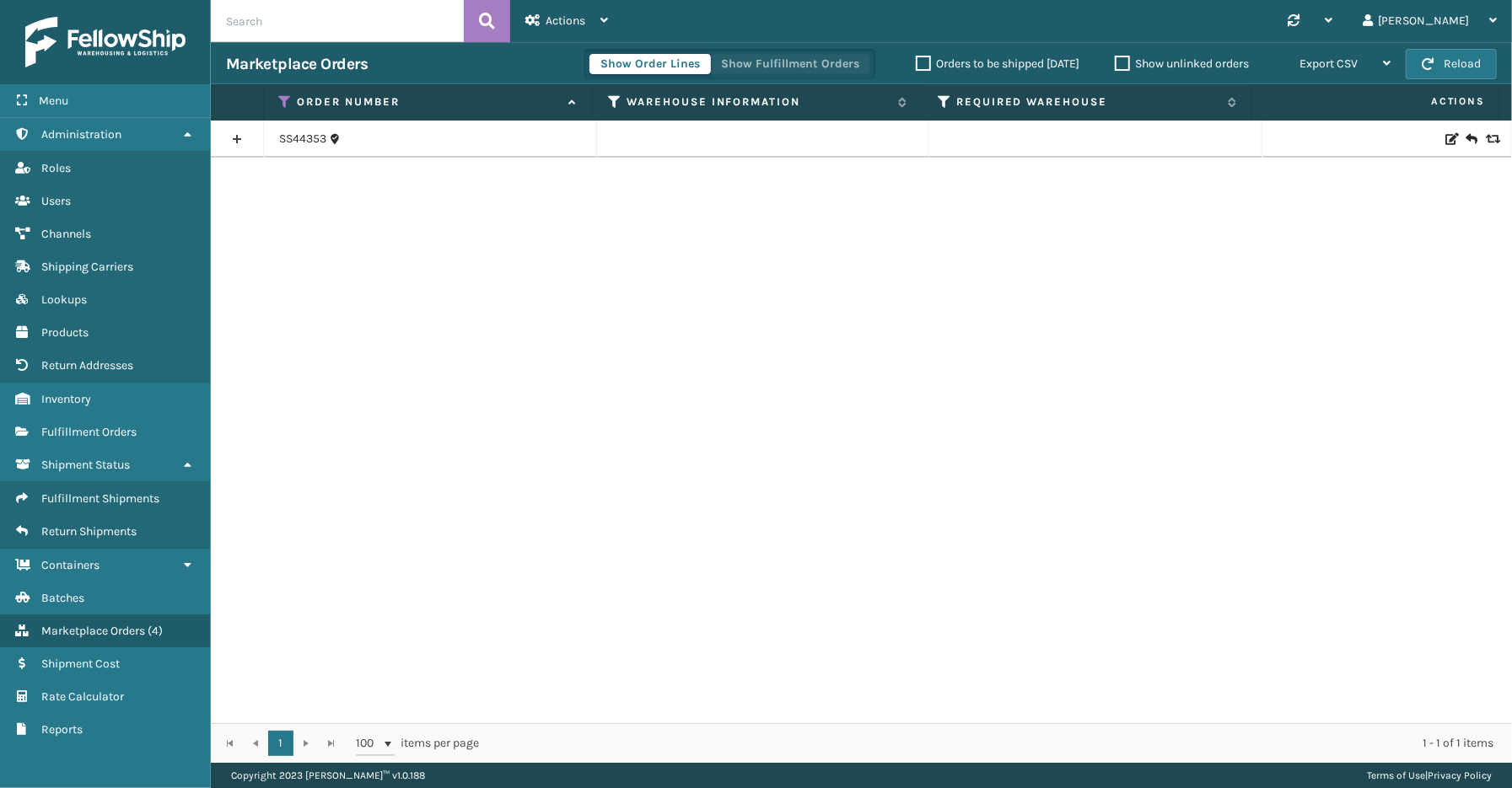
click at [815, 70] on button "Show Fulfillment Orders" at bounding box center [791, 63] width 161 height 21
click at [238, 136] on link at bounding box center [237, 139] width 53 height 27
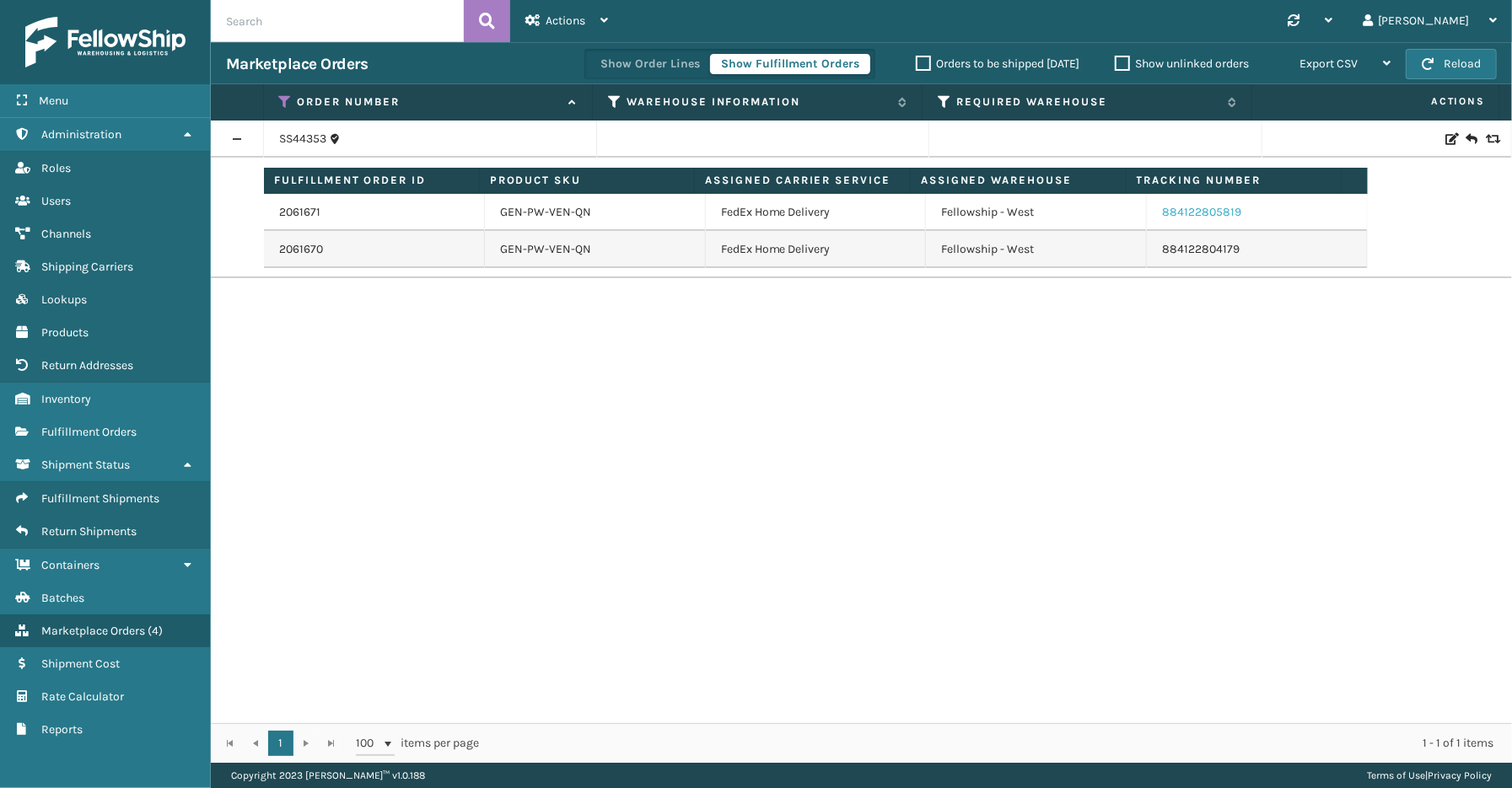
click at [1176, 217] on link "884122805819" at bounding box center [1201, 212] width 79 height 14
click at [1184, 249] on link "884122804179" at bounding box center [1200, 249] width 78 height 14
click at [1192, 212] on link "884122805819" at bounding box center [1201, 212] width 79 height 14
click at [694, 506] on div "SS44353 Fulfillment Order ID Product SKU Assigned Carrier Service Assigned Ware…" at bounding box center [861, 422] width 1301 height 603
click at [303, 251] on link "2061670" at bounding box center [301, 249] width 44 height 17
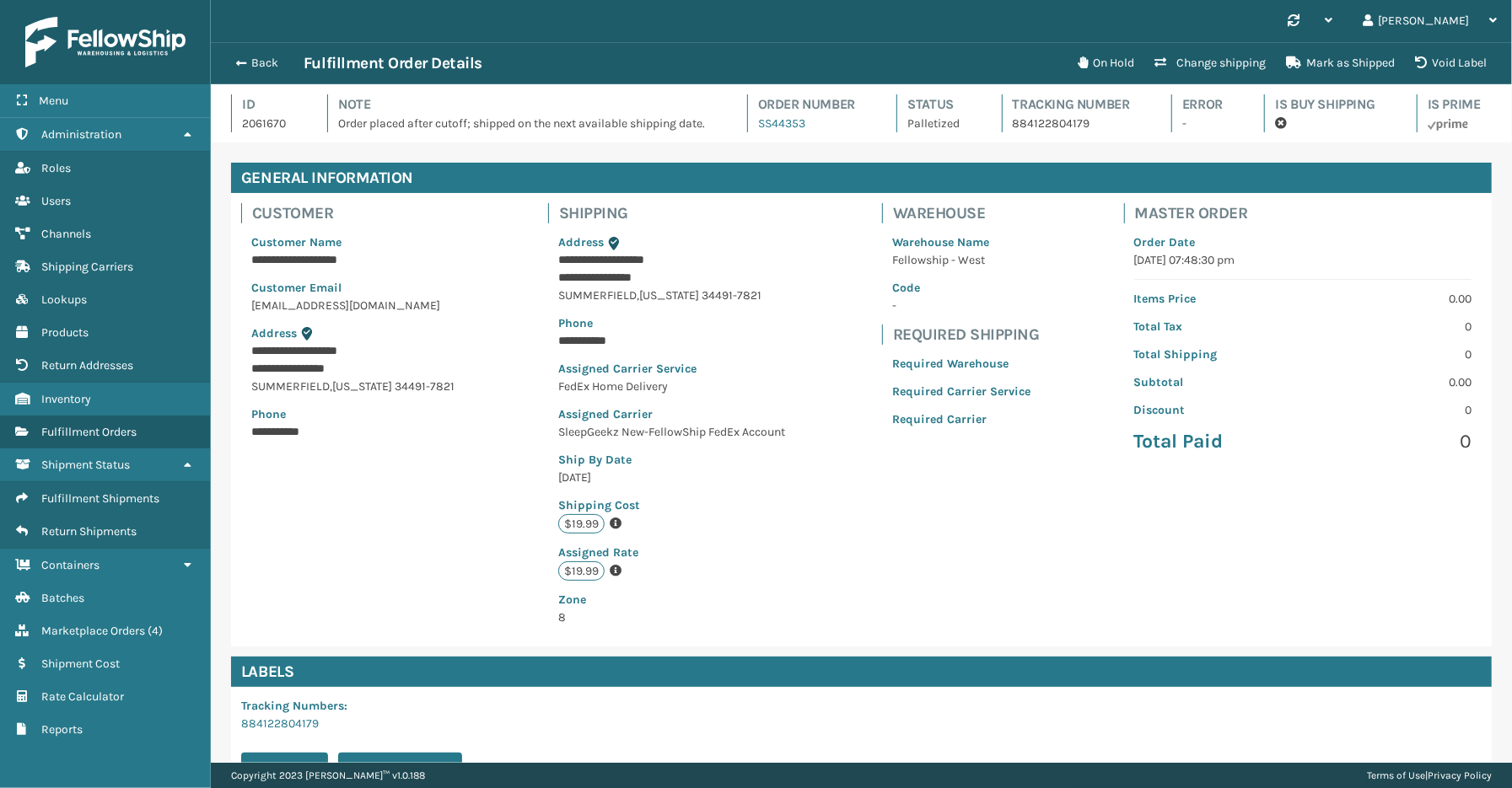
scroll to position [39, 1301]
drag, startPoint x: 968, startPoint y: 124, endPoint x: 905, endPoint y: 133, distance: 63.6
click at [905, 133] on div "Id 2061670 Note Order placed after cutoff; shipped on the next available shippi…" at bounding box center [861, 119] width 1260 height 48
drag, startPoint x: 1092, startPoint y: 129, endPoint x: 1001, endPoint y: 128, distance: 91.0
click at [1001, 128] on div "Tracking Number 884122804179" at bounding box center [1071, 113] width 139 height 38
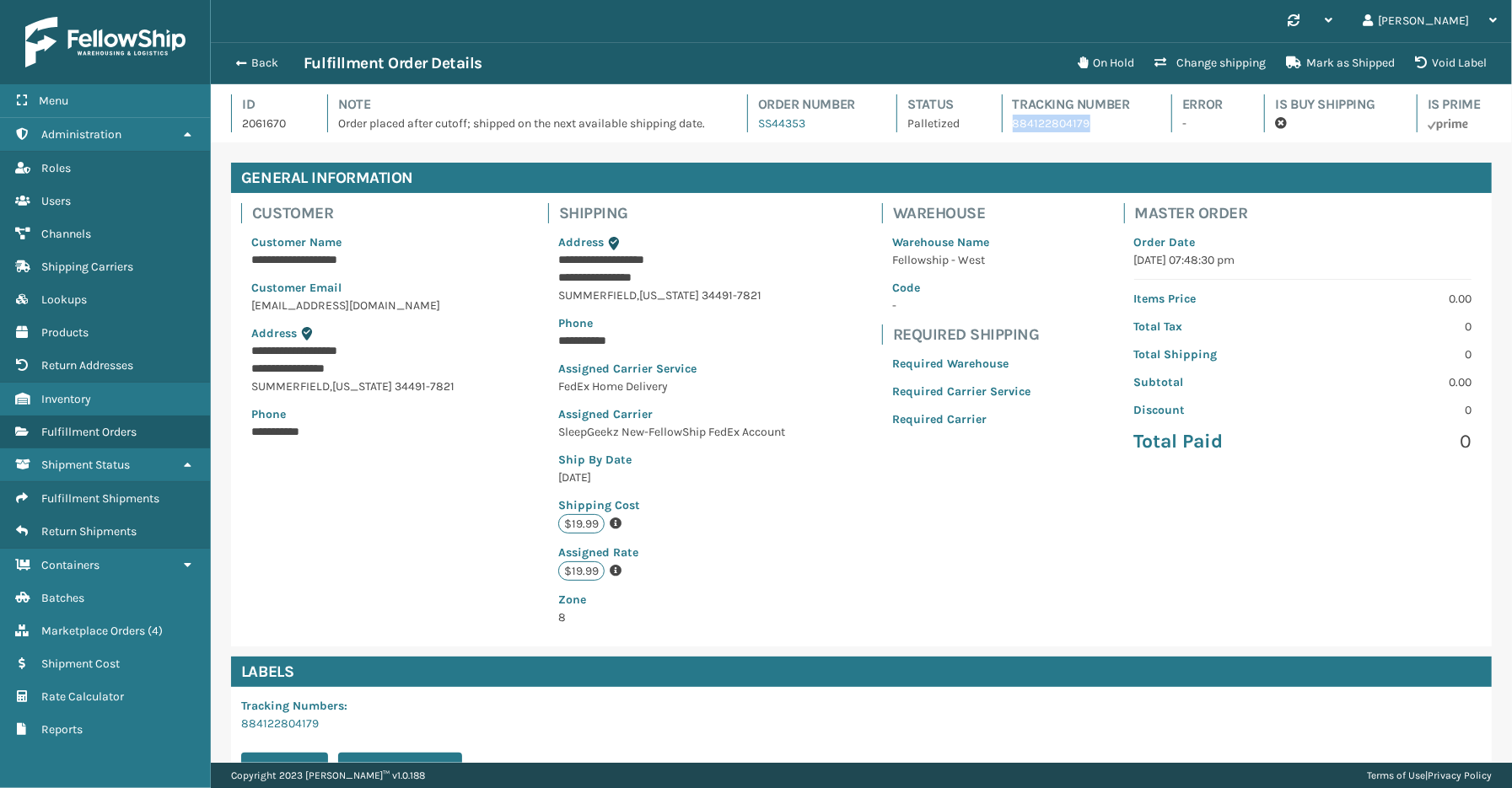
copy p "884122804179"
click at [272, 65] on button "Back" at bounding box center [264, 62] width 78 height 15
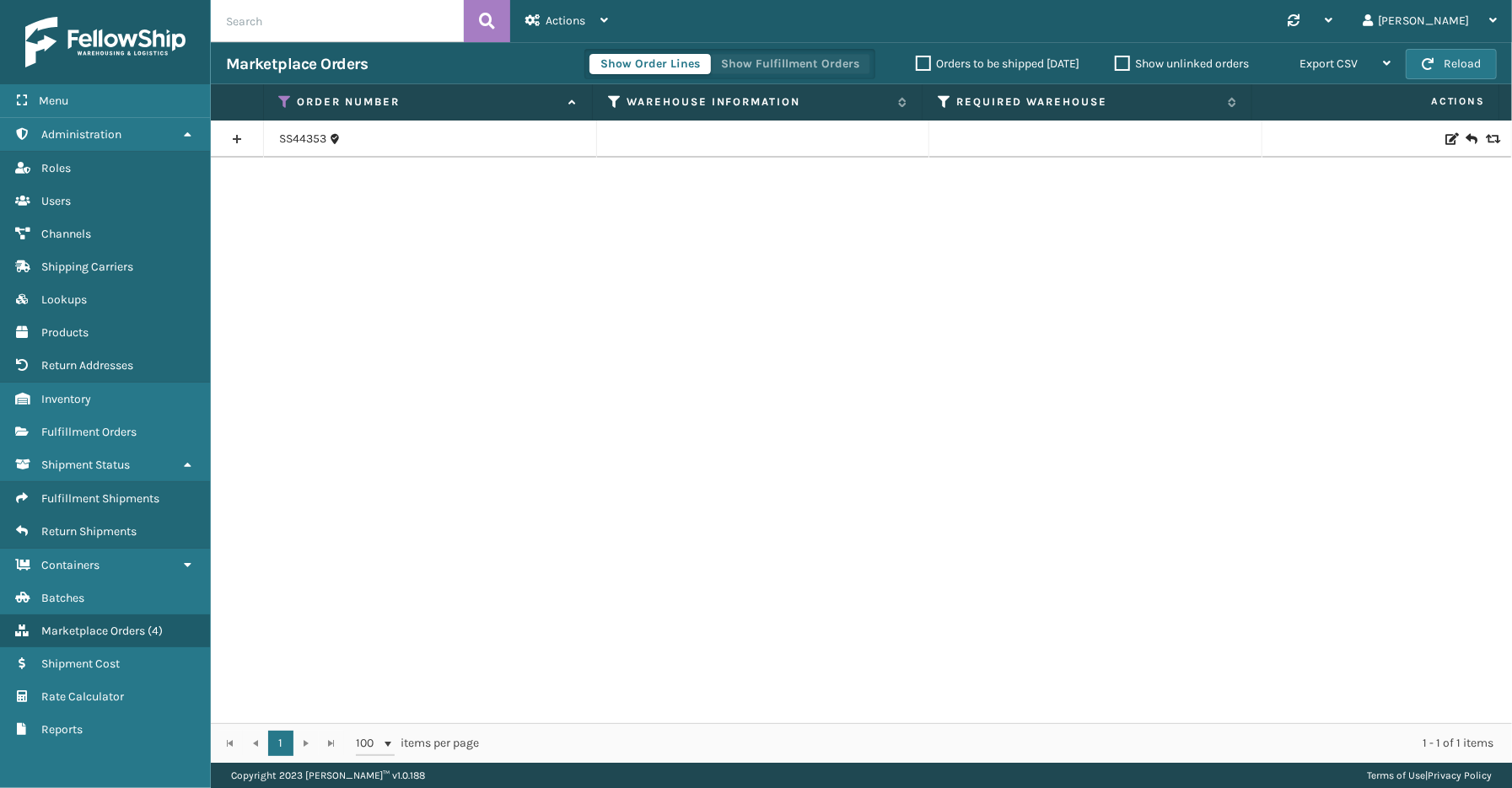
click at [771, 63] on button "Show Fulfillment Orders" at bounding box center [791, 63] width 161 height 21
click at [231, 140] on link at bounding box center [237, 139] width 53 height 27
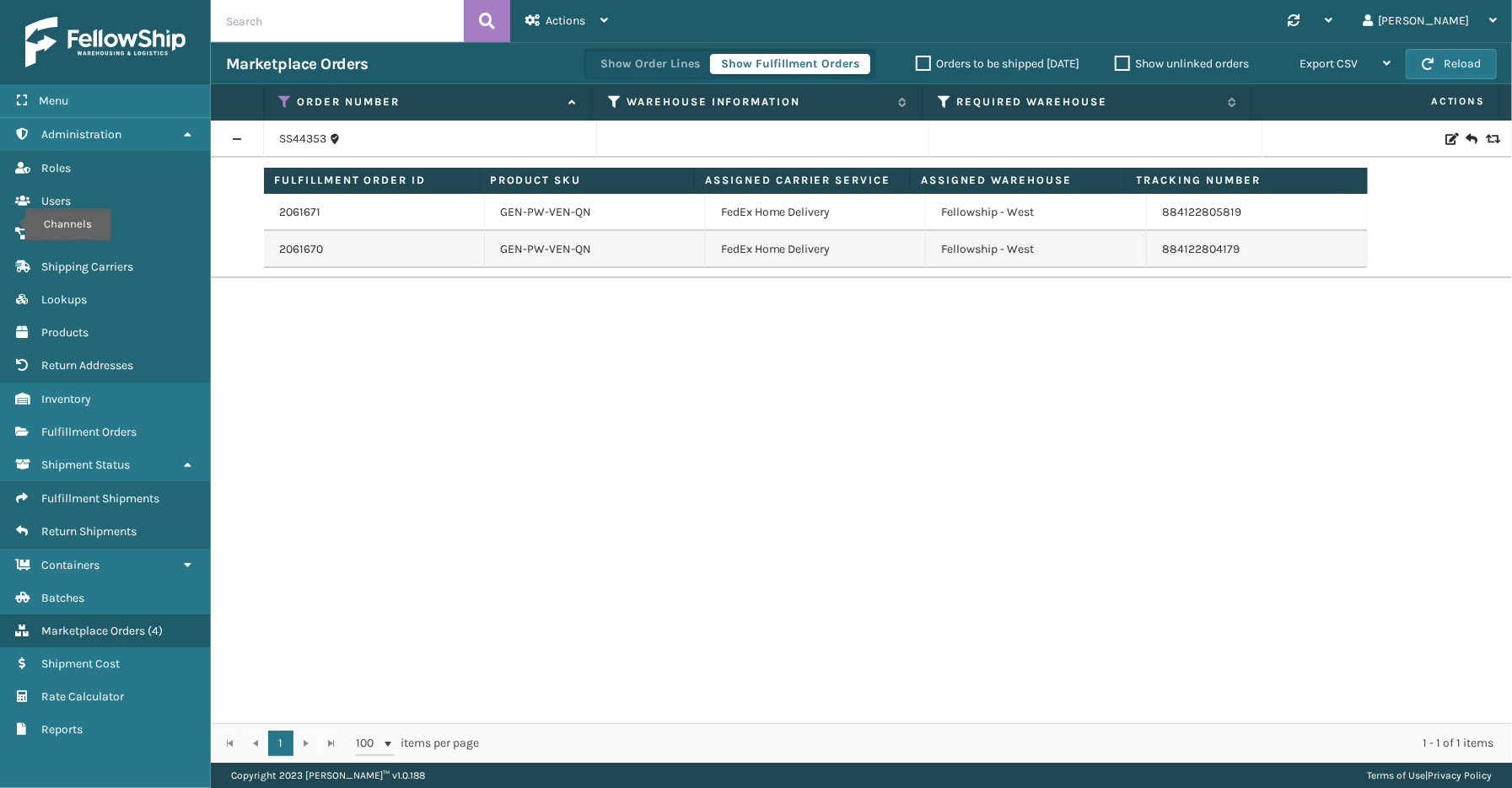
drag, startPoint x: 1258, startPoint y: 253, endPoint x: 1258, endPoint y: 220, distance: 33.0
click at [1258, 252] on td "884122804179" at bounding box center [1258, 250] width 221 height 37
drag, startPoint x: 1258, startPoint y: 212, endPoint x: 1153, endPoint y: 206, distance: 105.2
click at [1153, 206] on td "884122805819" at bounding box center [1258, 212] width 221 height 37
copy link "884122805819"
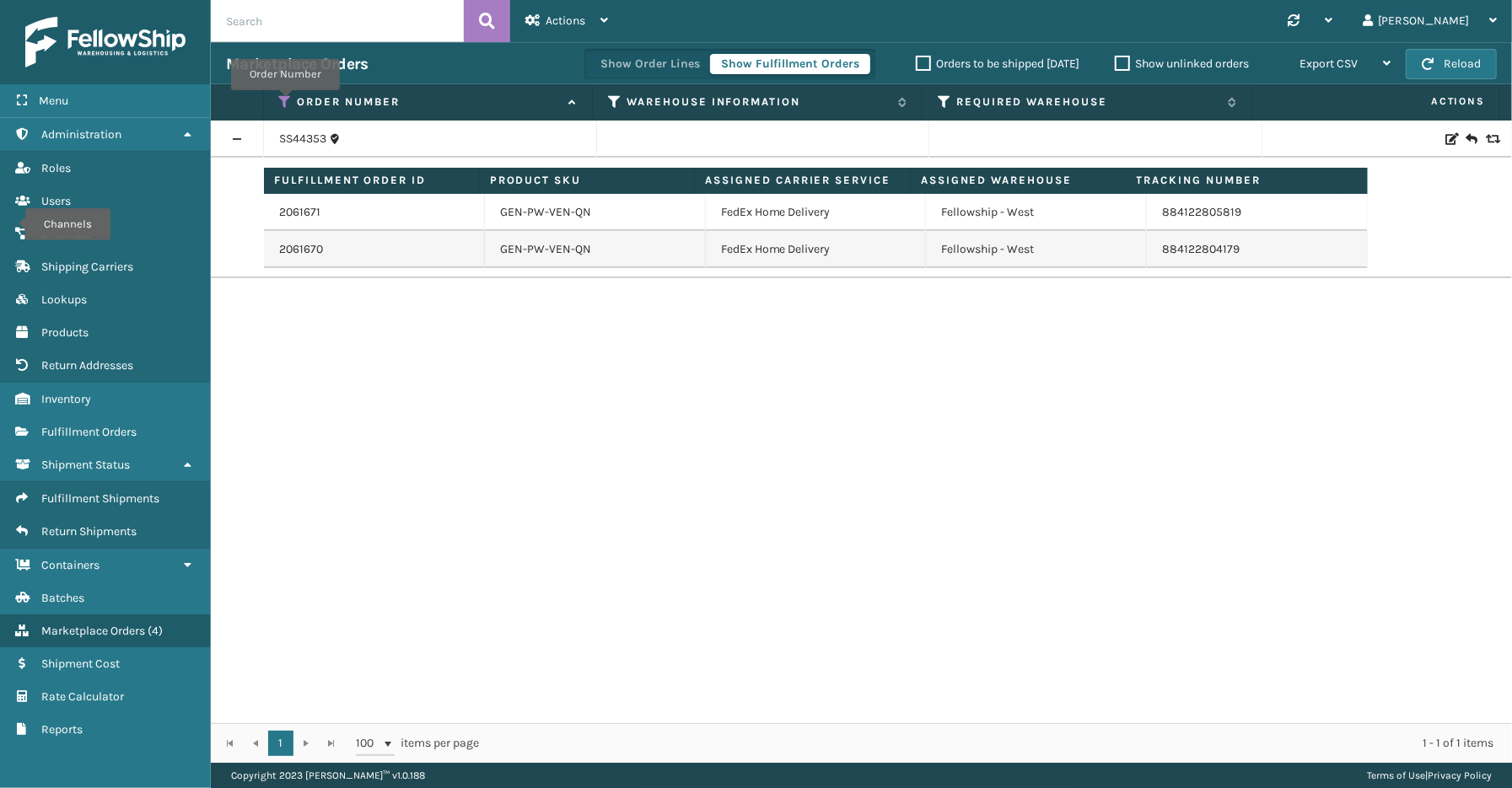
drag, startPoint x: 285, startPoint y: 101, endPoint x: 297, endPoint y: 112, distance: 16.3
click at [285, 101] on icon at bounding box center [286, 102] width 13 height 15
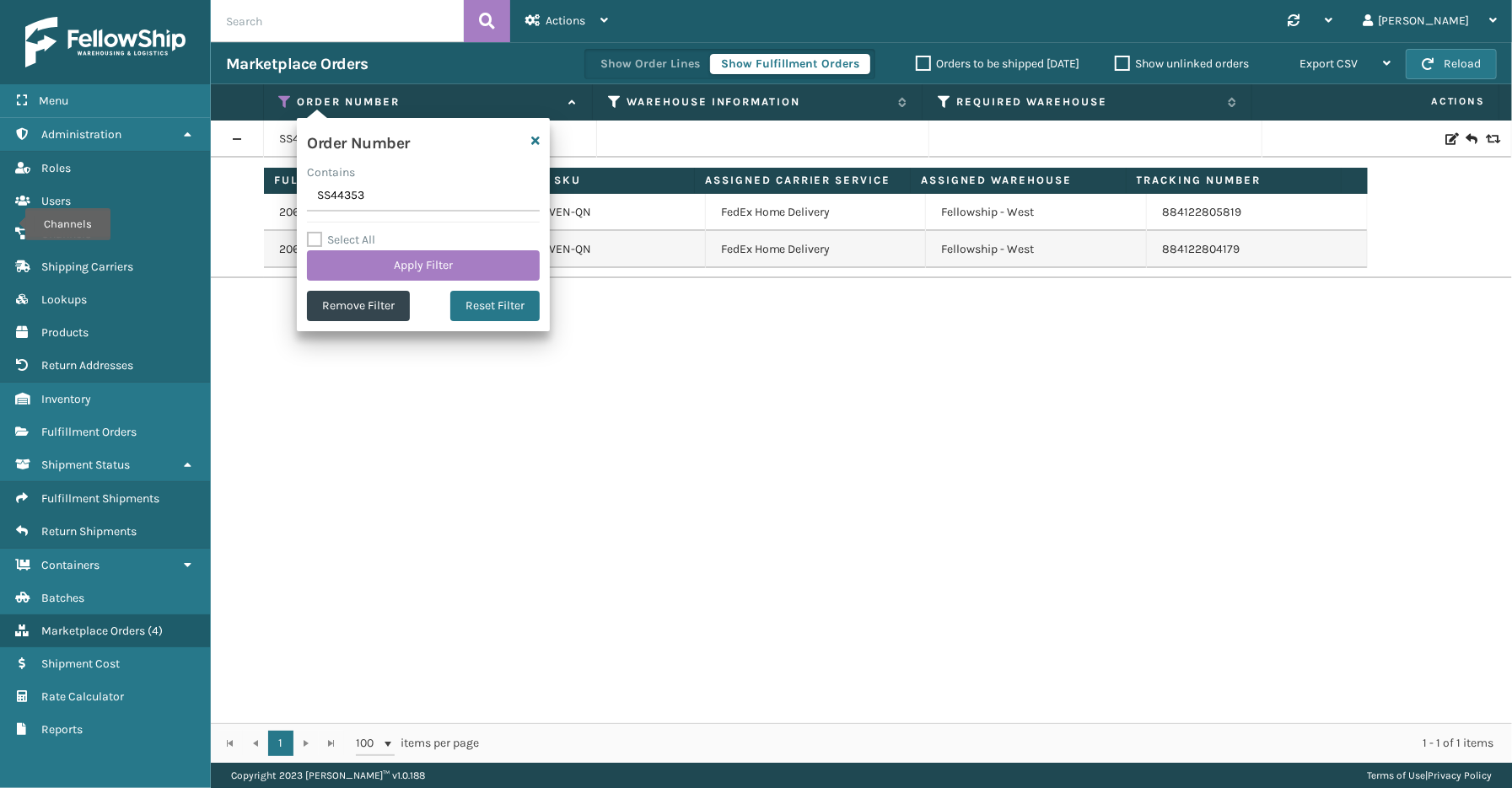
drag, startPoint x: 372, startPoint y: 198, endPoint x: 275, endPoint y: 198, distance: 97.0
click at [275, 198] on section "Marketplace Orders Show Order Lines Show Fulfillment Orders Orders to be shippe…" at bounding box center [861, 402] width 1301 height 721
type input "SS43676"
click at [389, 262] on button "Apply Filter" at bounding box center [423, 266] width 233 height 30
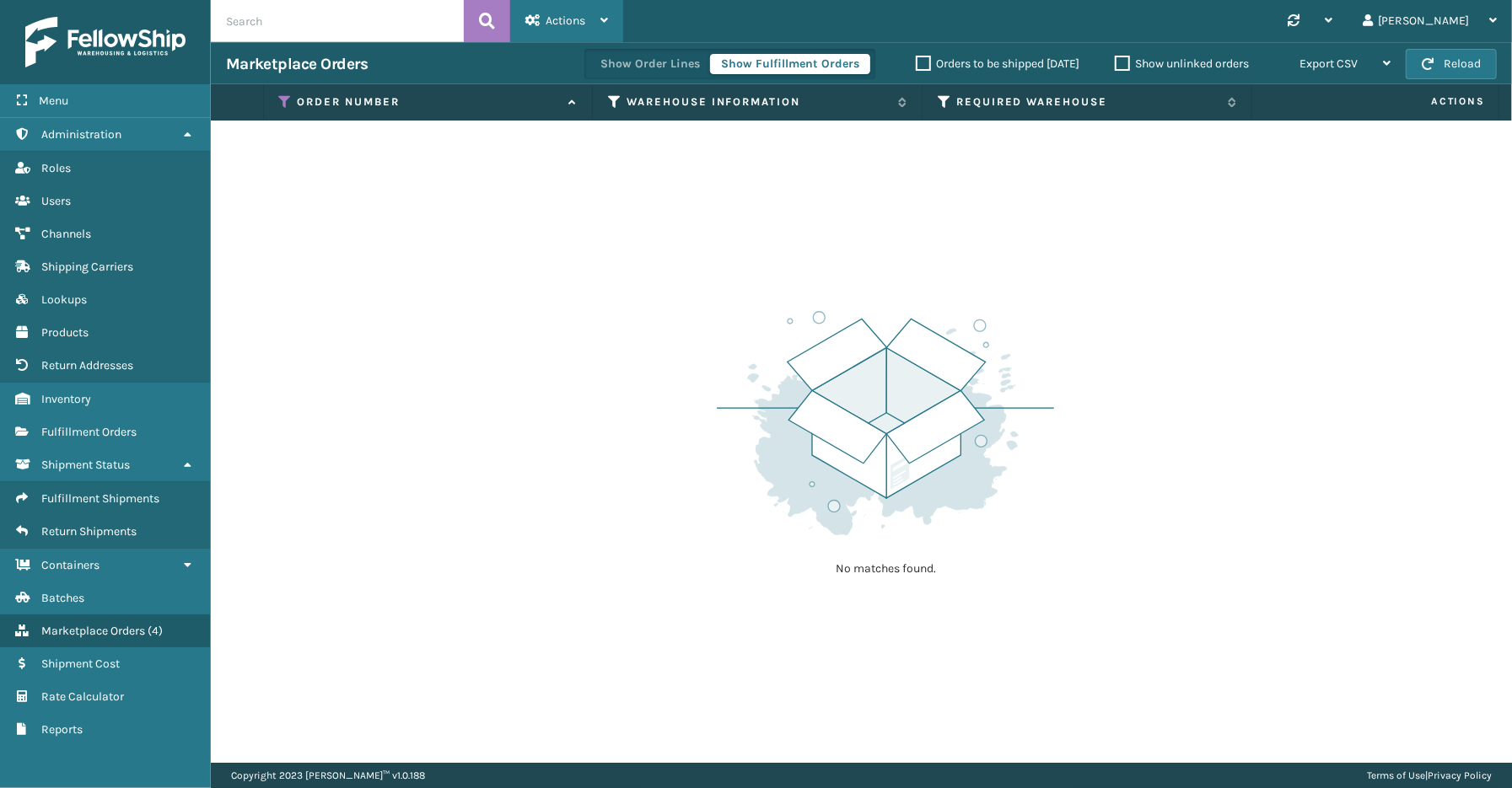
click at [597, 19] on div "Actions" at bounding box center [567, 21] width 83 height 42
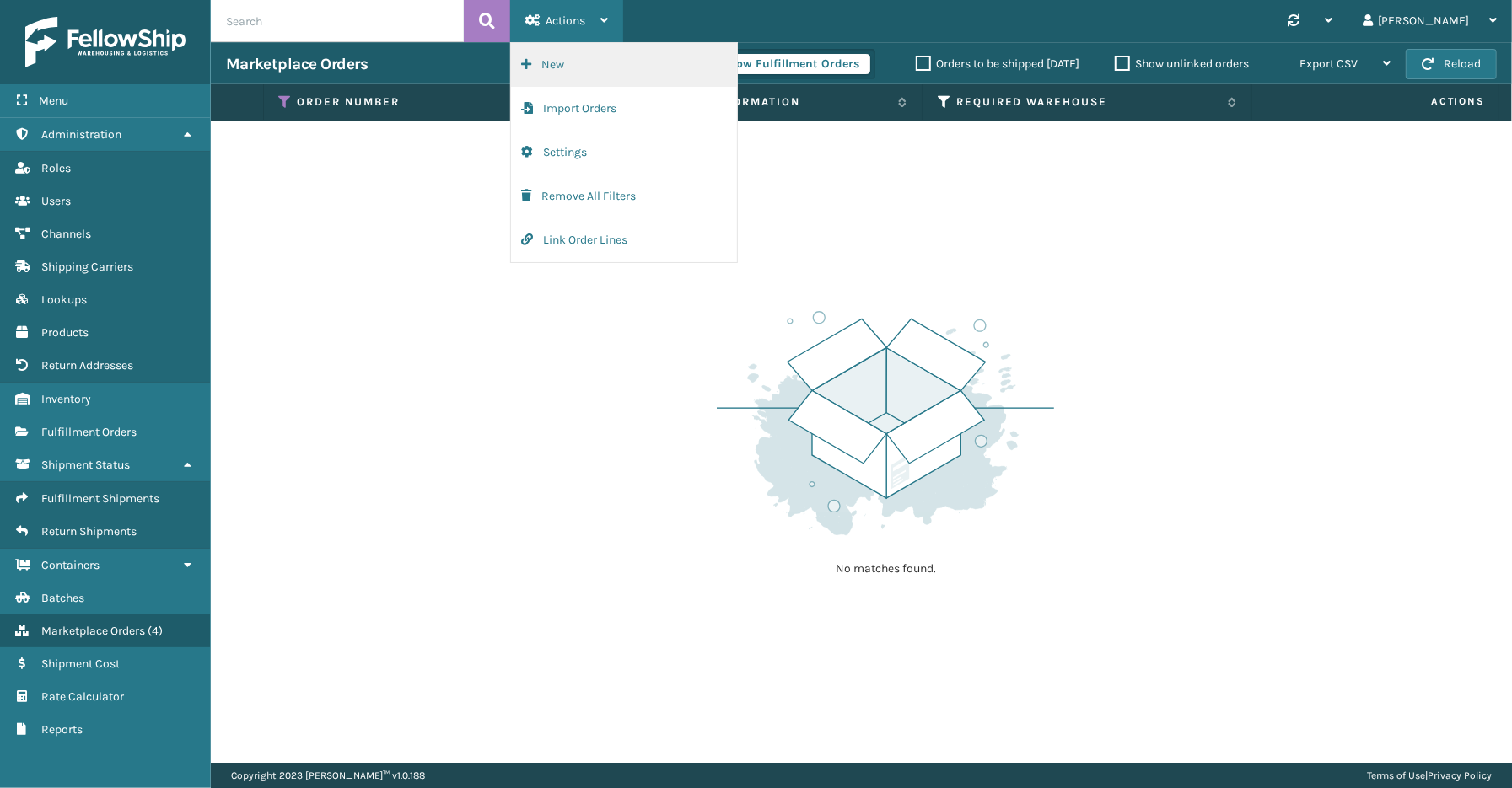
click at [565, 61] on button "New" at bounding box center [624, 64] width 226 height 44
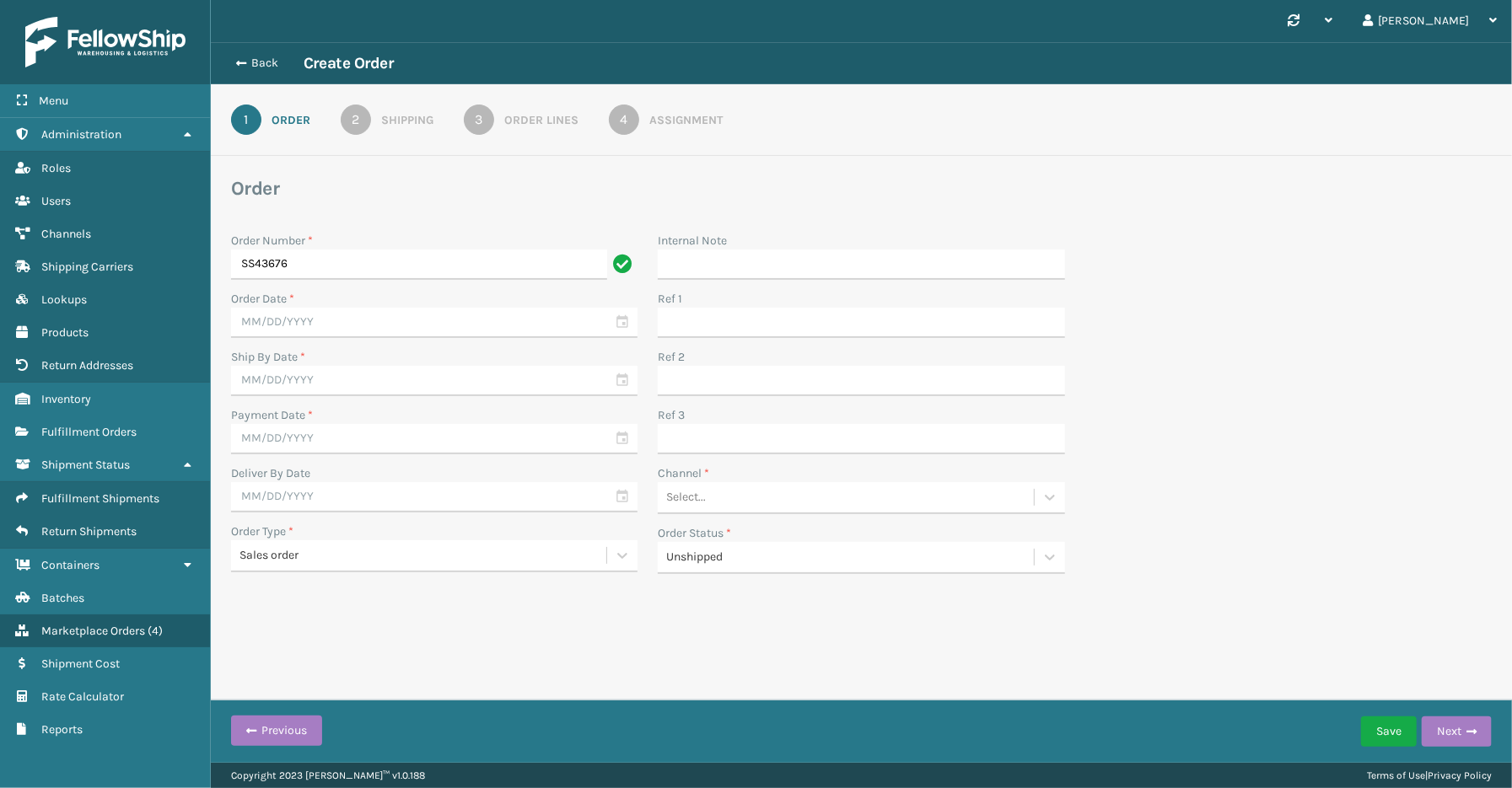
type input "SS43676"
click at [625, 322] on input "text" at bounding box center [434, 323] width 406 height 30
click at [403, 352] on span "Previous Month" at bounding box center [411, 353] width 17 height 17
click at [356, 504] on div "21" at bounding box center [369, 503] width 25 height 25
type input "[DATE]"
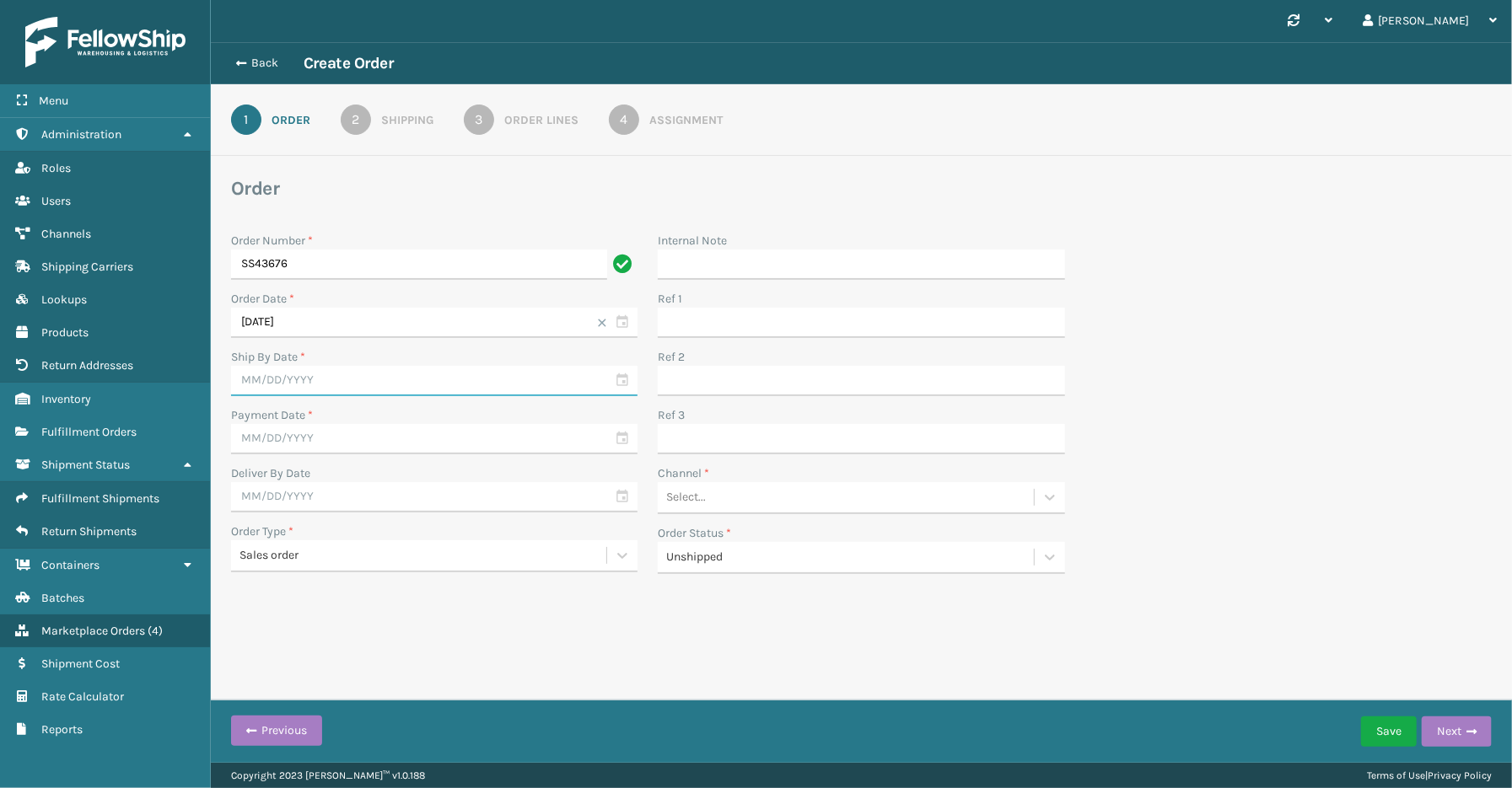
click at [626, 384] on input "text" at bounding box center [434, 381] width 406 height 30
click at [368, 472] on div "4" at bounding box center [369, 478] width 25 height 25
type input "[DATE]"
click at [627, 443] on input "text" at bounding box center [434, 439] width 406 height 30
click at [403, 472] on span "Previous Month" at bounding box center [411, 469] width 17 height 17
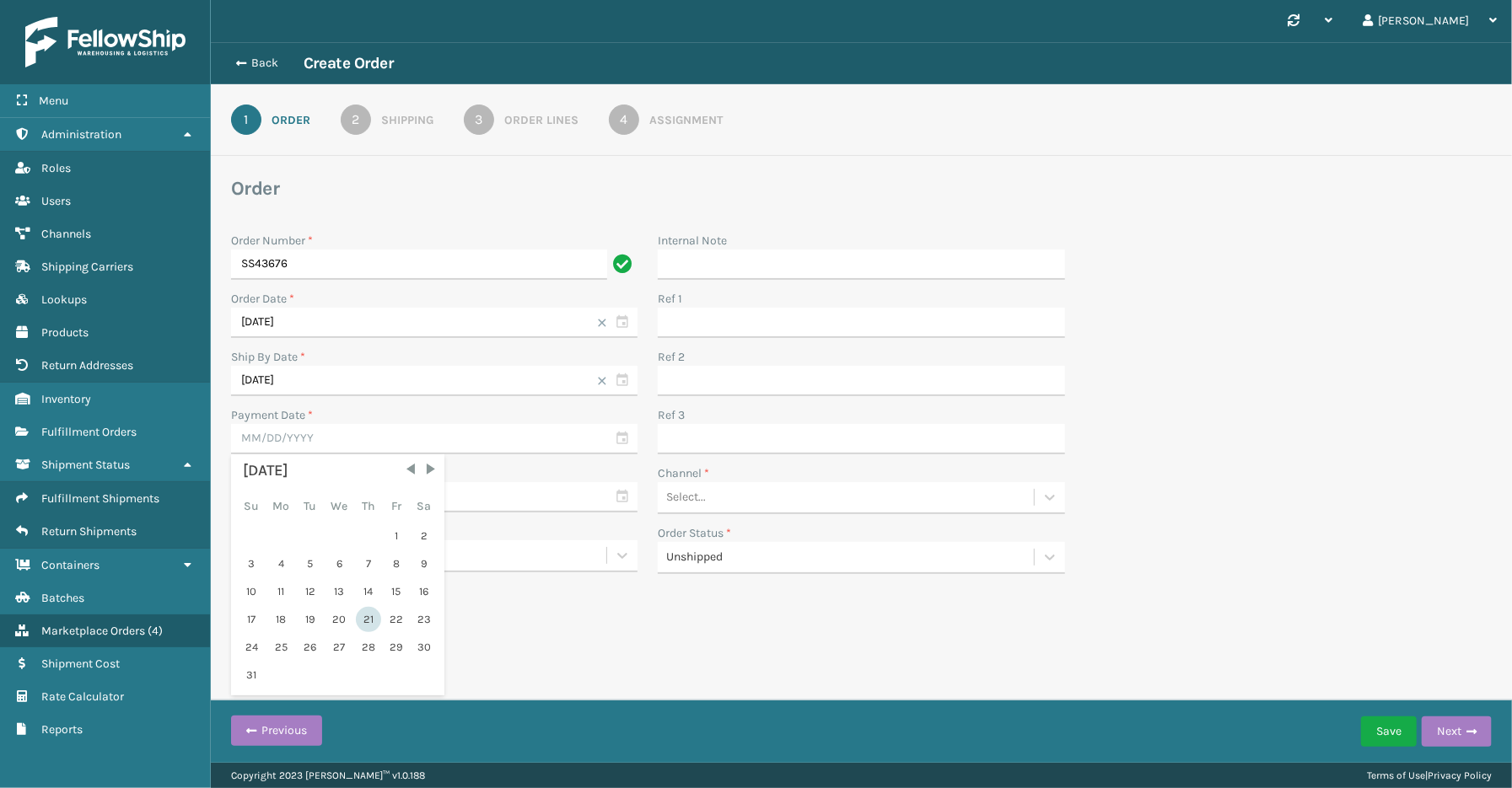
click at [359, 610] on div "21" at bounding box center [369, 619] width 25 height 25
type input "[DATE]"
click at [542, 613] on div "Back Create Order 1 Order 2 Shipping 3 Order Lines 4 Assignment Order Order Num…" at bounding box center [861, 344] width 1301 height 604
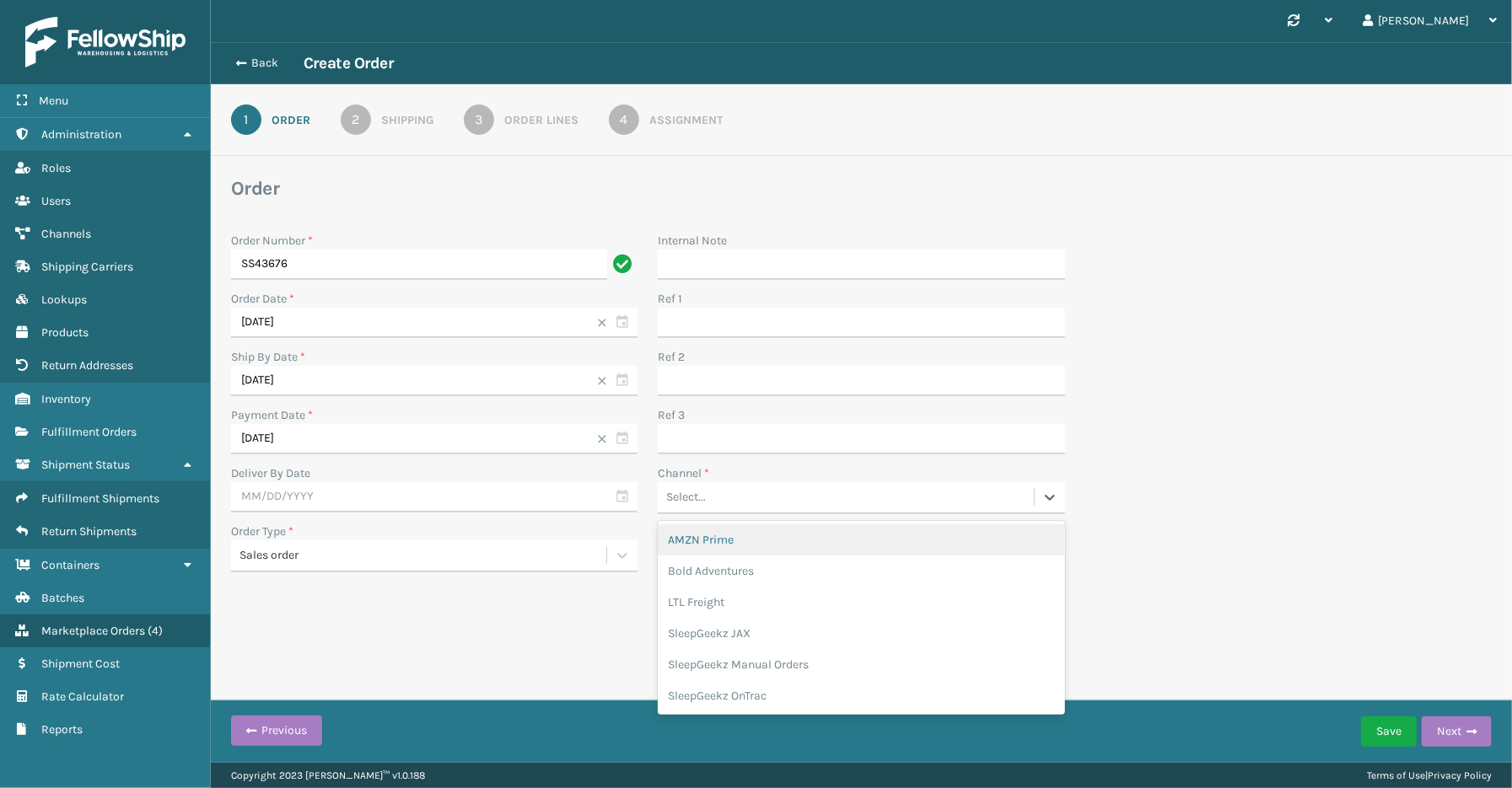
click at [777, 494] on div "Select..." at bounding box center [845, 497] width 375 height 28
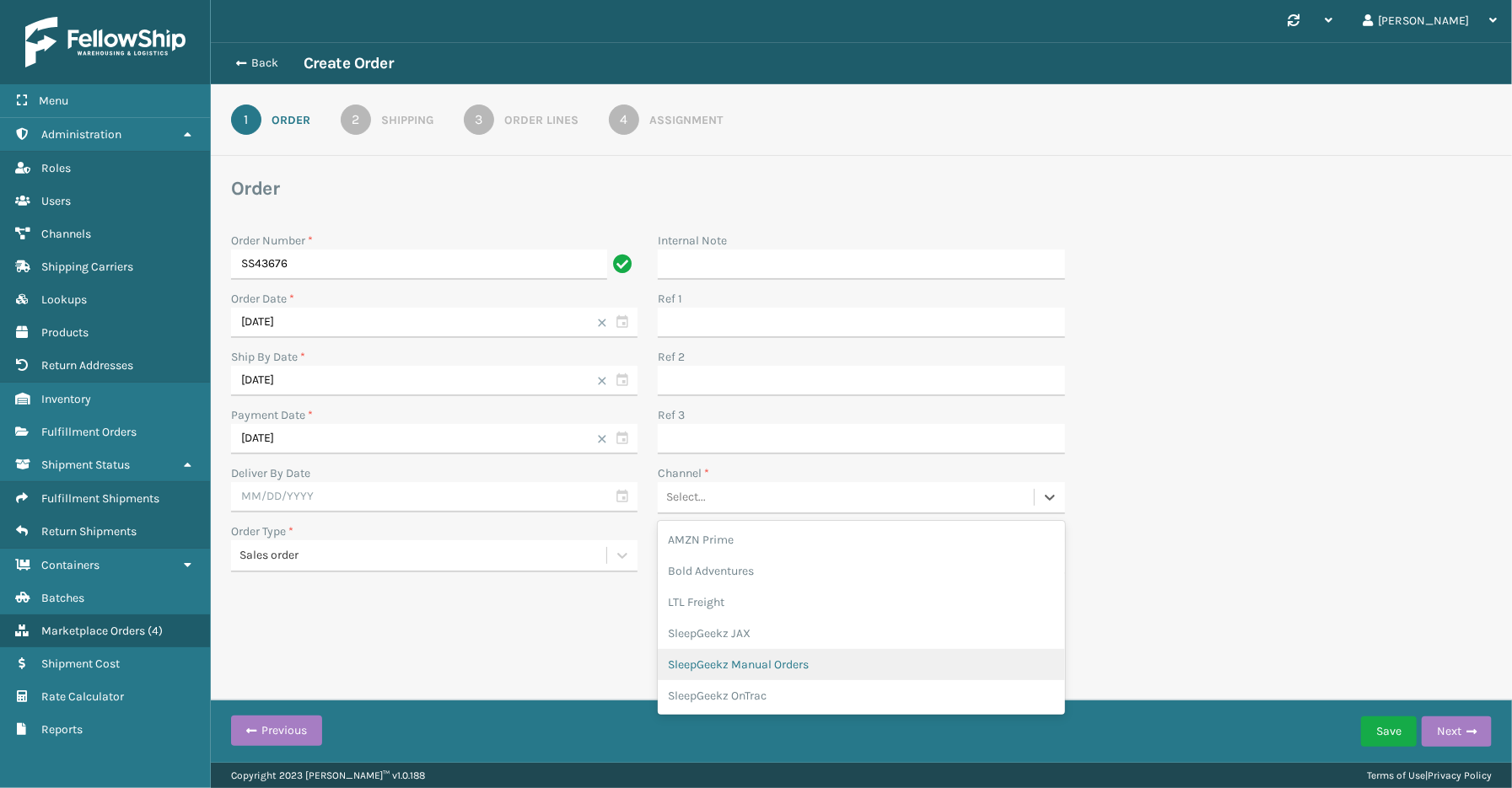
click at [768, 667] on div "SleepGeekz Manual Orders" at bounding box center [860, 664] width 406 height 31
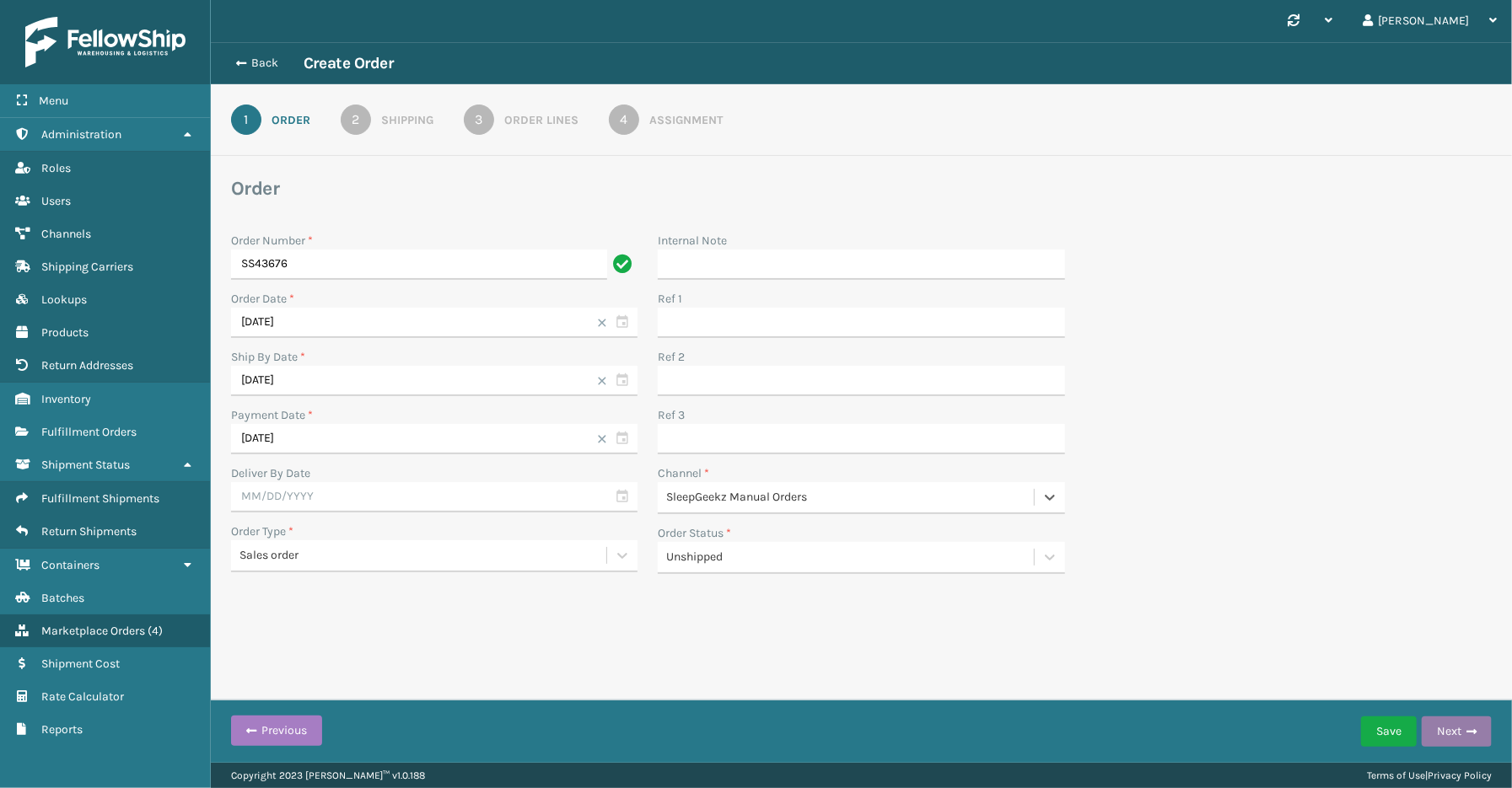
click at [1469, 739] on button "Next" at bounding box center [1457, 732] width 70 height 30
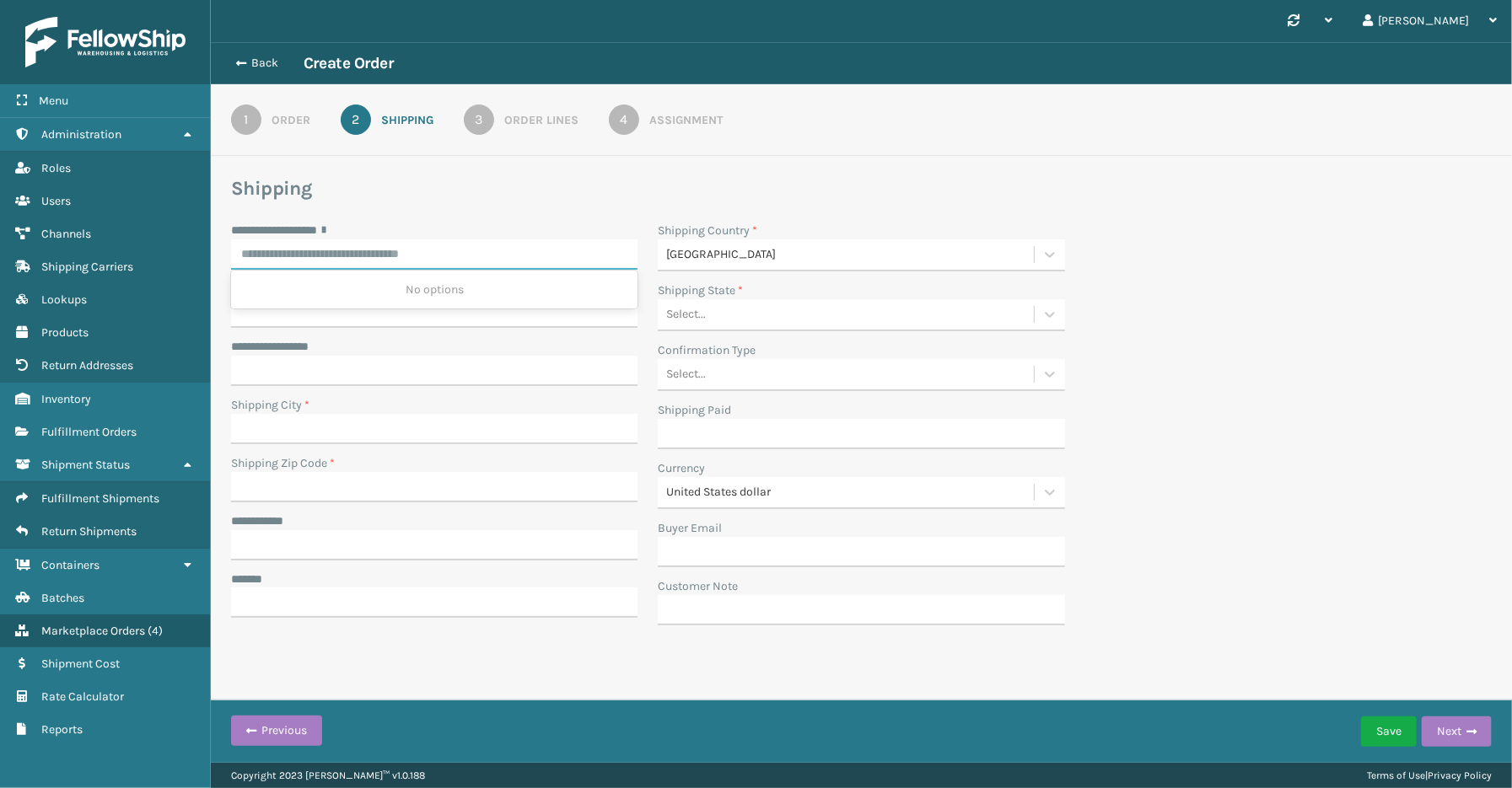
click at [272, 253] on input "**********" at bounding box center [434, 254] width 406 height 30
paste input "**********"
click at [373, 291] on div "[STREET_ADDRESS][PERSON_NAME]" at bounding box center [434, 289] width 406 height 31
type input "**********"
type input "[GEOGRAPHIC_DATA]"
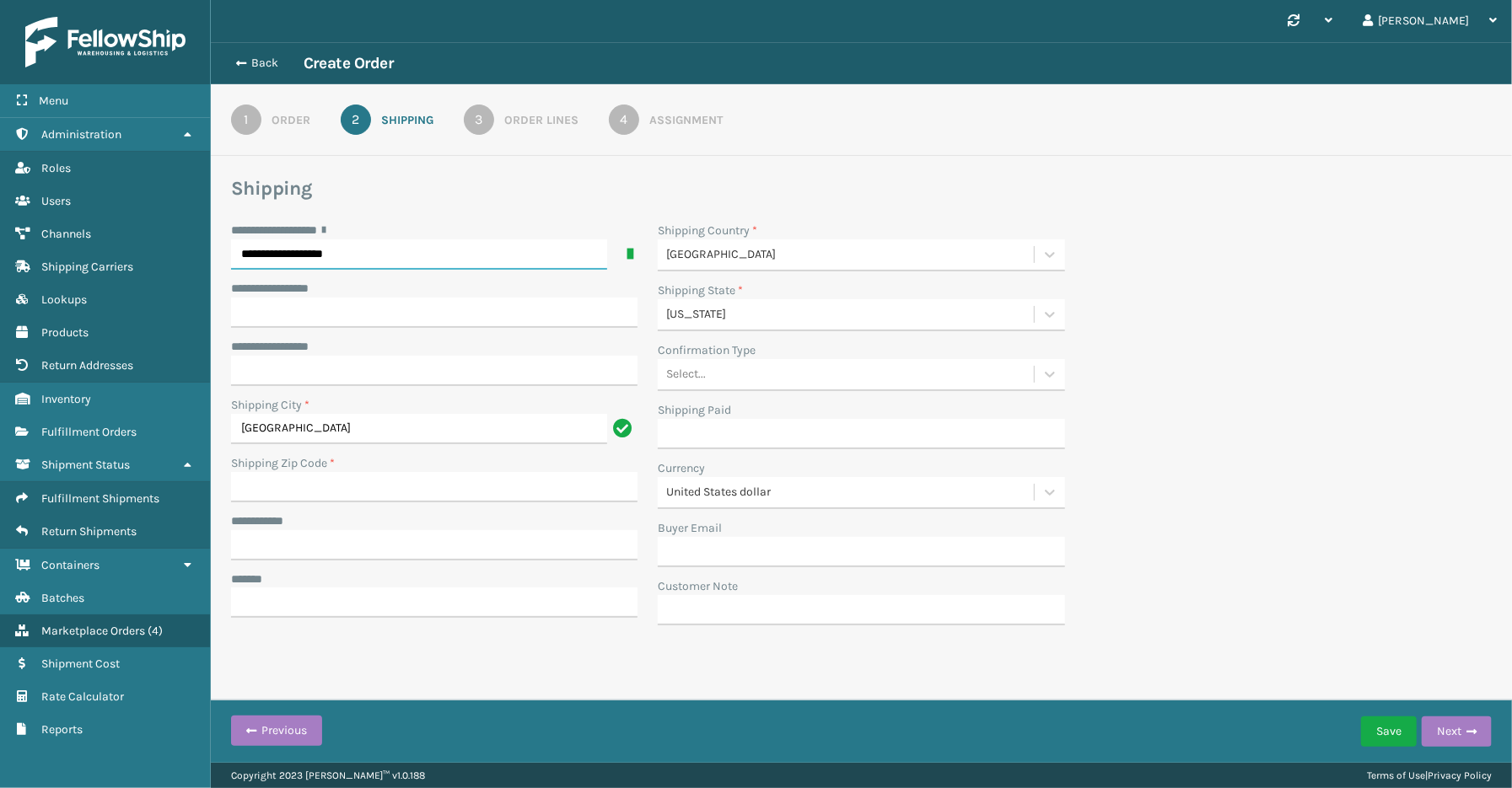
type input "**********"
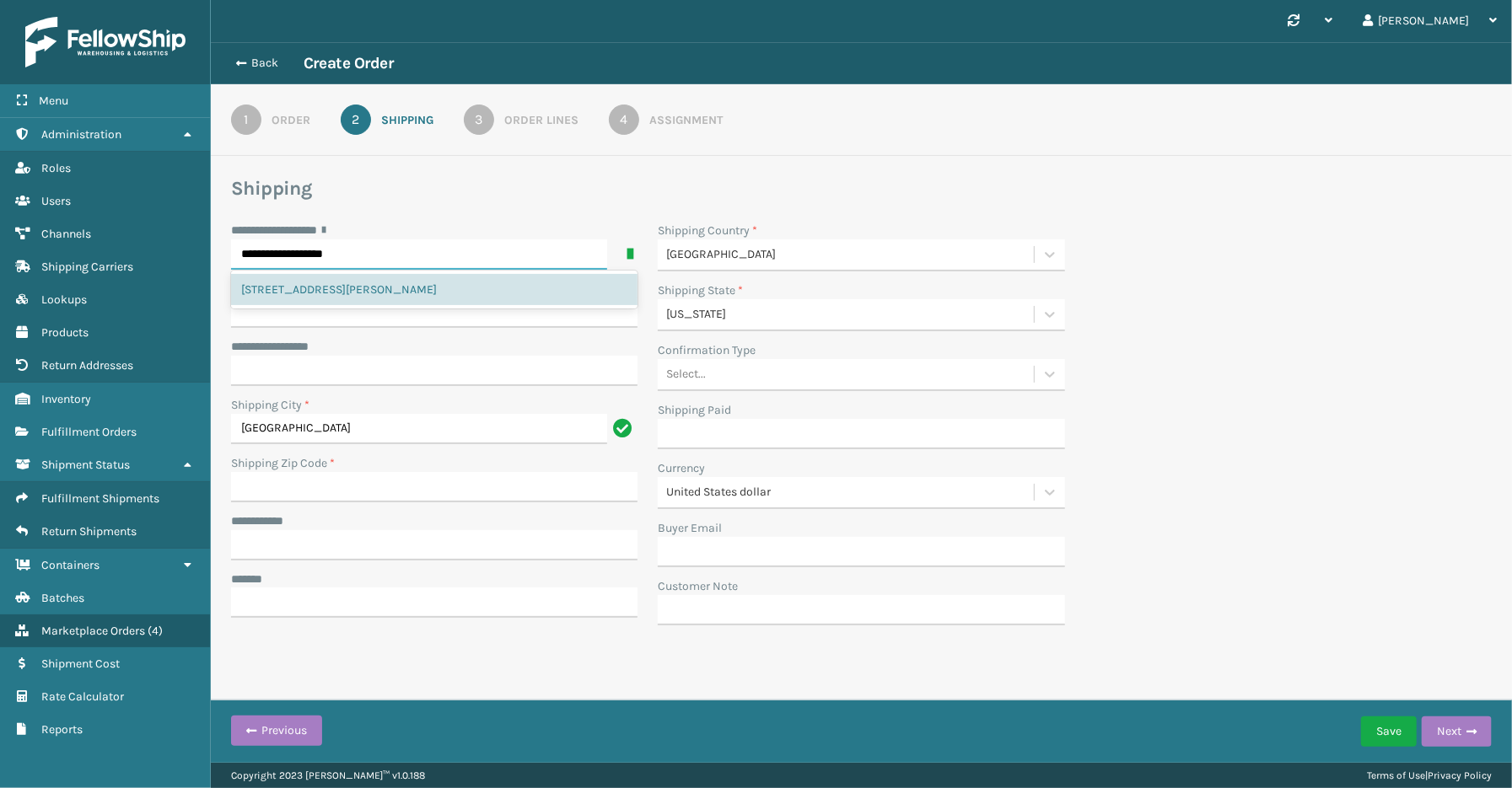
click at [288, 308] on div "[STREET_ADDRESS][PERSON_NAME]" at bounding box center [434, 289] width 406 height 38
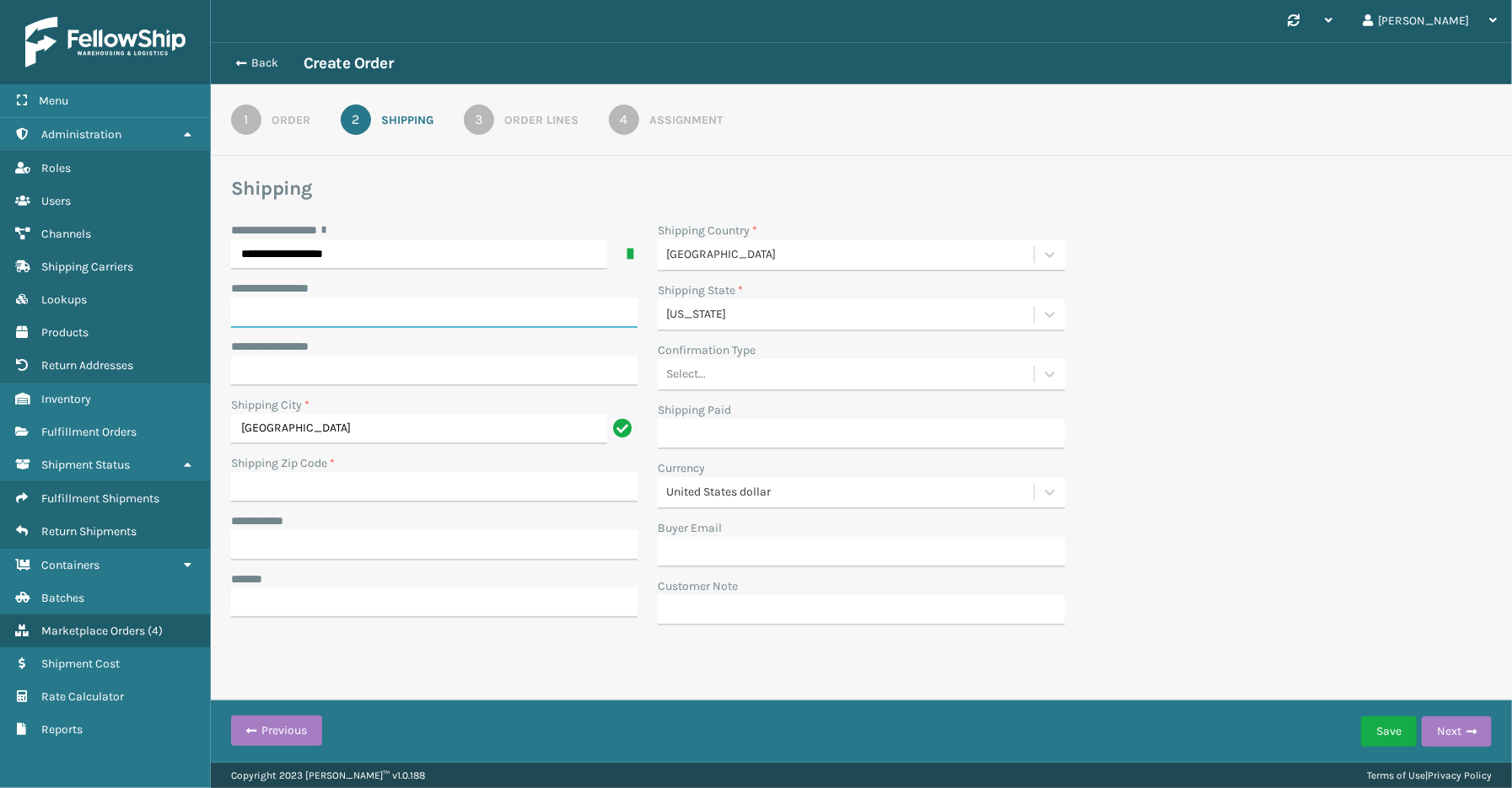
click at [268, 308] on input "**********" at bounding box center [434, 313] width 406 height 30
paste input "********"
type input "********"
click at [1262, 359] on div "**********" at bounding box center [861, 428] width 1281 height 414
click at [283, 475] on input "Shipping Zip Code *" at bounding box center [434, 487] width 406 height 30
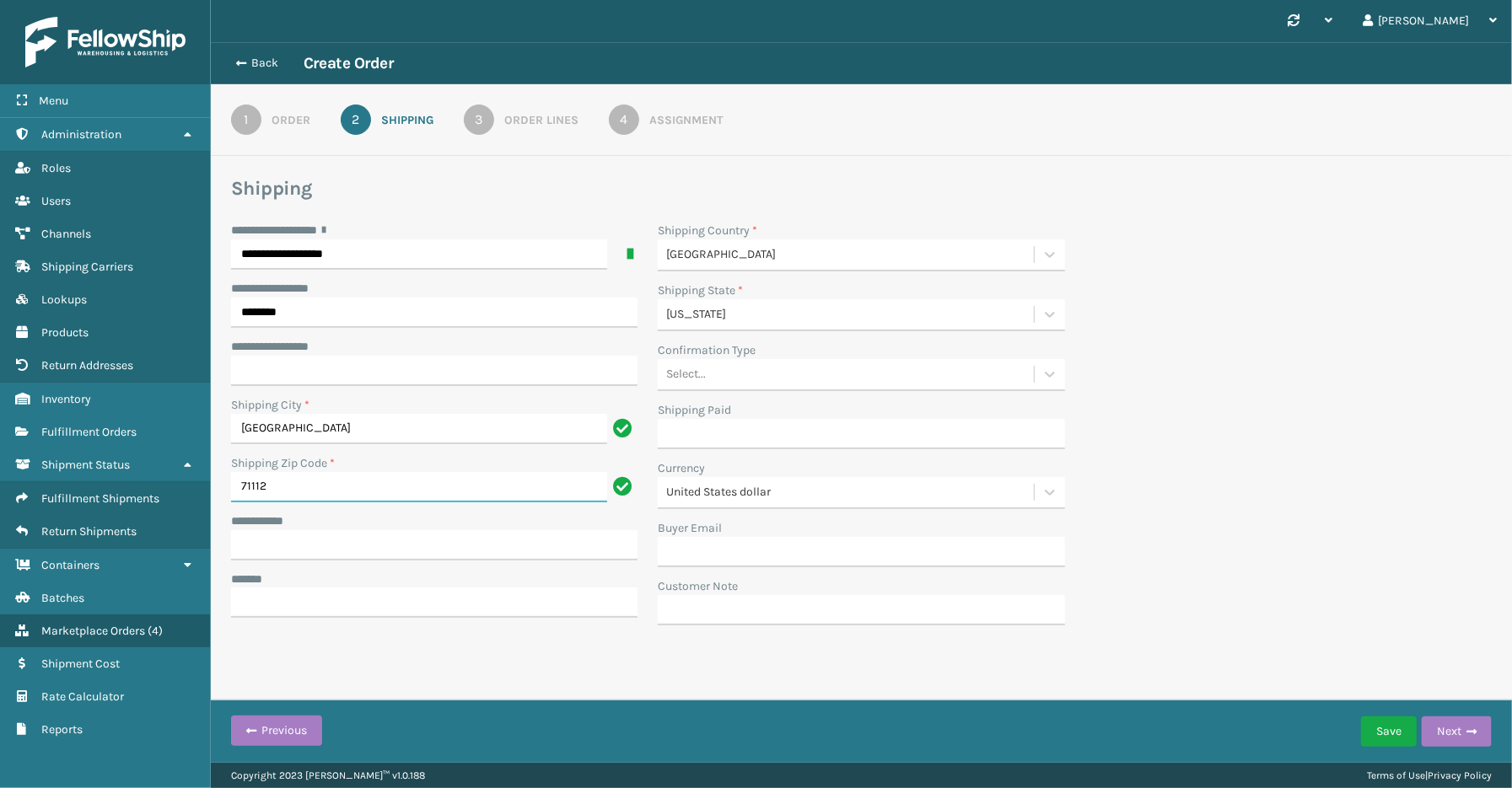
type input "71112"
click at [351, 540] on input "**********" at bounding box center [434, 545] width 406 height 30
click at [285, 537] on input "**********" at bounding box center [434, 545] width 406 height 30
paste input "**********"
type input "**********"
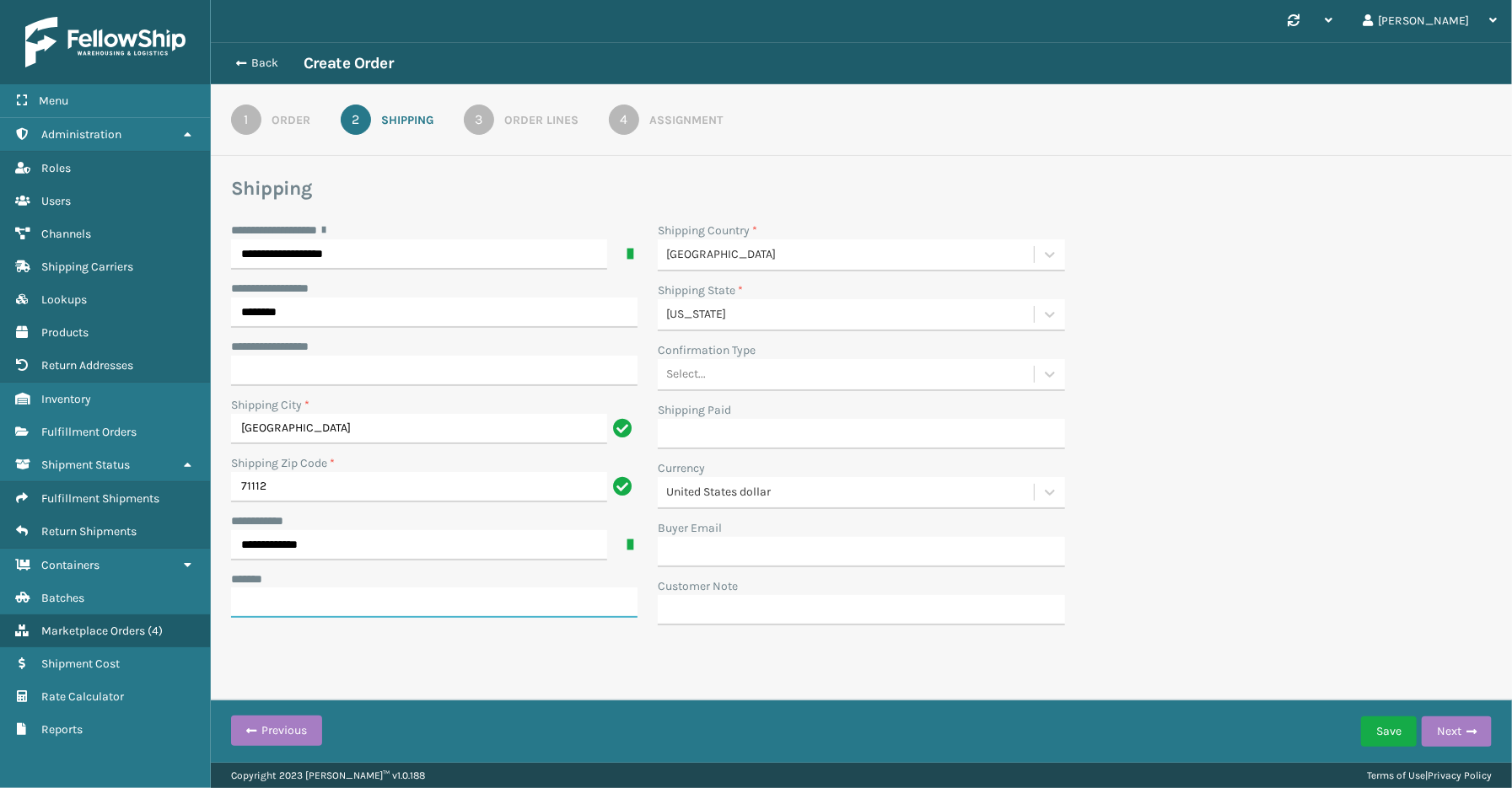
click at [309, 597] on input "***** *" at bounding box center [434, 603] width 406 height 30
paste input "**********"
type input "**********"
click at [416, 659] on div "**********" at bounding box center [861, 369] width 1301 height 656
click at [1393, 492] on div "**********" at bounding box center [861, 428] width 1281 height 414
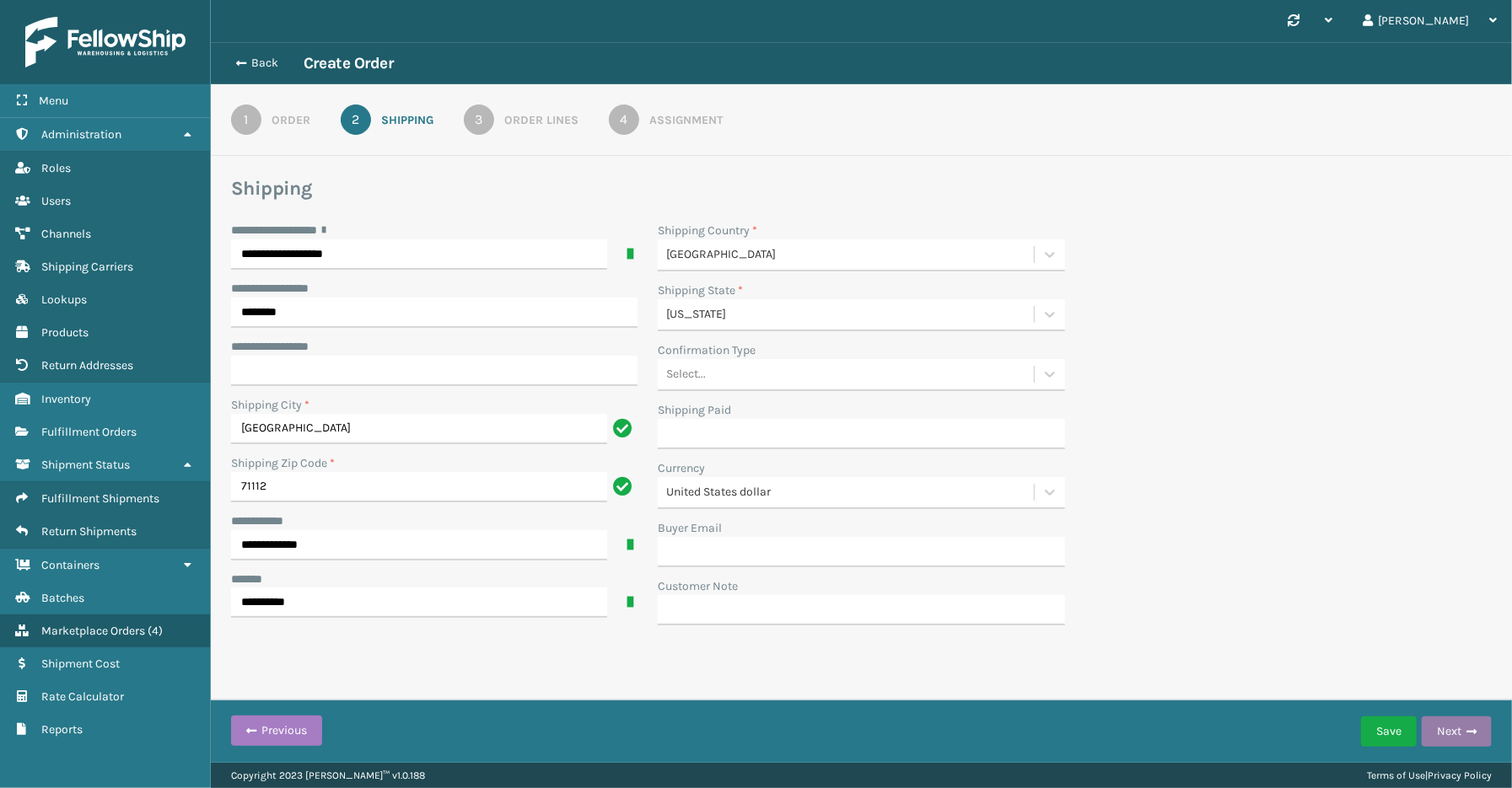
click at [1478, 737] on button "Next" at bounding box center [1457, 732] width 70 height 30
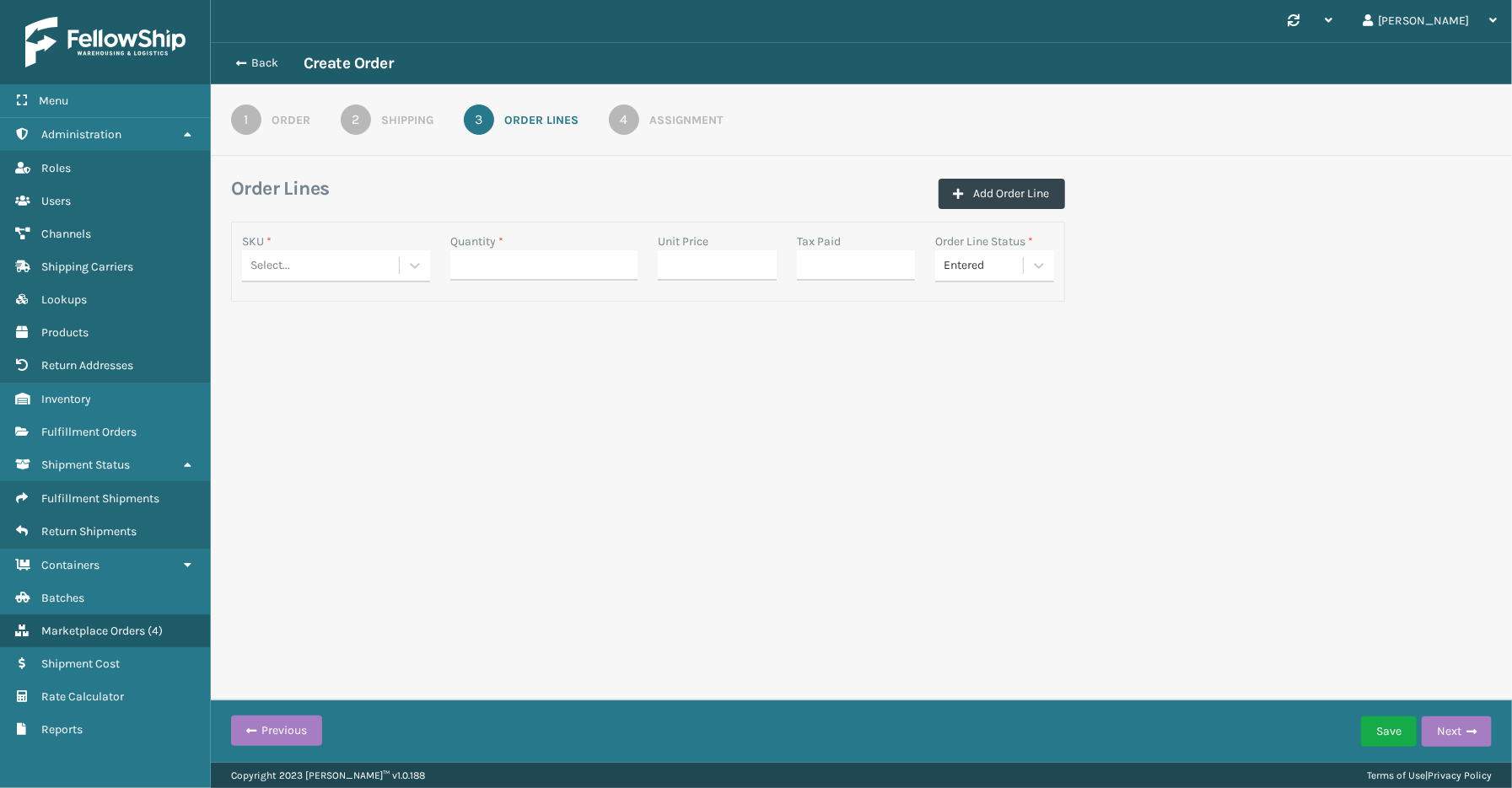
click at [278, 253] on div "Select..." at bounding box center [320, 265] width 157 height 28
paste input "SSSIDERAILS-NLPSERIESX4"
type input "SSSIDERAILS-NLPSERIESX4"
click at [368, 310] on div "SSSIDERAILS-NLPSERIESX4" at bounding box center [336, 308] width 188 height 31
click at [506, 268] on input "Quantity *" at bounding box center [544, 266] width 188 height 30
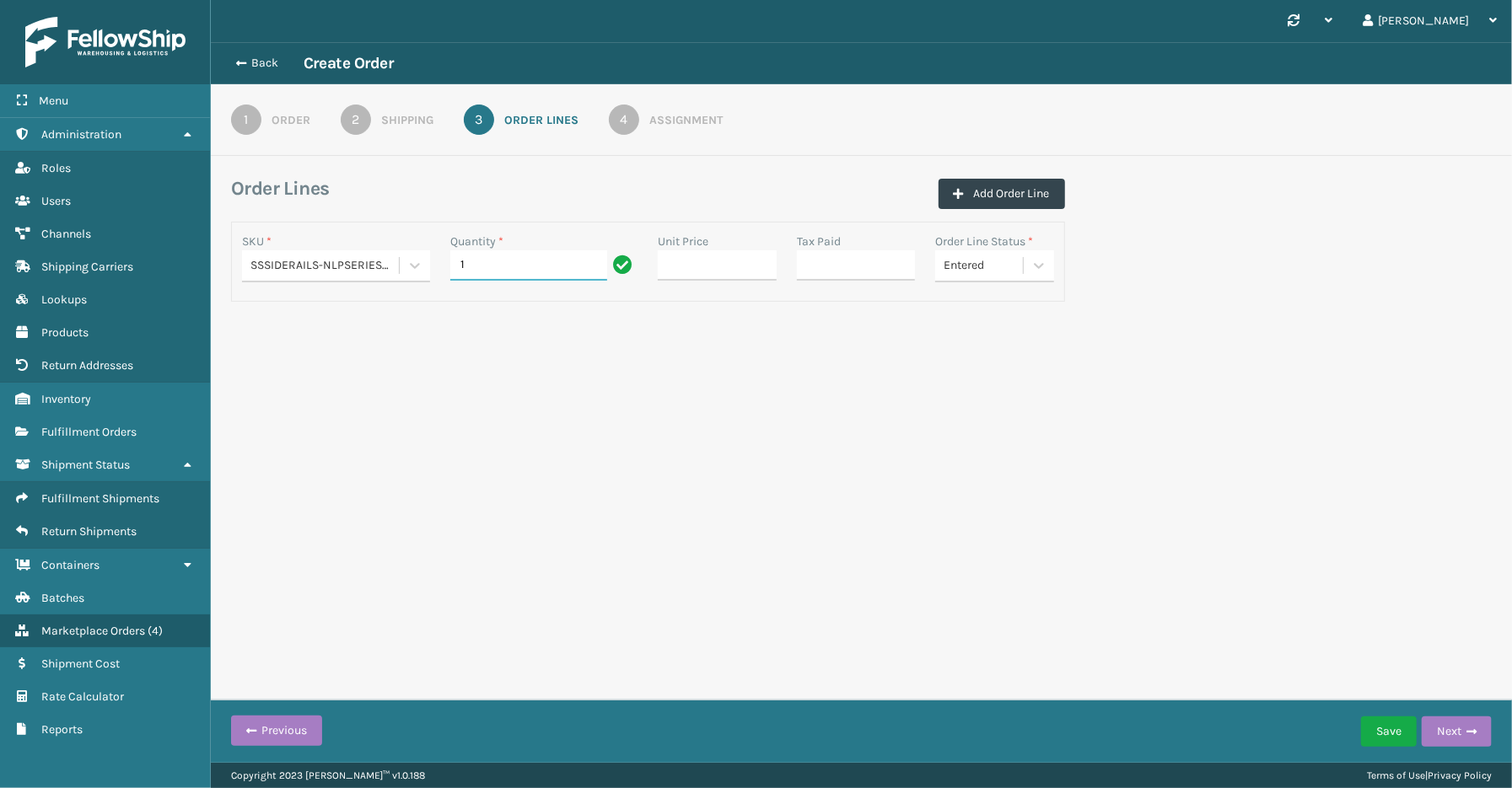
type input "1"
click at [875, 493] on div "Synchronise all channels [PERSON_NAME] Log Out Back Create Order 1 Order 2 Ship…" at bounding box center [861, 381] width 1301 height 763
click at [1463, 730] on button "Next" at bounding box center [1457, 732] width 70 height 30
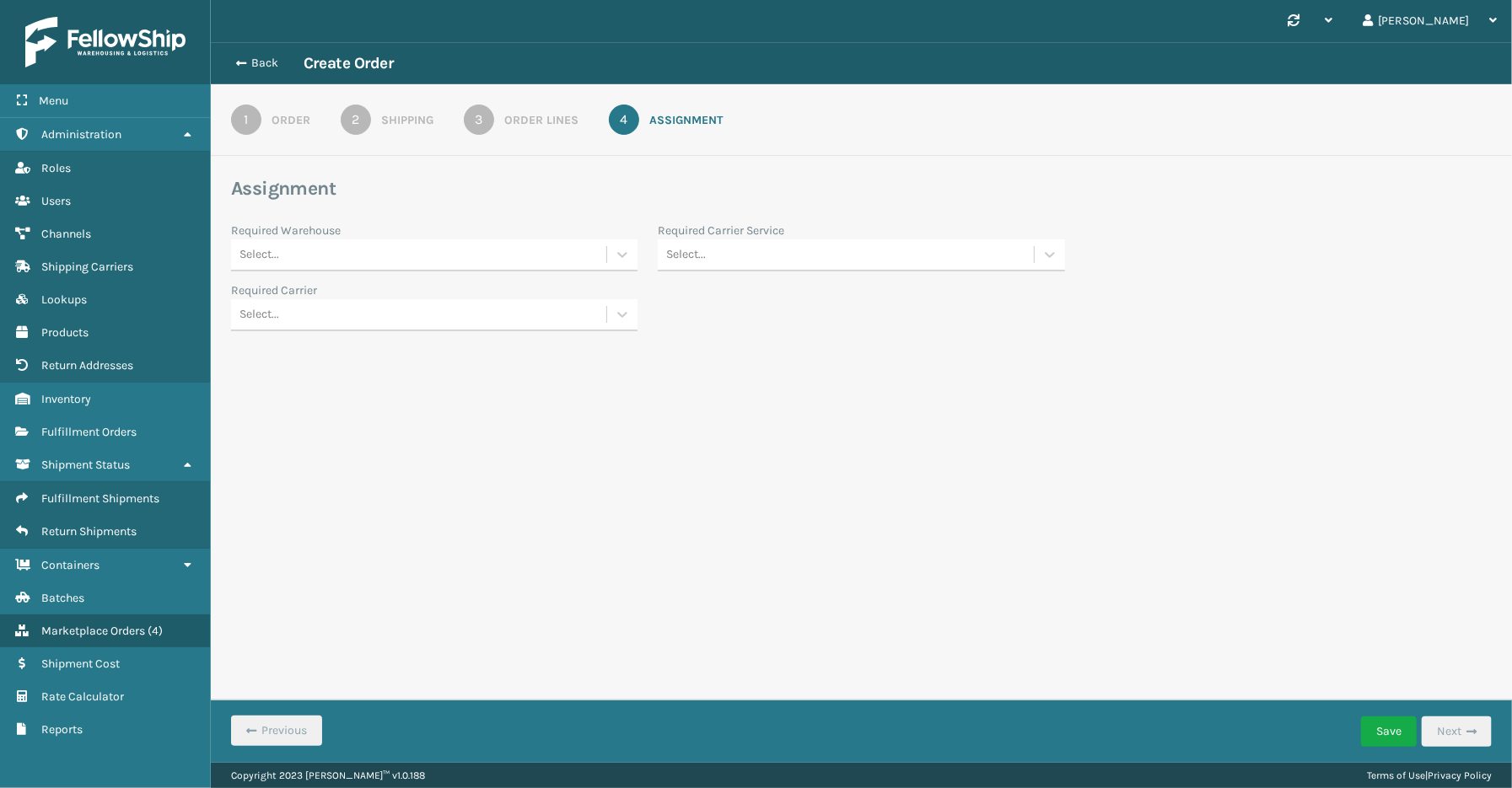
click at [285, 254] on div "Select..." at bounding box center [419, 254] width 375 height 28
click at [284, 383] on div "SleepGeekz Warehouse" at bounding box center [434, 390] width 406 height 31
click at [728, 255] on div "Select..." at bounding box center [845, 254] width 375 height 28
click at [746, 453] on div "FedEx Home Delivery" at bounding box center [860, 452] width 406 height 31
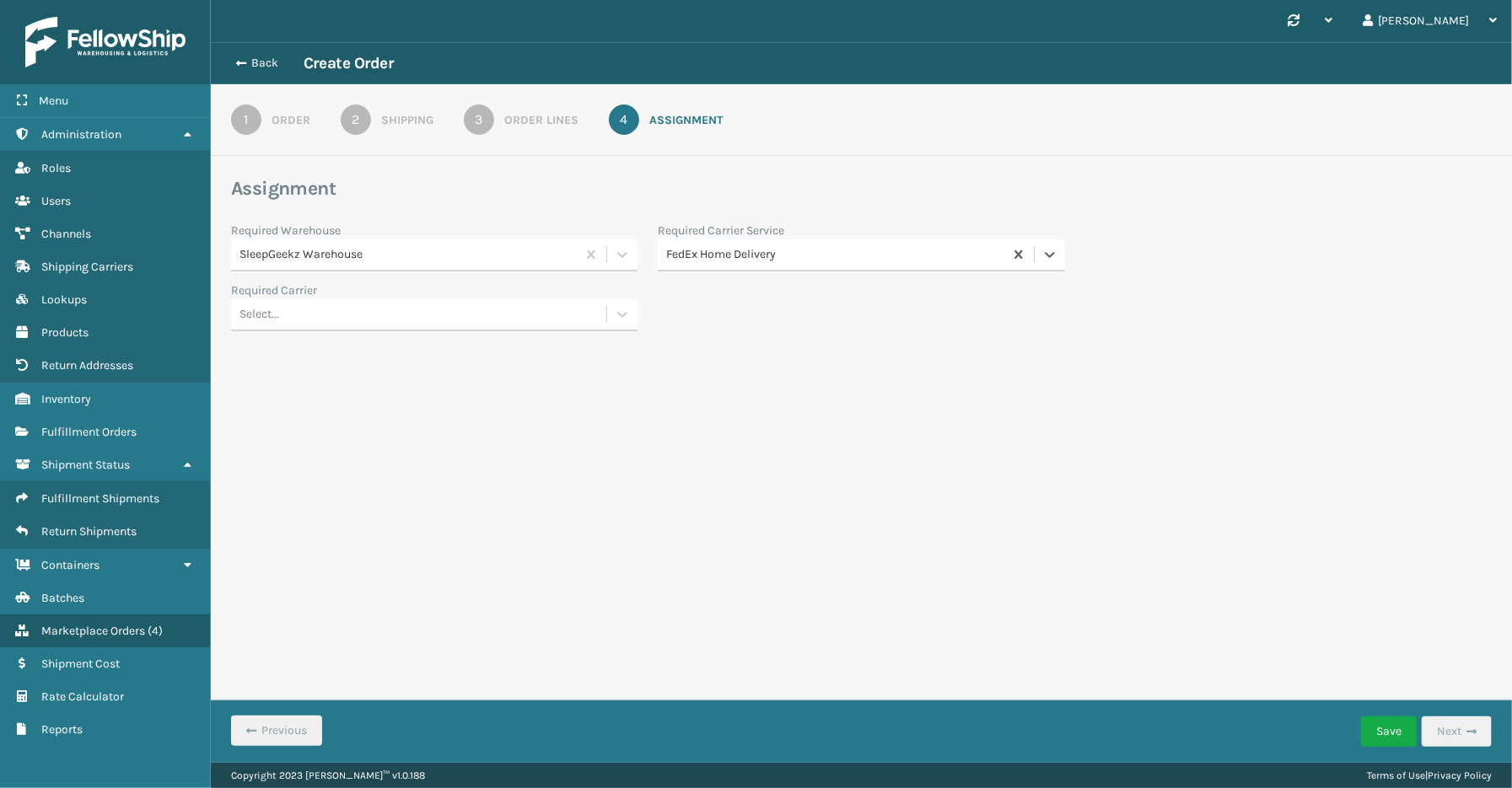
click at [1179, 493] on div "Synchronise all channels [PERSON_NAME] Log Out Back Create Order 1 Order 2 Ship…" at bounding box center [861, 381] width 1301 height 763
click at [1370, 727] on button "Save" at bounding box center [1389, 732] width 55 height 30
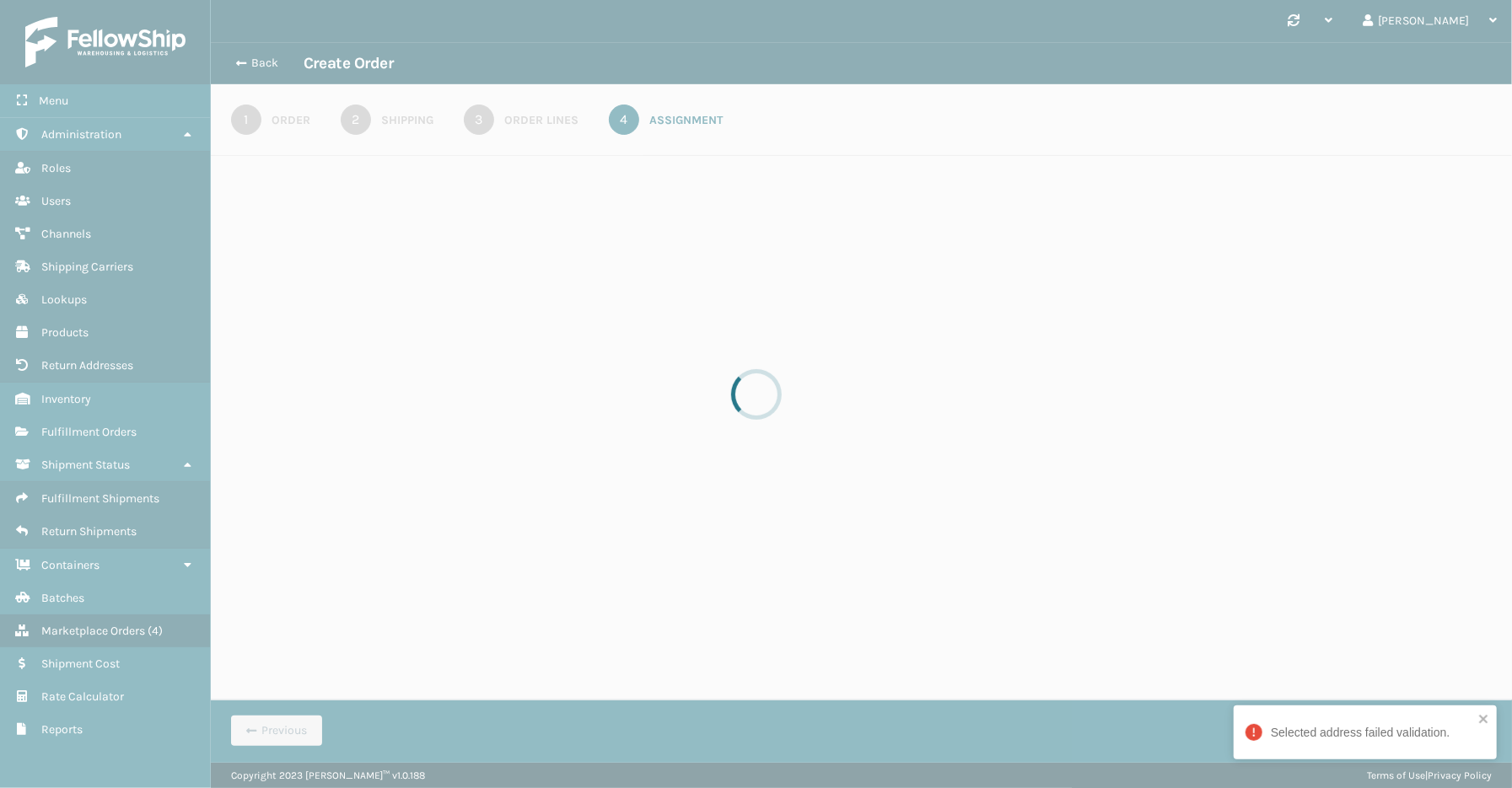
click at [118, 778] on div at bounding box center [756, 394] width 1512 height 788
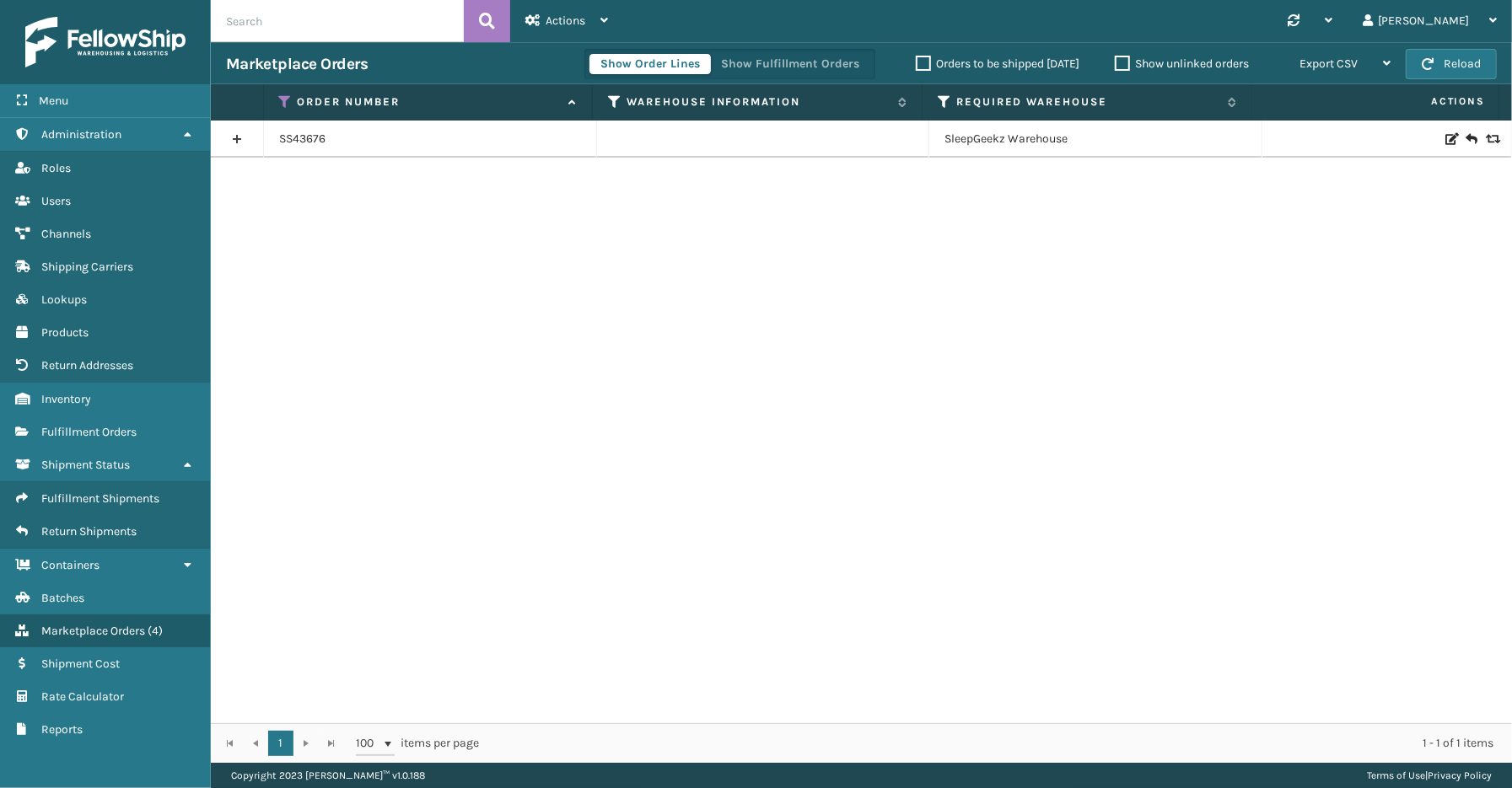
click at [245, 136] on link at bounding box center [237, 139] width 53 height 27
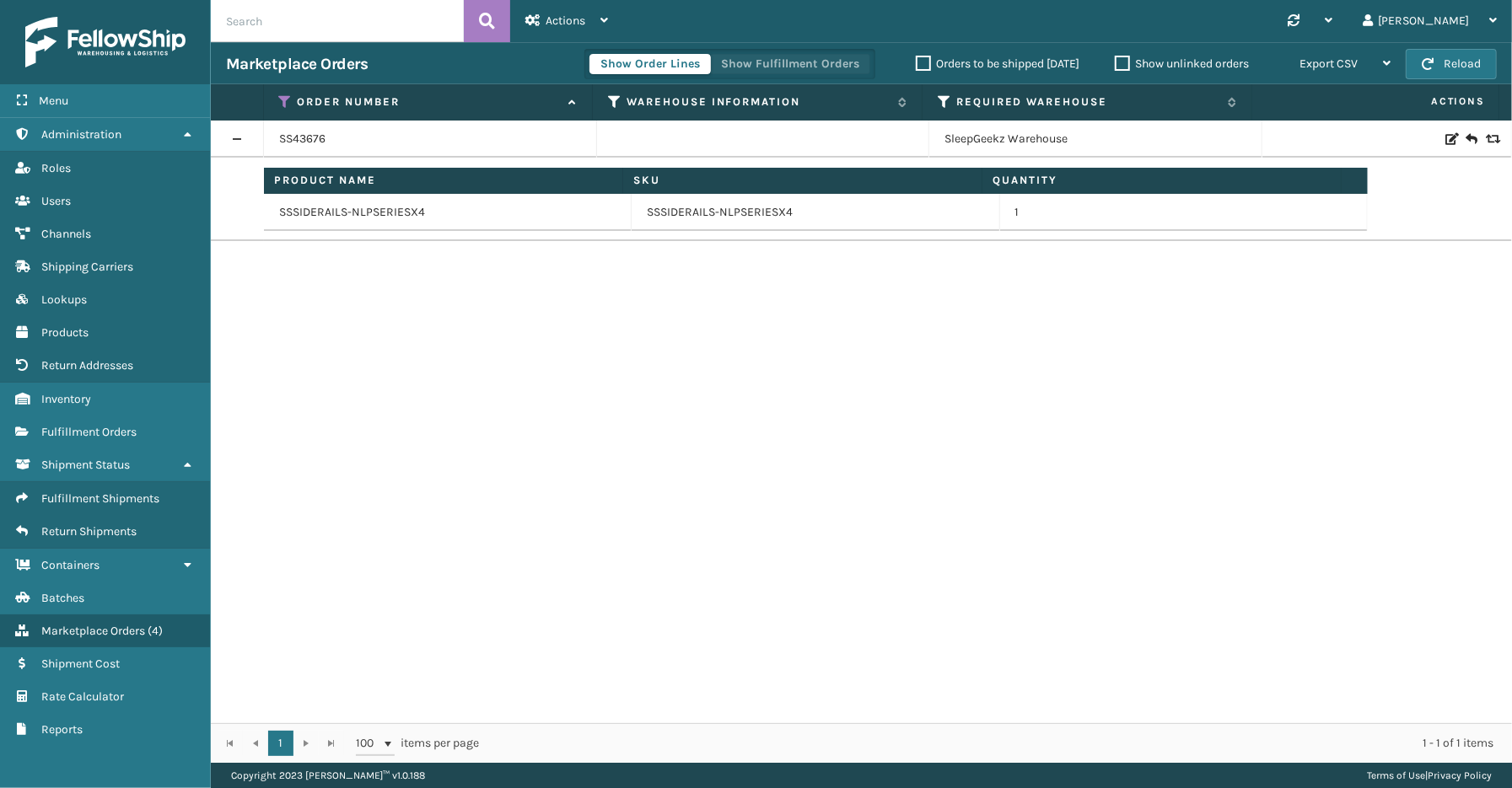
click at [805, 59] on button "Show Fulfillment Orders" at bounding box center [791, 63] width 161 height 21
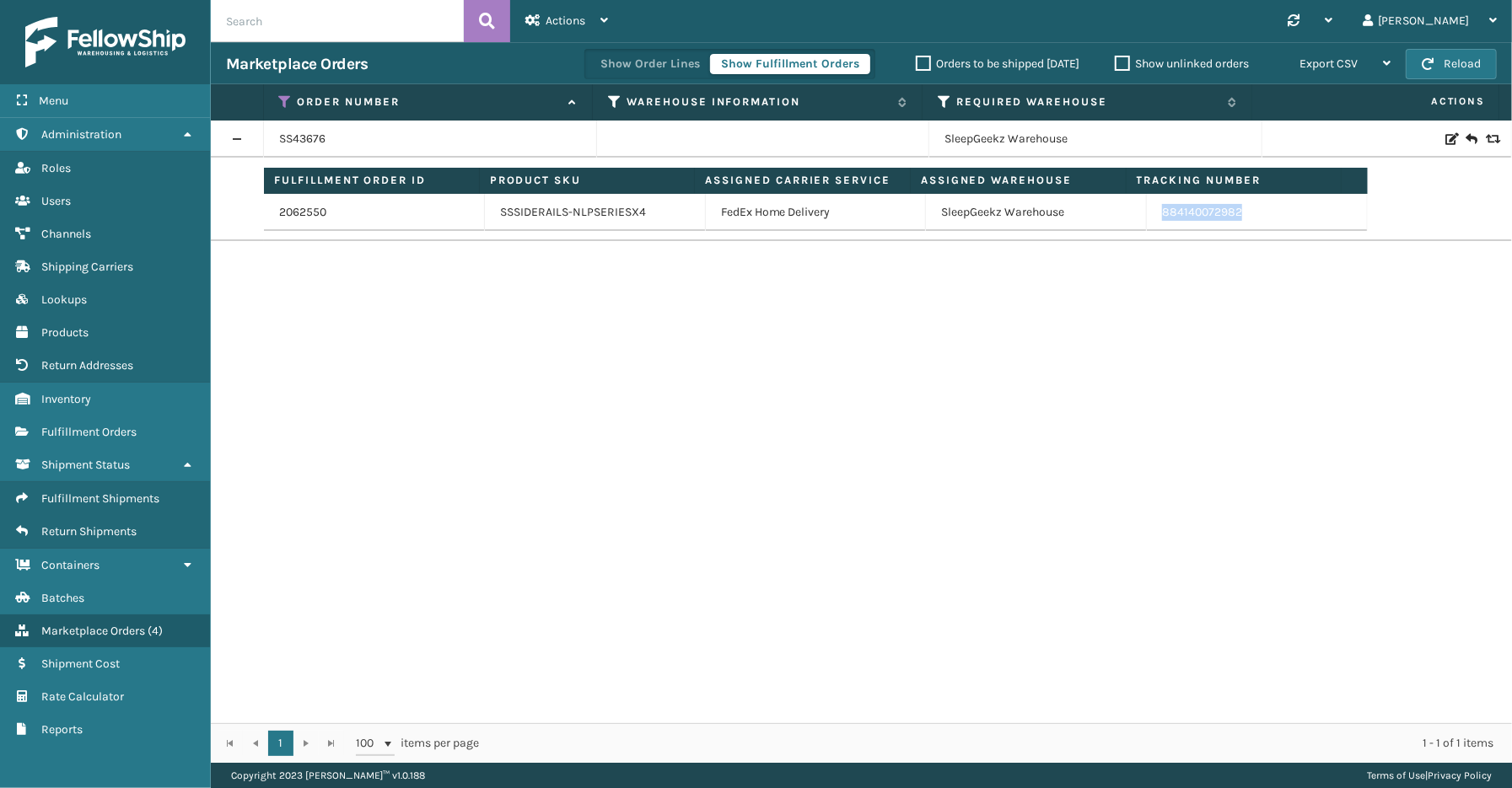
drag, startPoint x: 1250, startPoint y: 221, endPoint x: 1153, endPoint y: 225, distance: 97.1
click at [1153, 225] on td "884140072982" at bounding box center [1258, 212] width 221 height 37
copy link "884140072982"
click at [592, 671] on div "SS43676 SleepGeekz Warehouse Fulfillment Order ID Product SKU Assigned Carrier …" at bounding box center [861, 422] width 1301 height 603
click at [91, 624] on span "Marketplace Orders" at bounding box center [93, 631] width 104 height 14
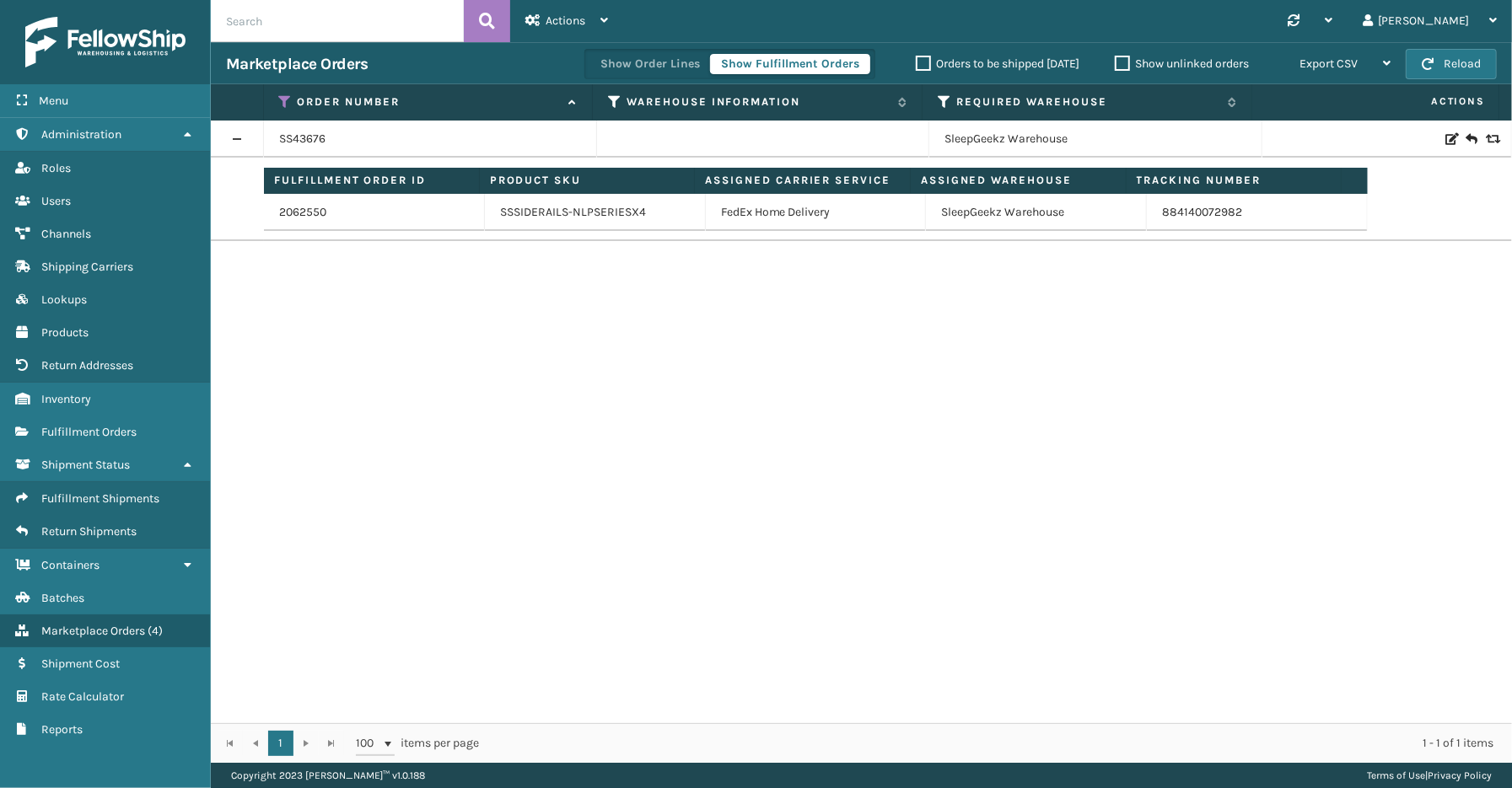
click at [1160, 627] on div "SS43676 SleepGeekz Warehouse Fulfillment Order ID Product SKU Assigned Carrier …" at bounding box center [861, 422] width 1301 height 603
